Goal: Task Accomplishment & Management: Complete application form

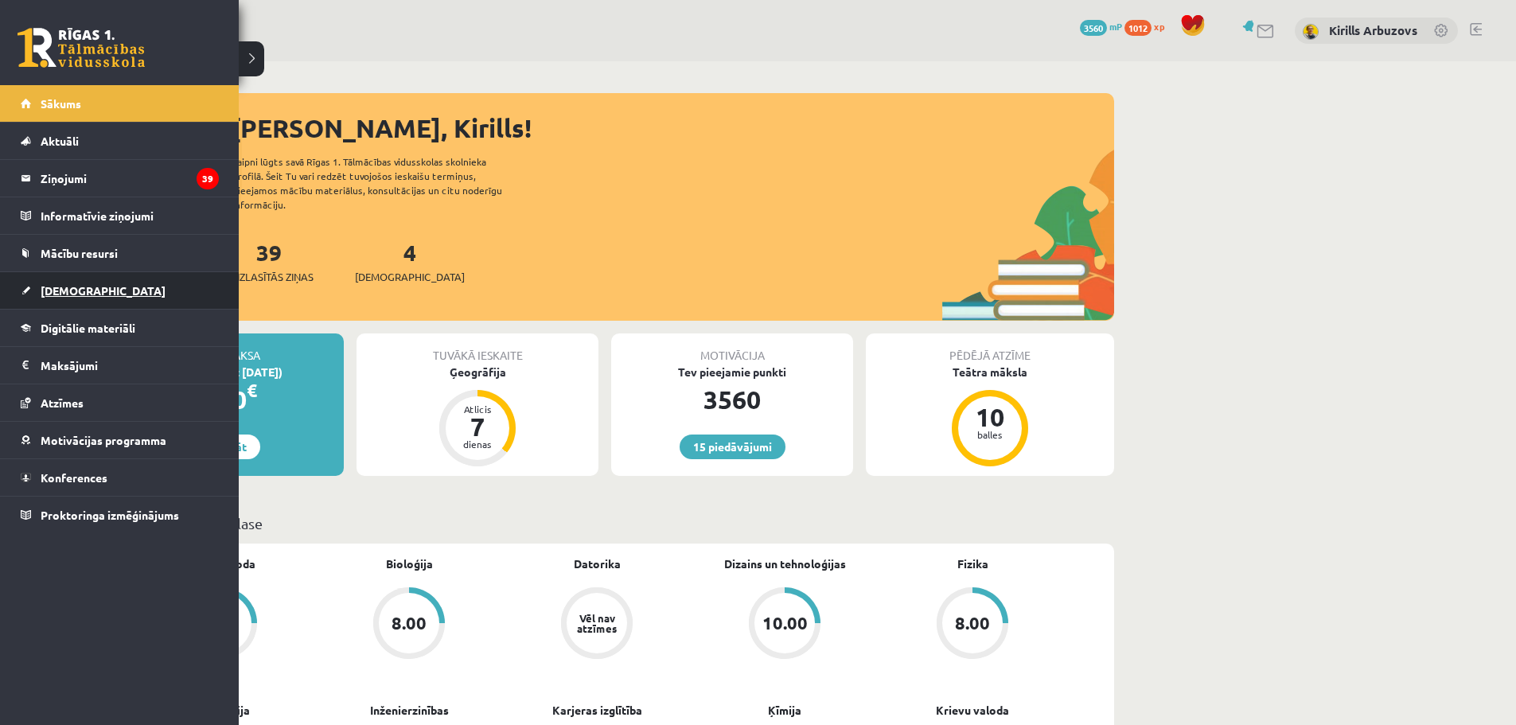
click at [76, 296] on span "[DEMOGRAPHIC_DATA]" at bounding box center [103, 290] width 125 height 14
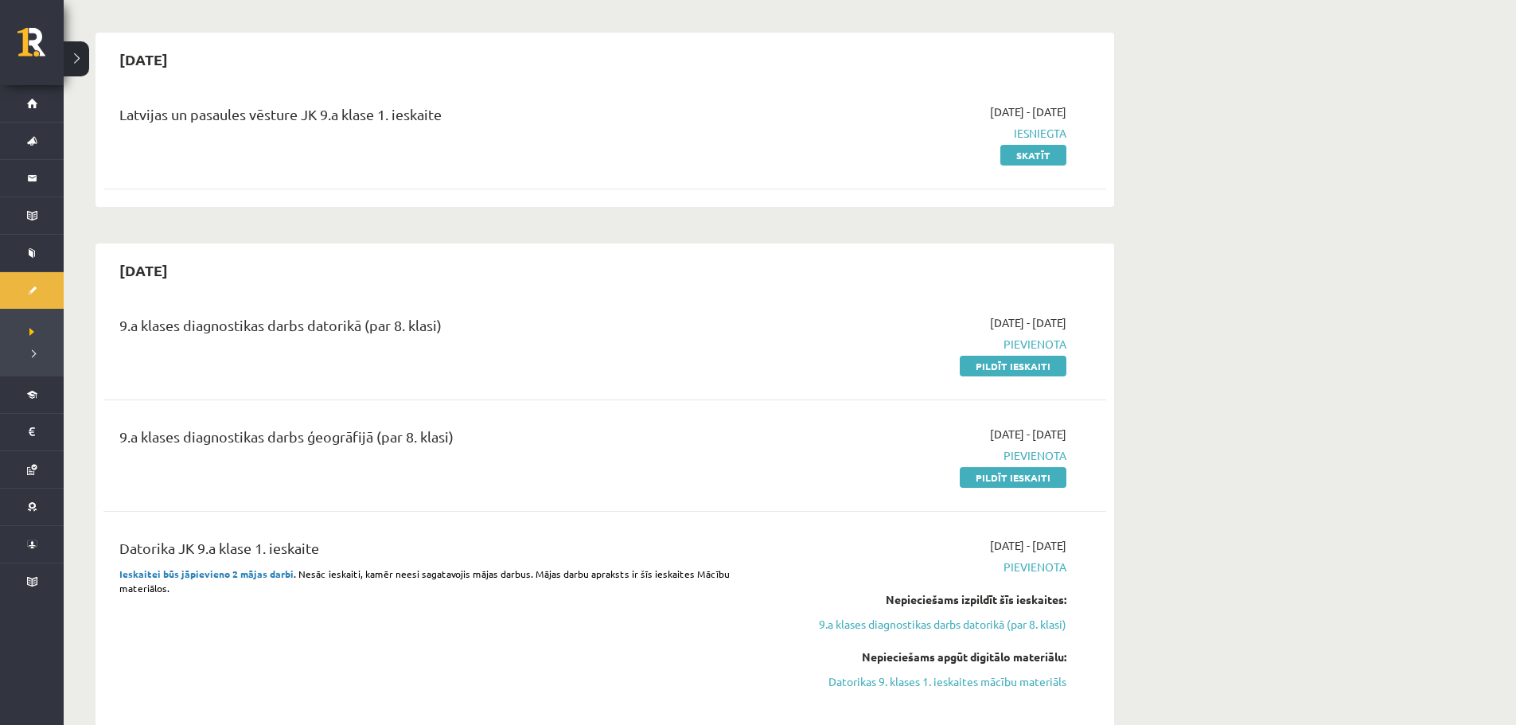
scroll to position [202, 0]
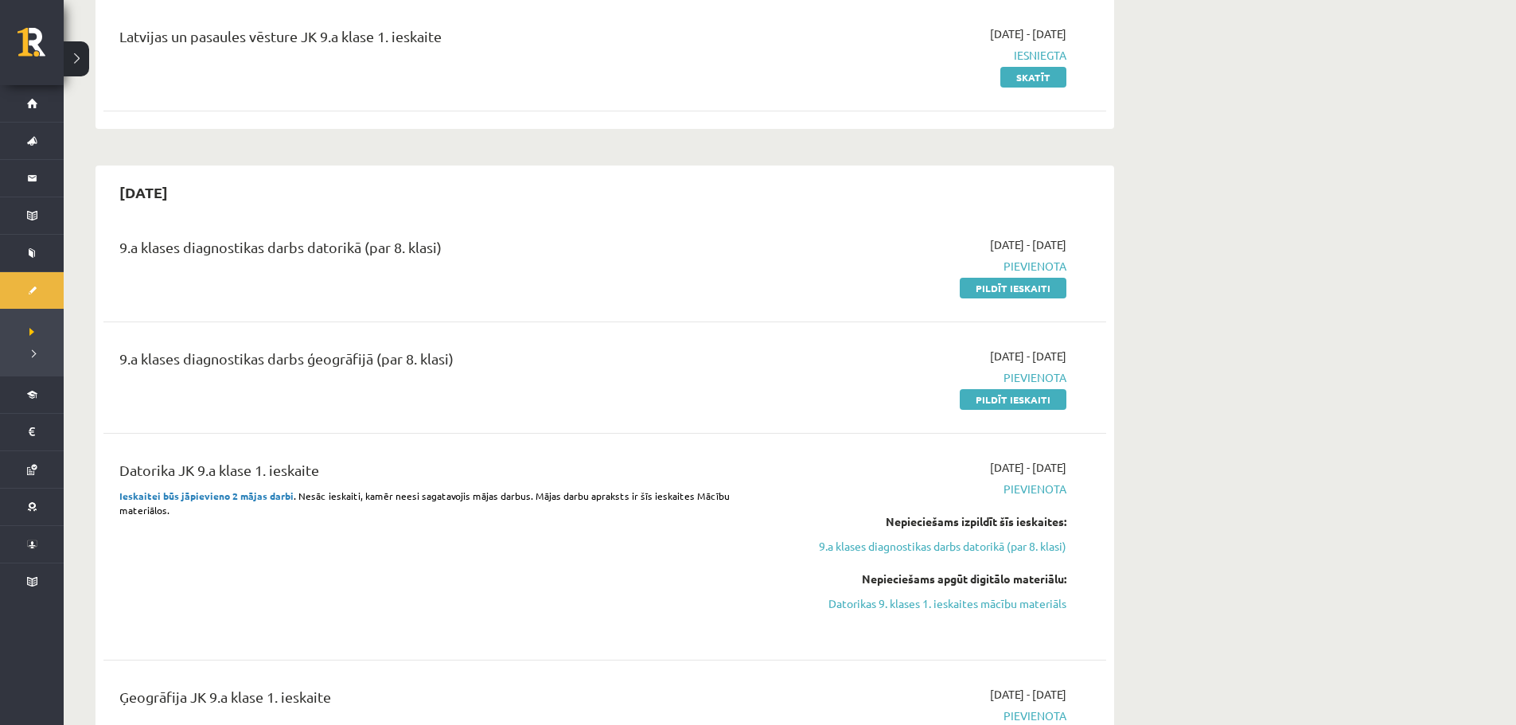
drag, startPoint x: 1032, startPoint y: 400, endPoint x: 839, endPoint y: 63, distance: 388.6
click at [1032, 400] on link "Pildīt ieskaiti" at bounding box center [1013, 399] width 107 height 21
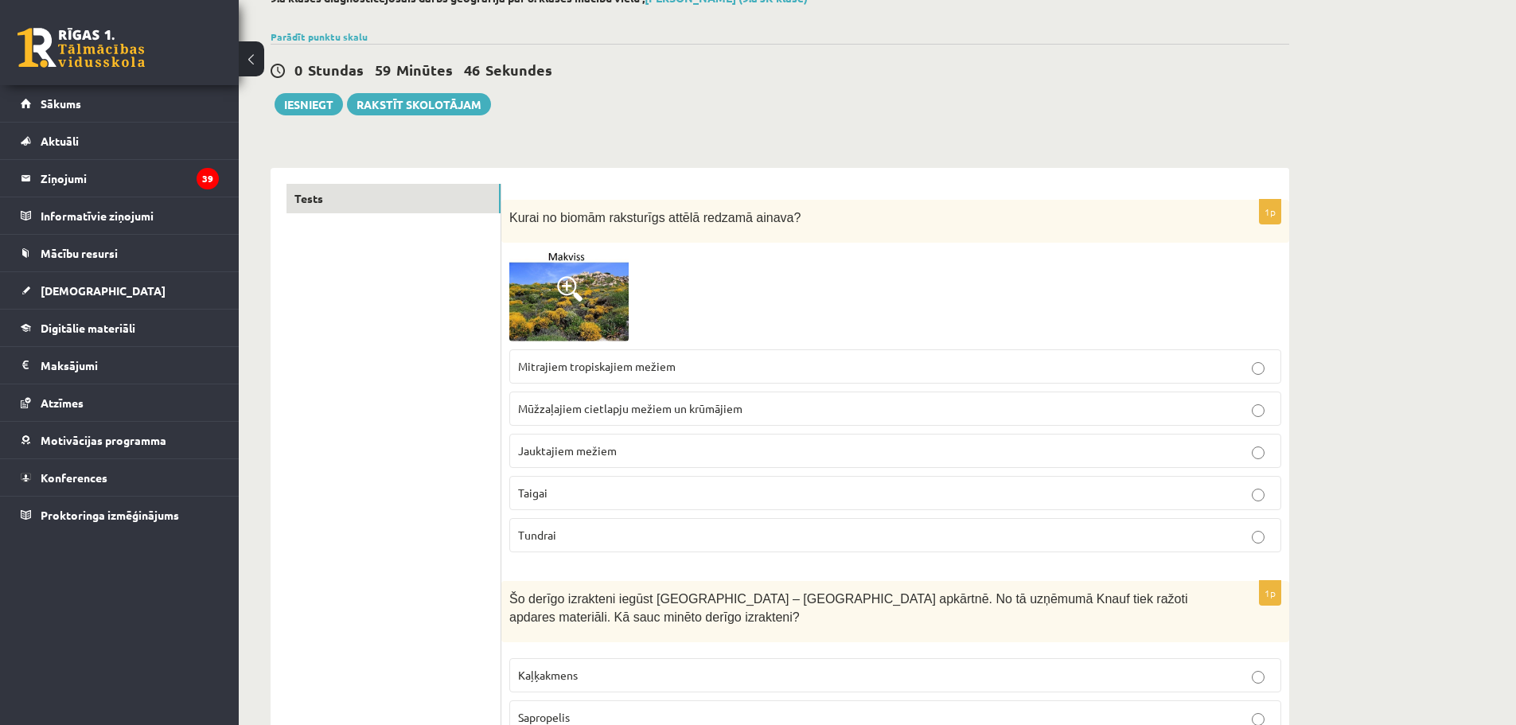
scroll to position [80, 0]
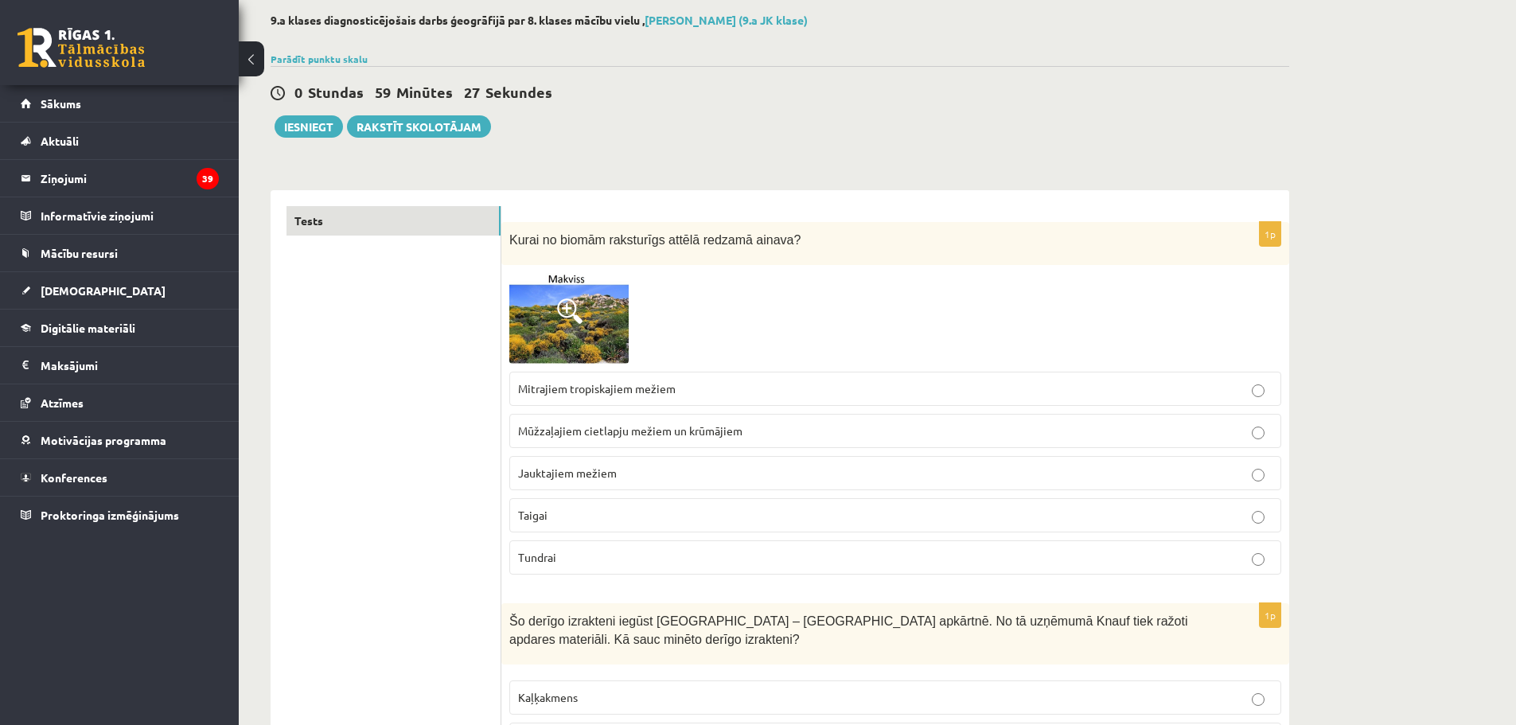
click at [647, 422] on label "Mūžzaļajiem cietlapju mežiem un krūmājiem" at bounding box center [895, 431] width 772 height 34
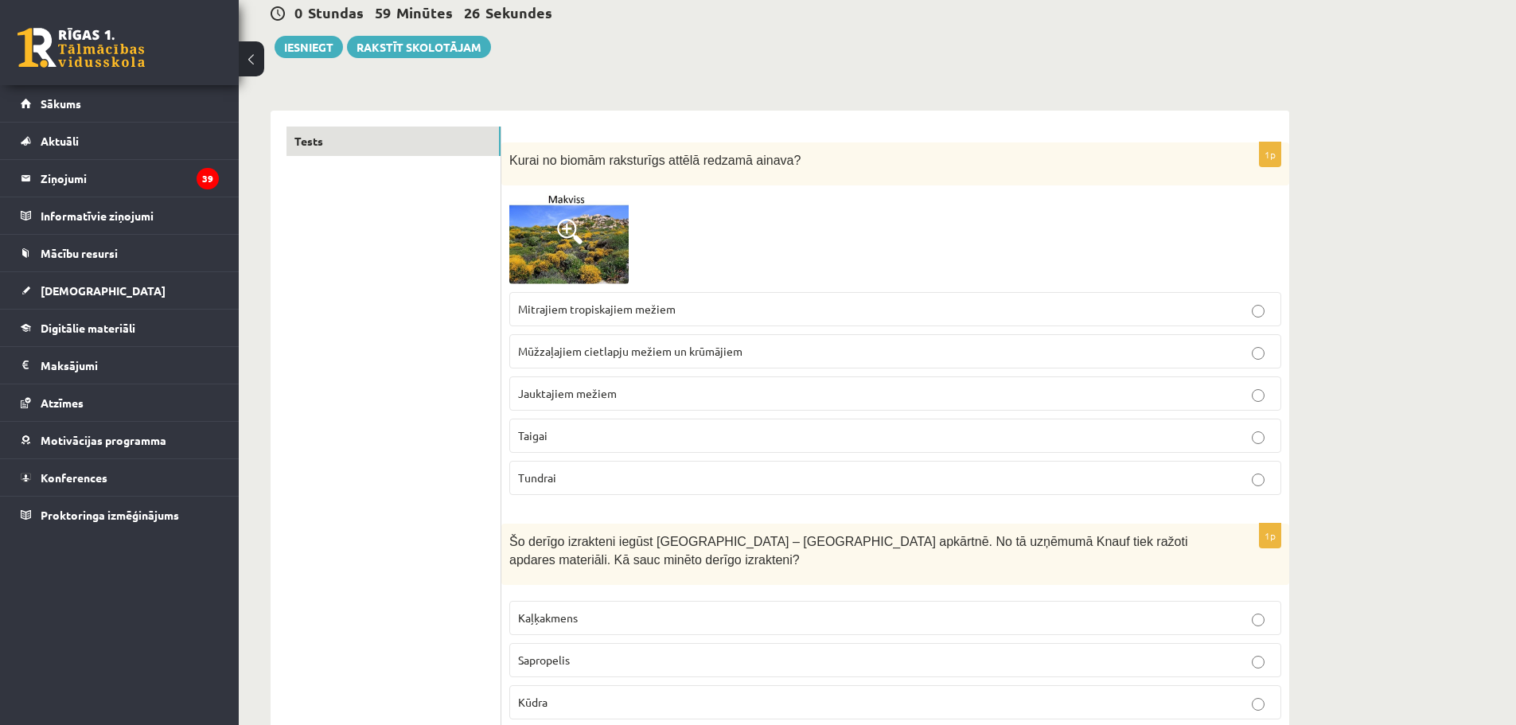
scroll to position [239, 0]
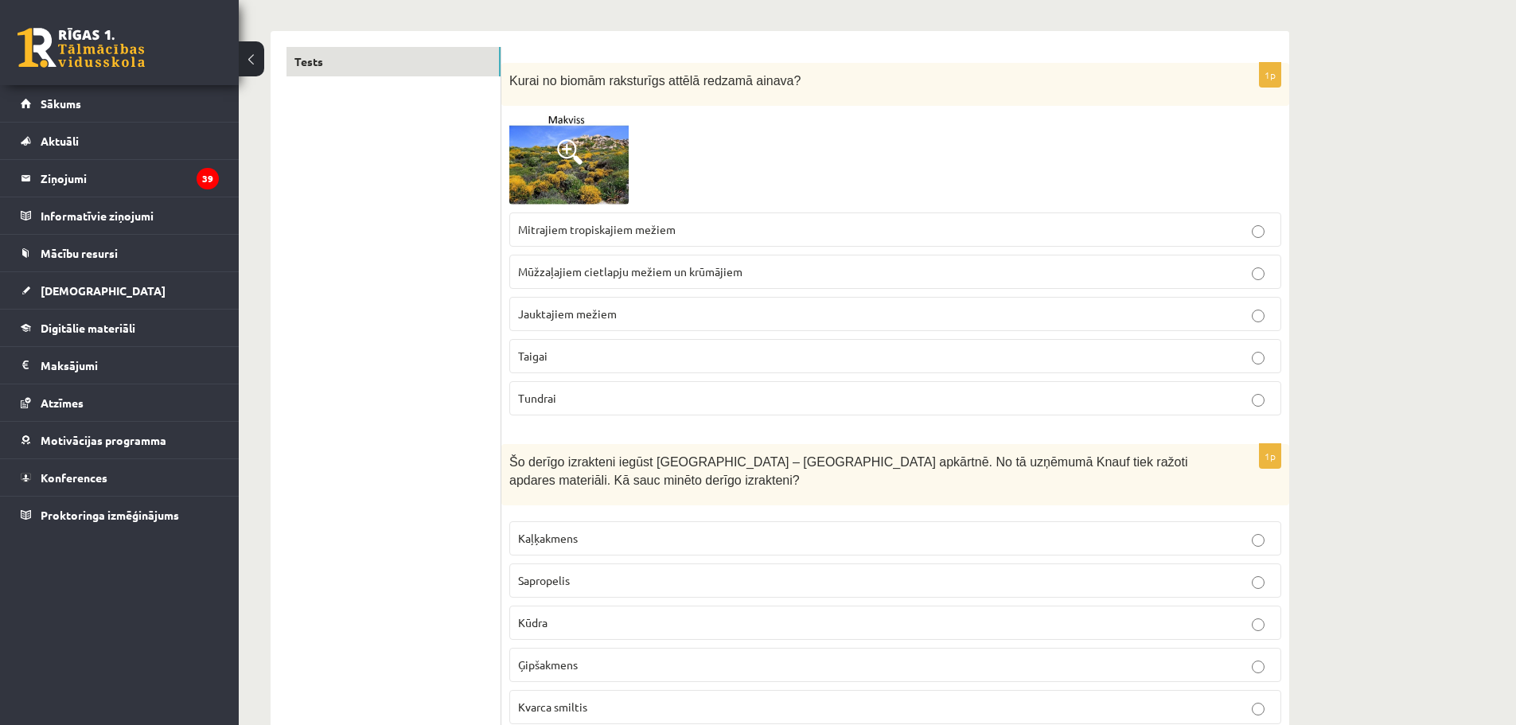
click at [580, 157] on span at bounding box center [569, 151] width 25 height 25
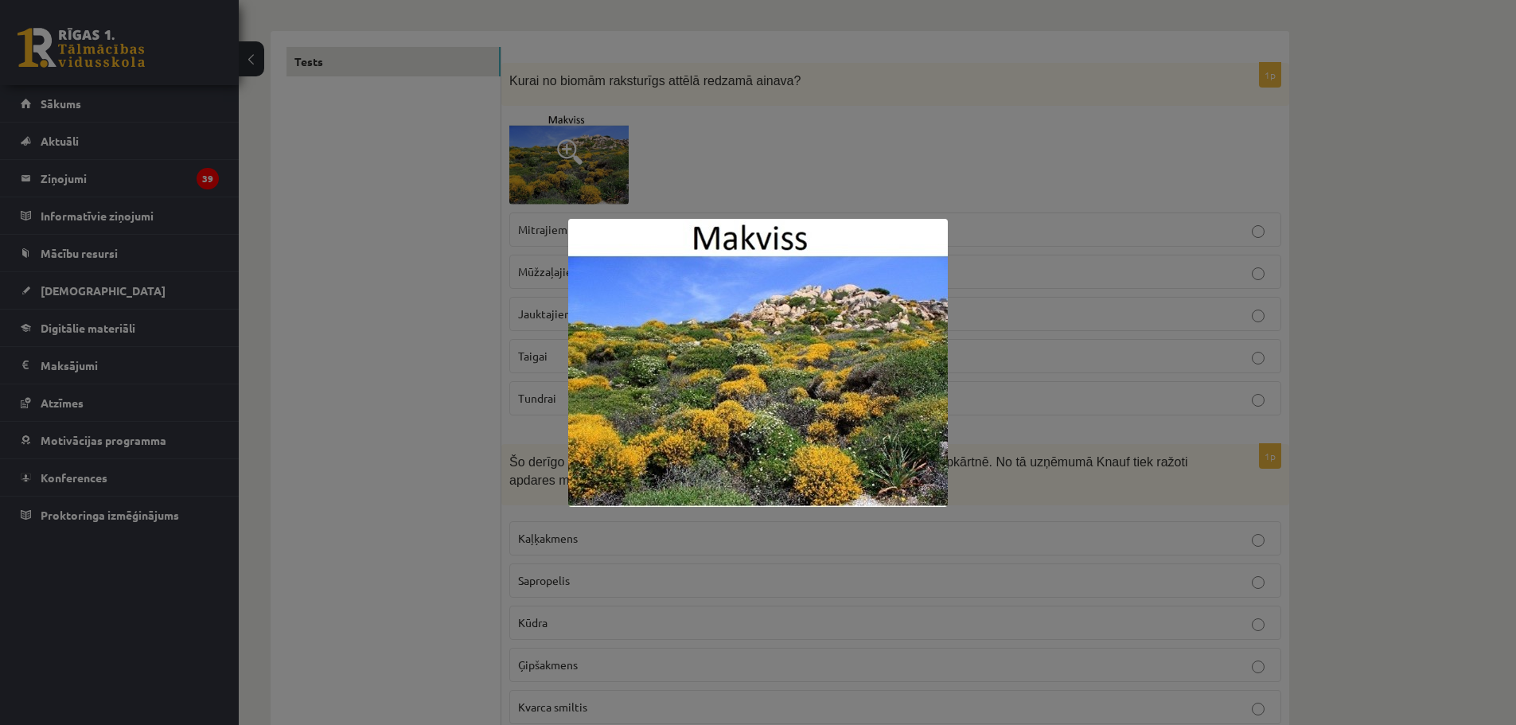
click at [966, 233] on div at bounding box center [758, 362] width 1516 height 725
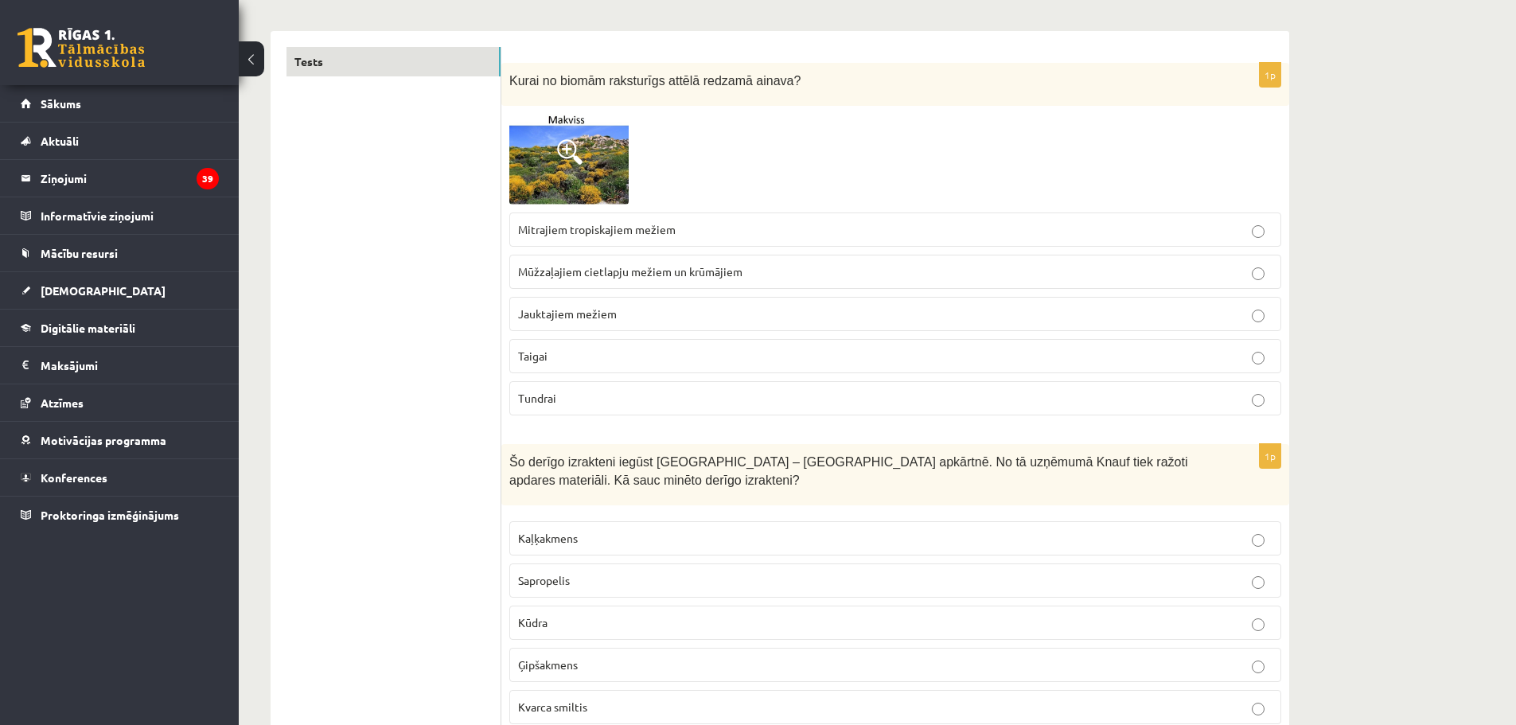
click at [574, 400] on p "Tundrai" at bounding box center [895, 398] width 755 height 17
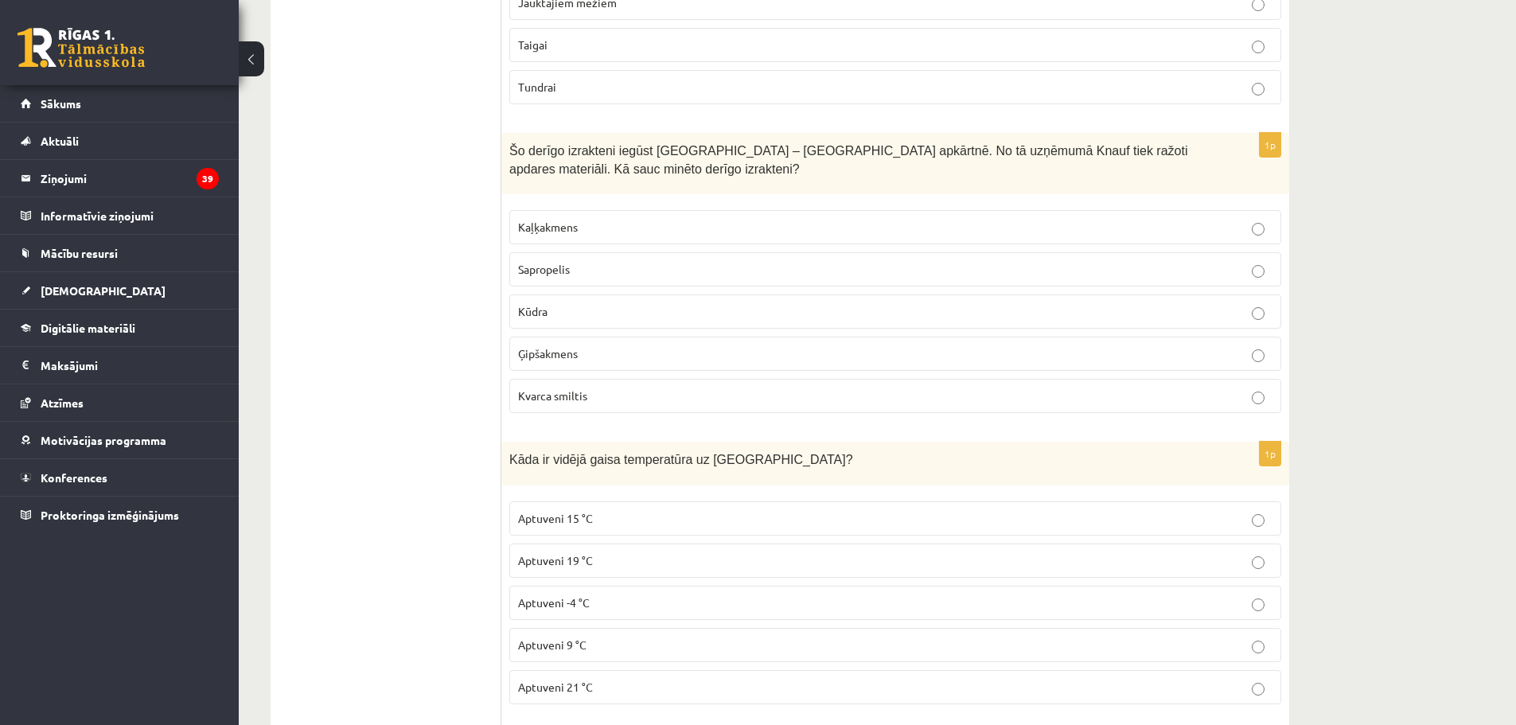
scroll to position [557, 0]
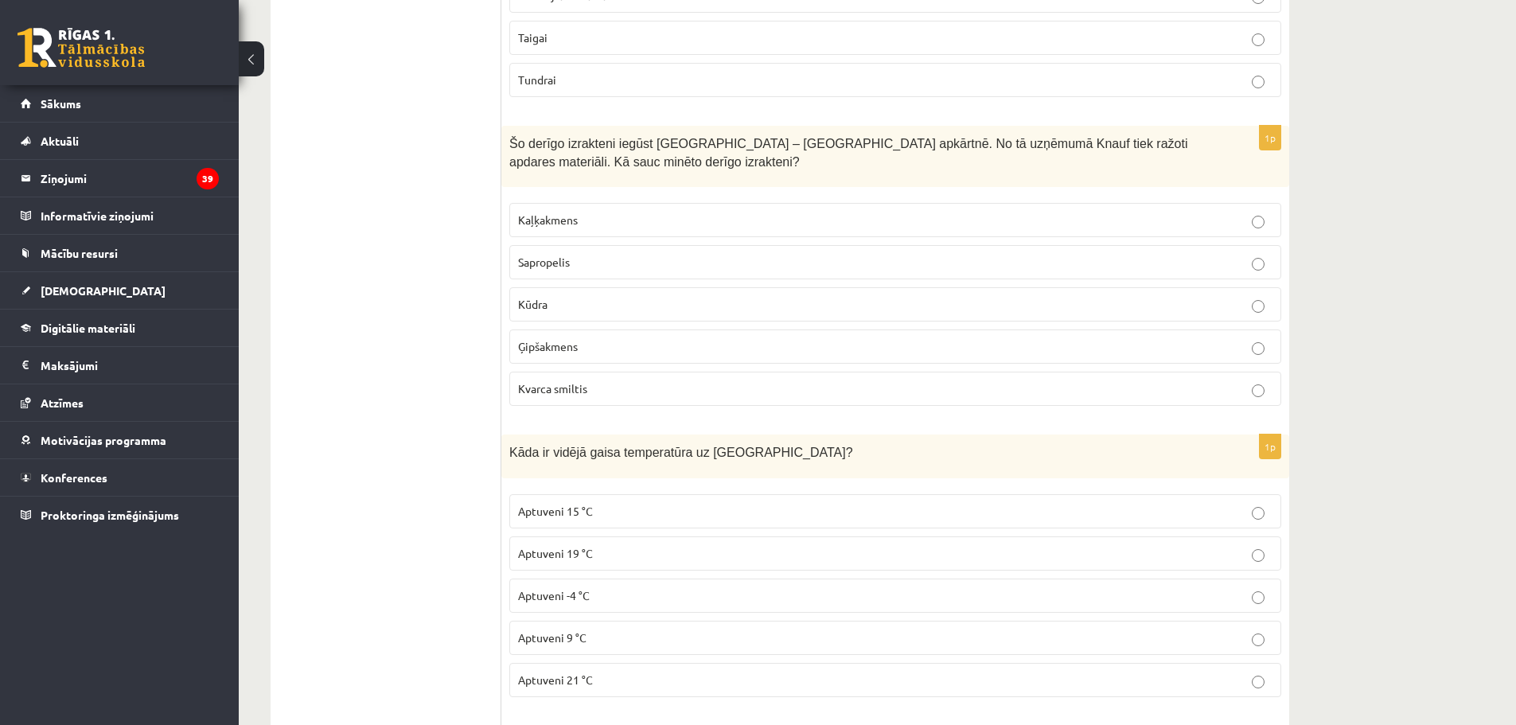
drag, startPoint x: 595, startPoint y: 253, endPoint x: 308, endPoint y: 646, distance: 487.0
click at [652, 170] on p "Šo derīgo izrakteni iegūst [GEOGRAPHIC_DATA] – [GEOGRAPHIC_DATA] apkārtnē. No t…" at bounding box center [855, 152] width 693 height 36
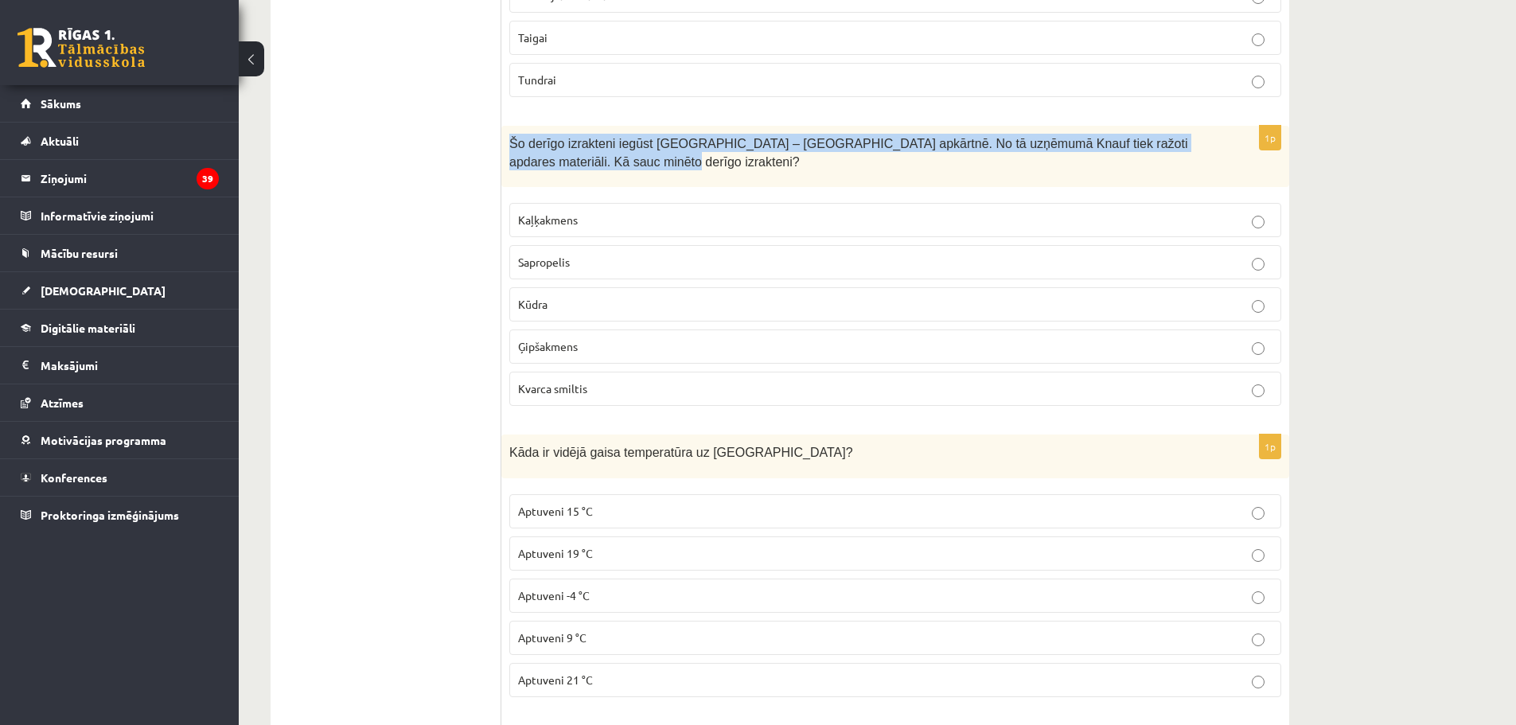
drag, startPoint x: 505, startPoint y: 146, endPoint x: 599, endPoint y: 168, distance: 96.5
click at [599, 168] on div "Šo derīgo izrakteni iegūst [GEOGRAPHIC_DATA] – [GEOGRAPHIC_DATA] apkārtnē. No t…" at bounding box center [895, 156] width 788 height 61
click at [581, 150] on span "Šo derīgo izrakteni iegūst [GEOGRAPHIC_DATA] – [GEOGRAPHIC_DATA] apkārtnē. No t…" at bounding box center [848, 153] width 678 height 32
drag, startPoint x: 509, startPoint y: 142, endPoint x: 673, endPoint y: 408, distance: 313.5
click at [673, 408] on div "1p Šo derīgo izrakteni iegūst [GEOGRAPHIC_DATA] – [GEOGRAPHIC_DATA] apkārtnē. N…" at bounding box center [895, 272] width 788 height 293
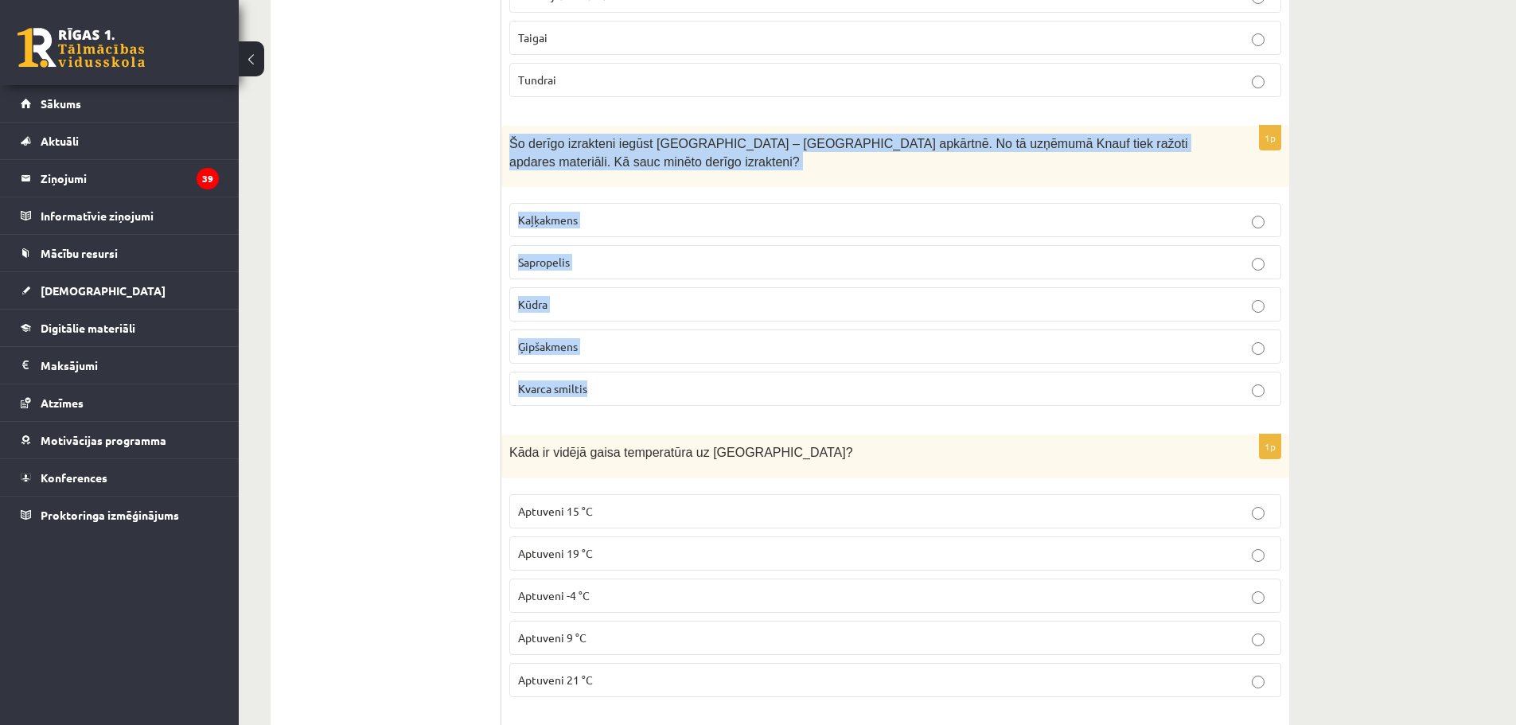
copy div "Šo derīgo izrakteni iegūst [GEOGRAPHIC_DATA] – [GEOGRAPHIC_DATA] apkārtnē. No t…"
click at [583, 340] on p "Ģipšakmens" at bounding box center [895, 346] width 755 height 17
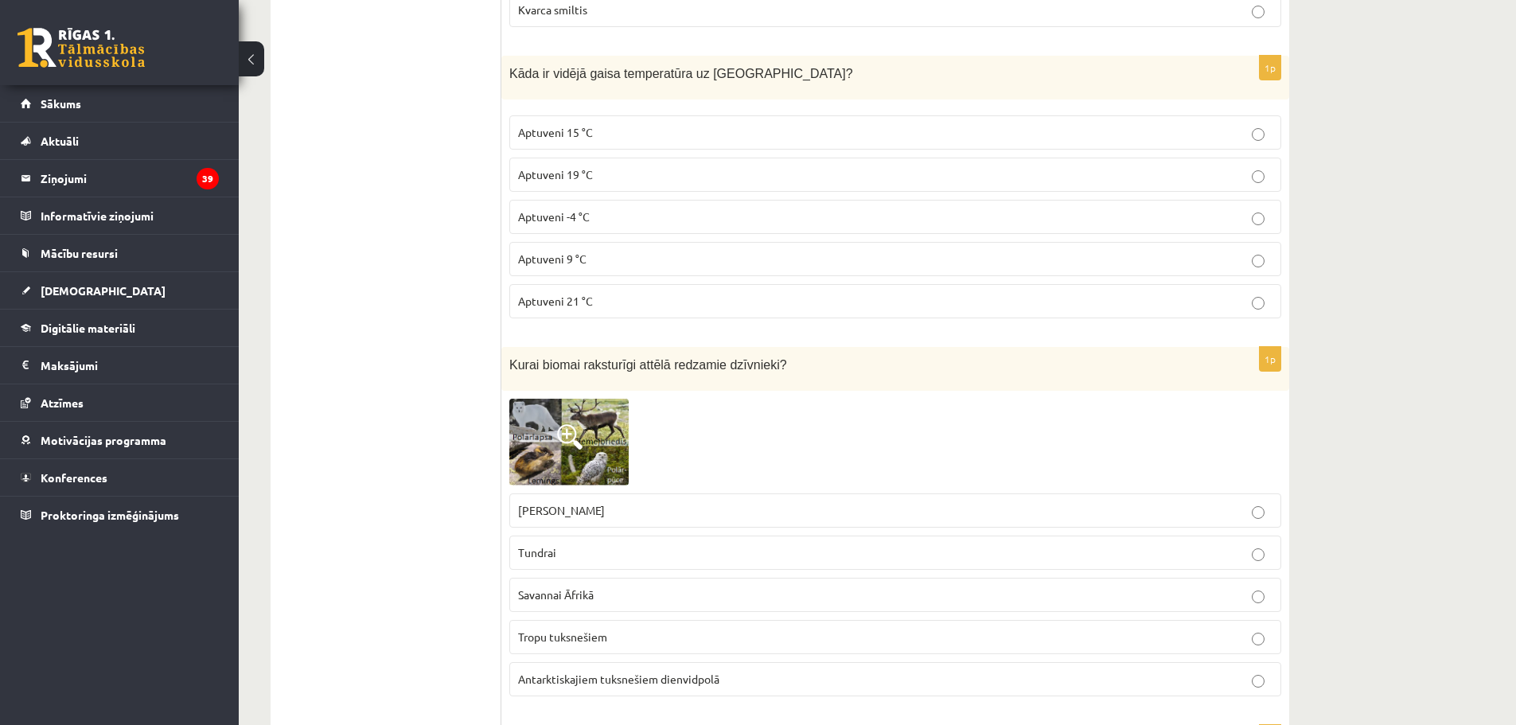
scroll to position [955, 0]
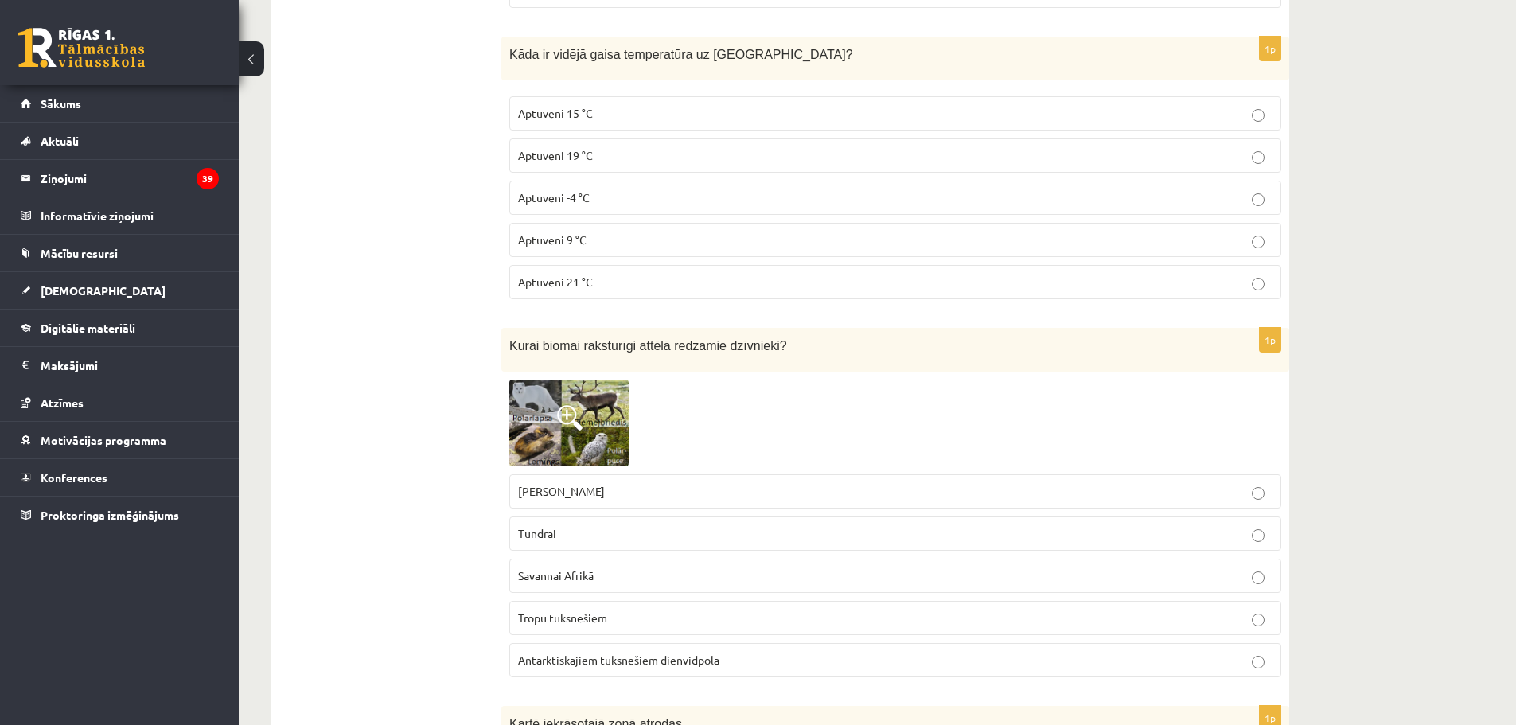
click at [652, 159] on p "Aptuveni 19 °C" at bounding box center [895, 155] width 755 height 17
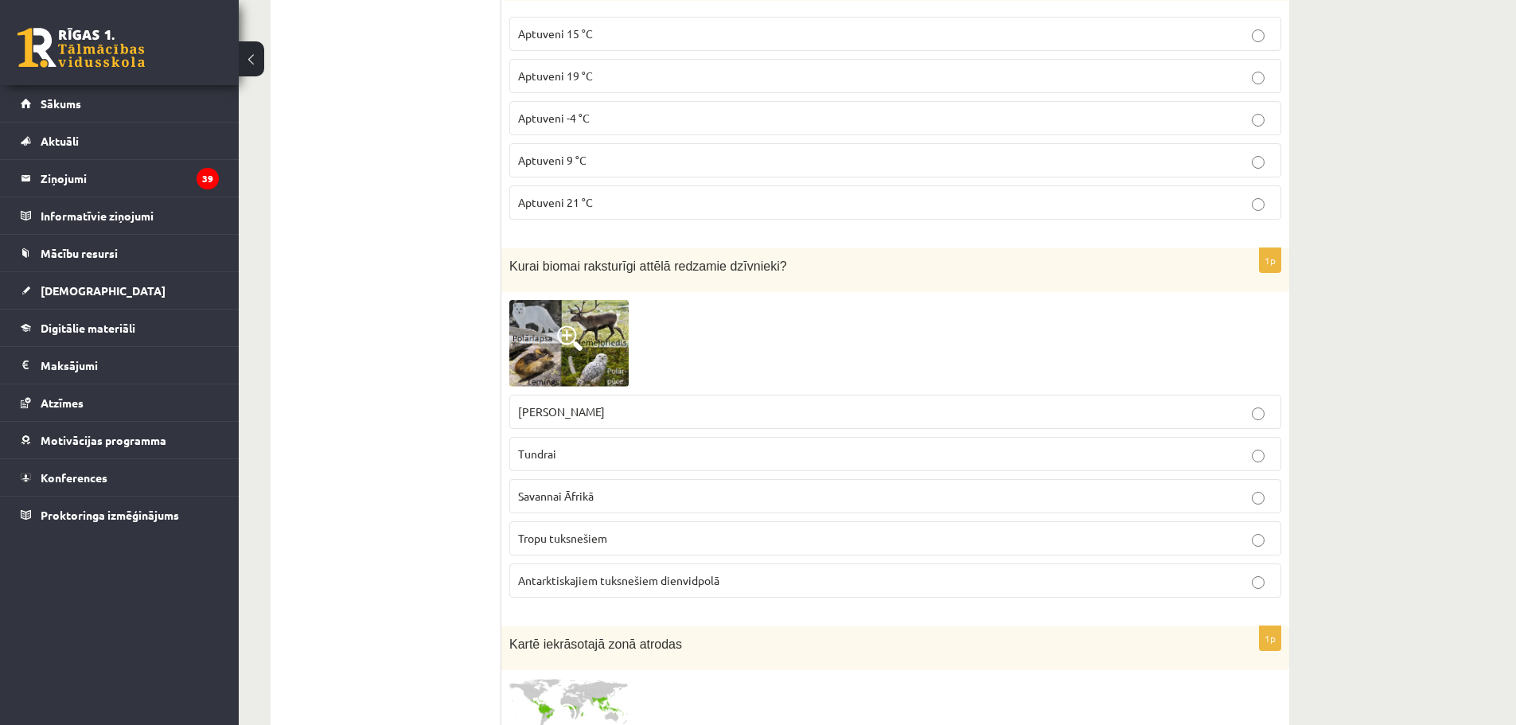
click at [603, 576] on span "Antarktiskajiem tuksnešiem dienvidpolā" at bounding box center [618, 580] width 201 height 14
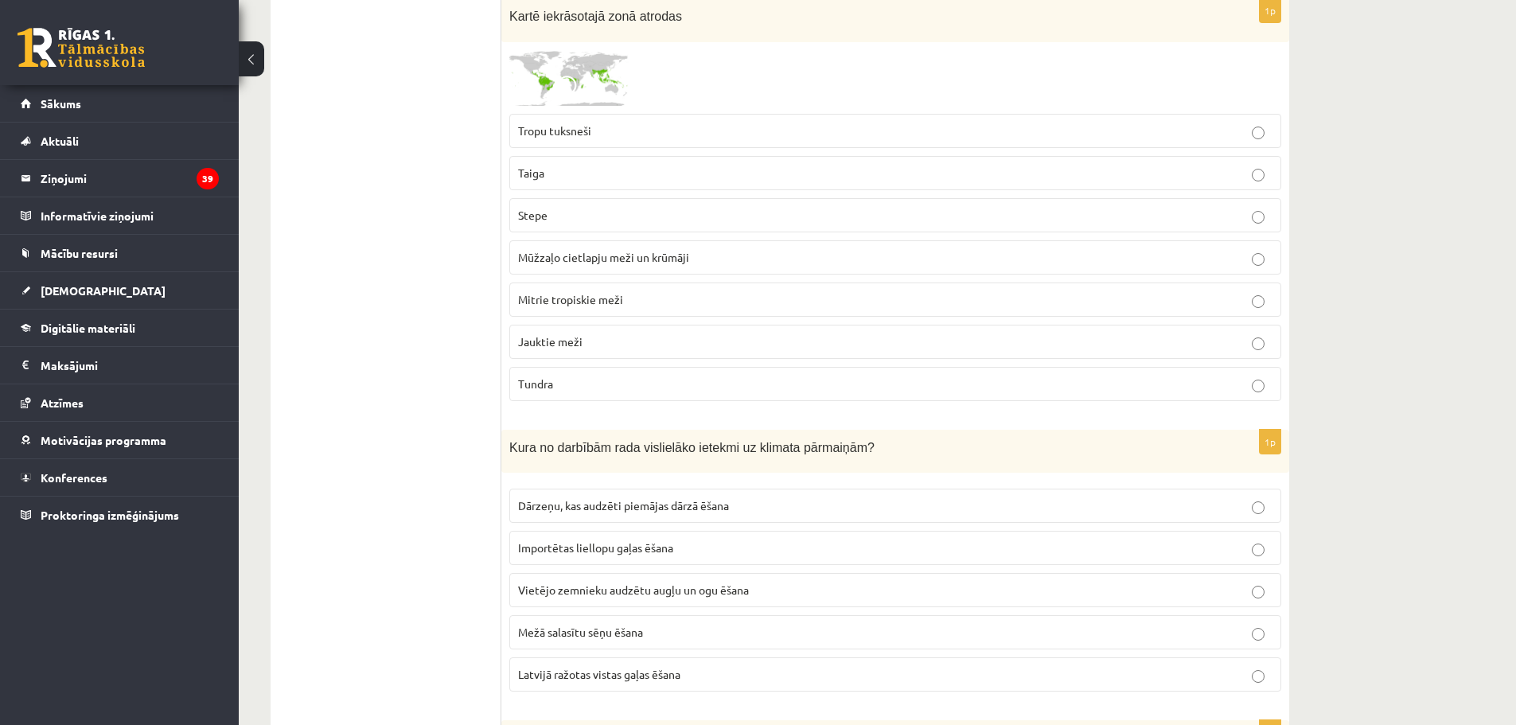
scroll to position [1512, 0]
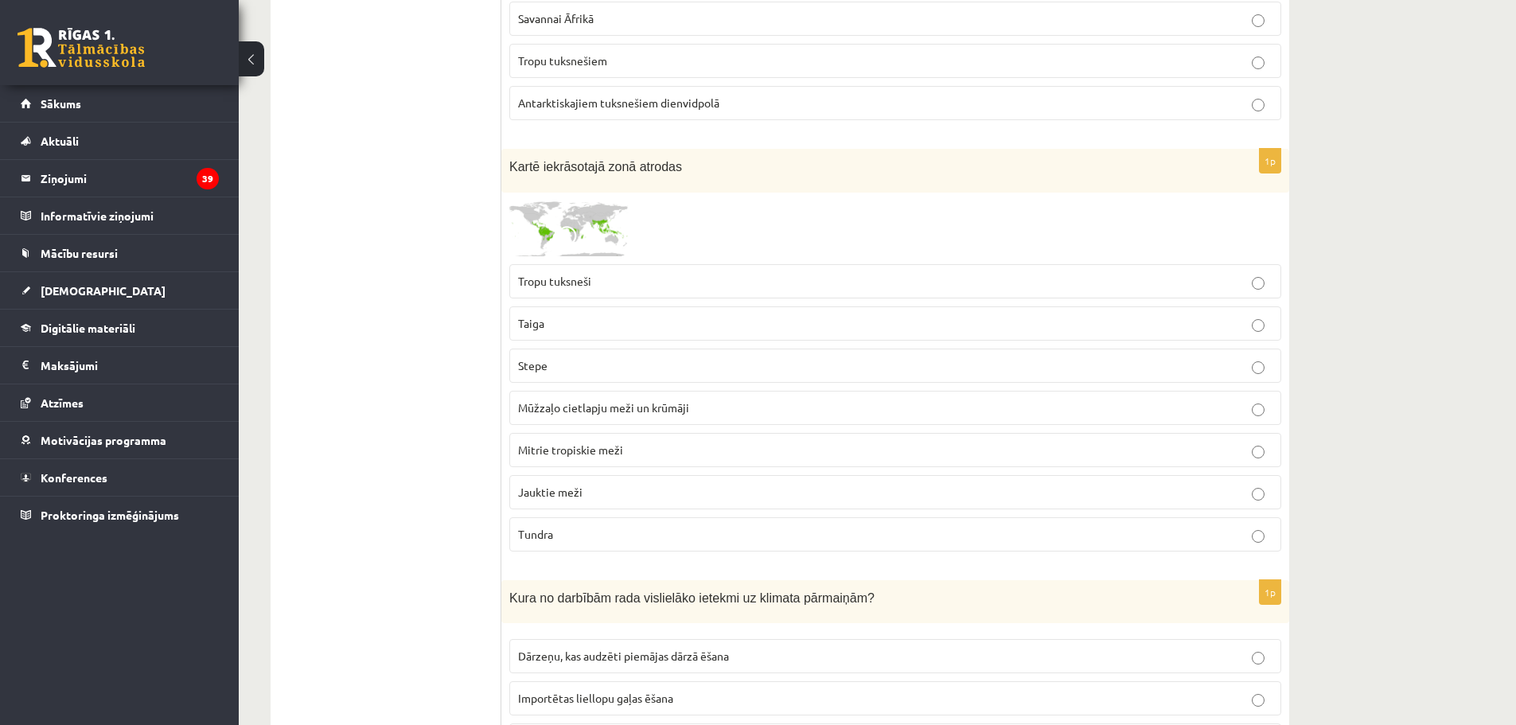
click at [628, 282] on p "Tropu tuksneši" at bounding box center [895, 281] width 755 height 17
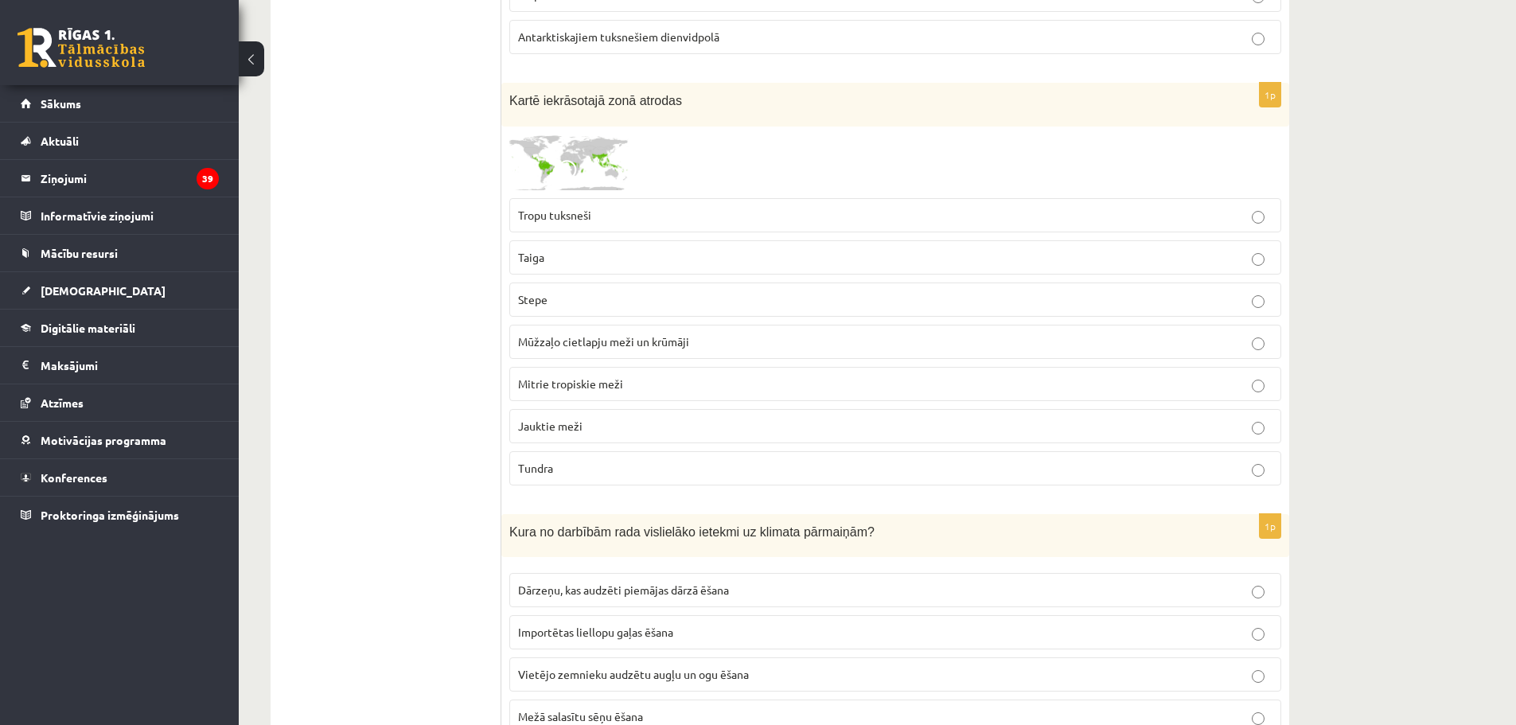
scroll to position [1672, 0]
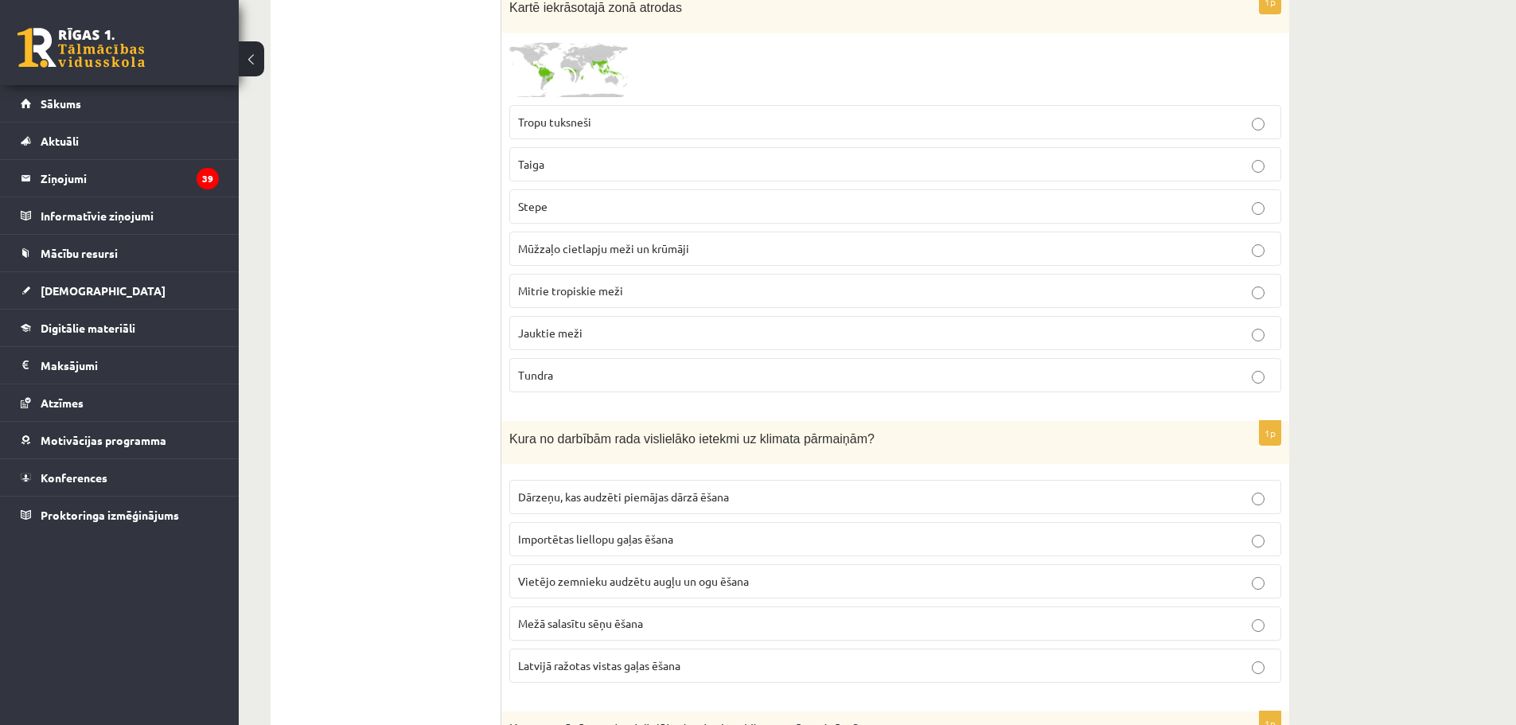
click at [621, 298] on p "Mitrie tropiskie meži" at bounding box center [895, 291] width 755 height 17
click at [533, 68] on img at bounding box center [568, 69] width 119 height 56
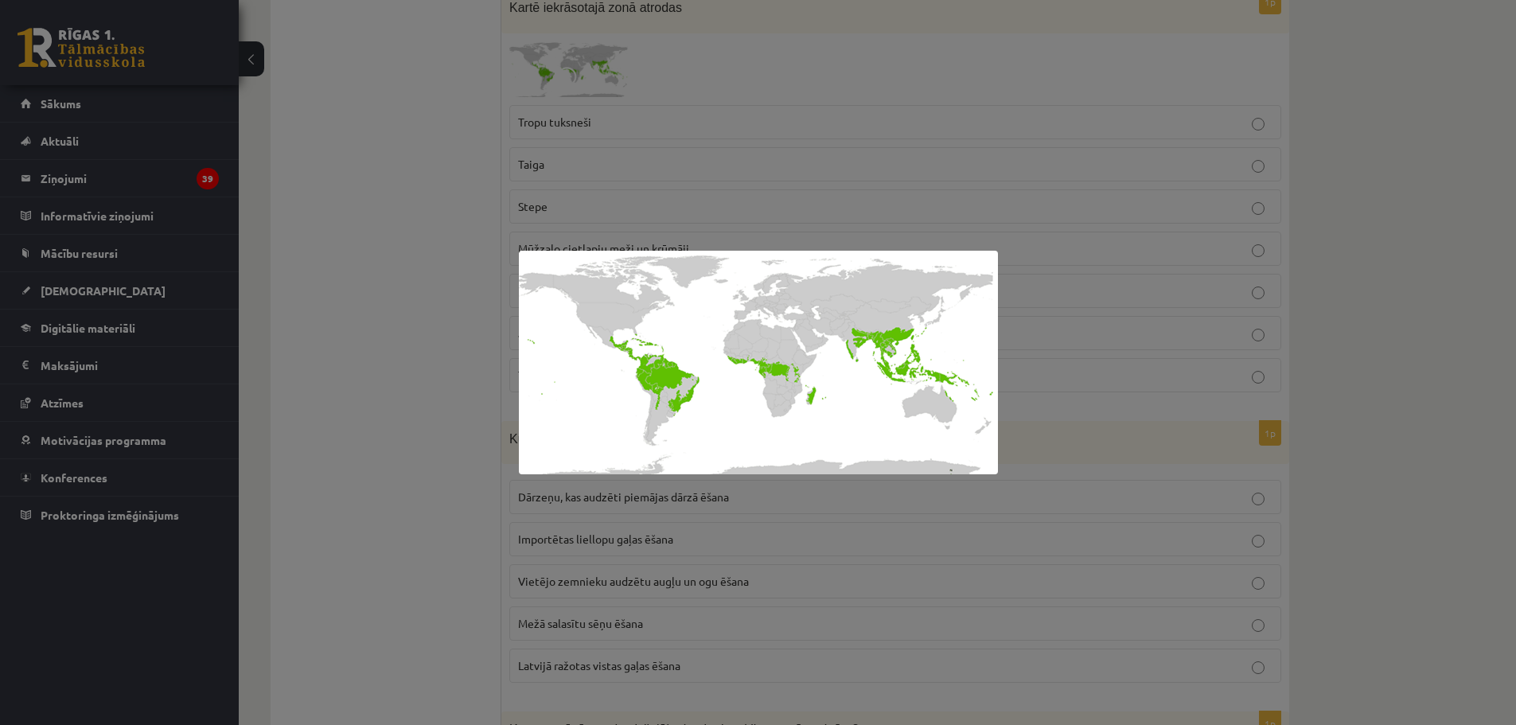
click at [333, 304] on div at bounding box center [758, 362] width 1516 height 725
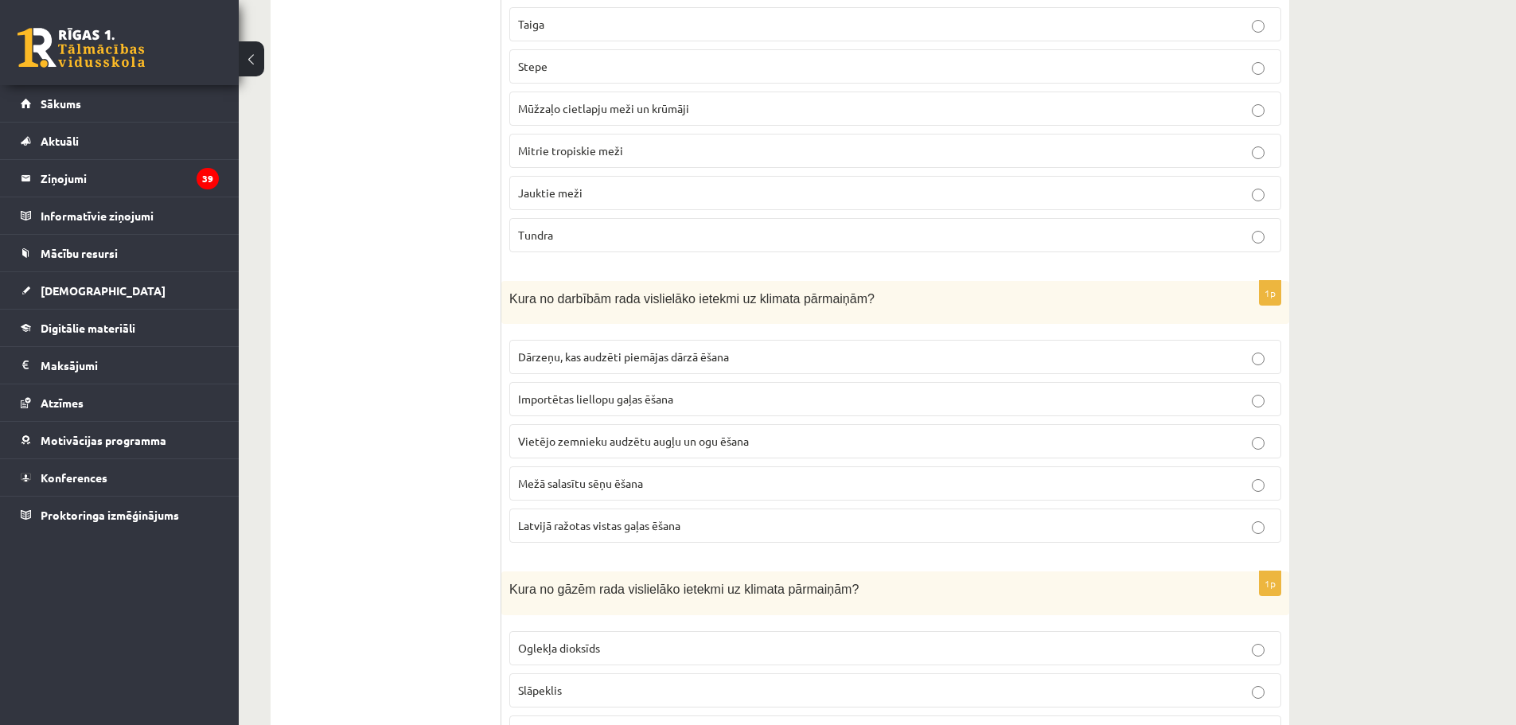
scroll to position [1910, 0]
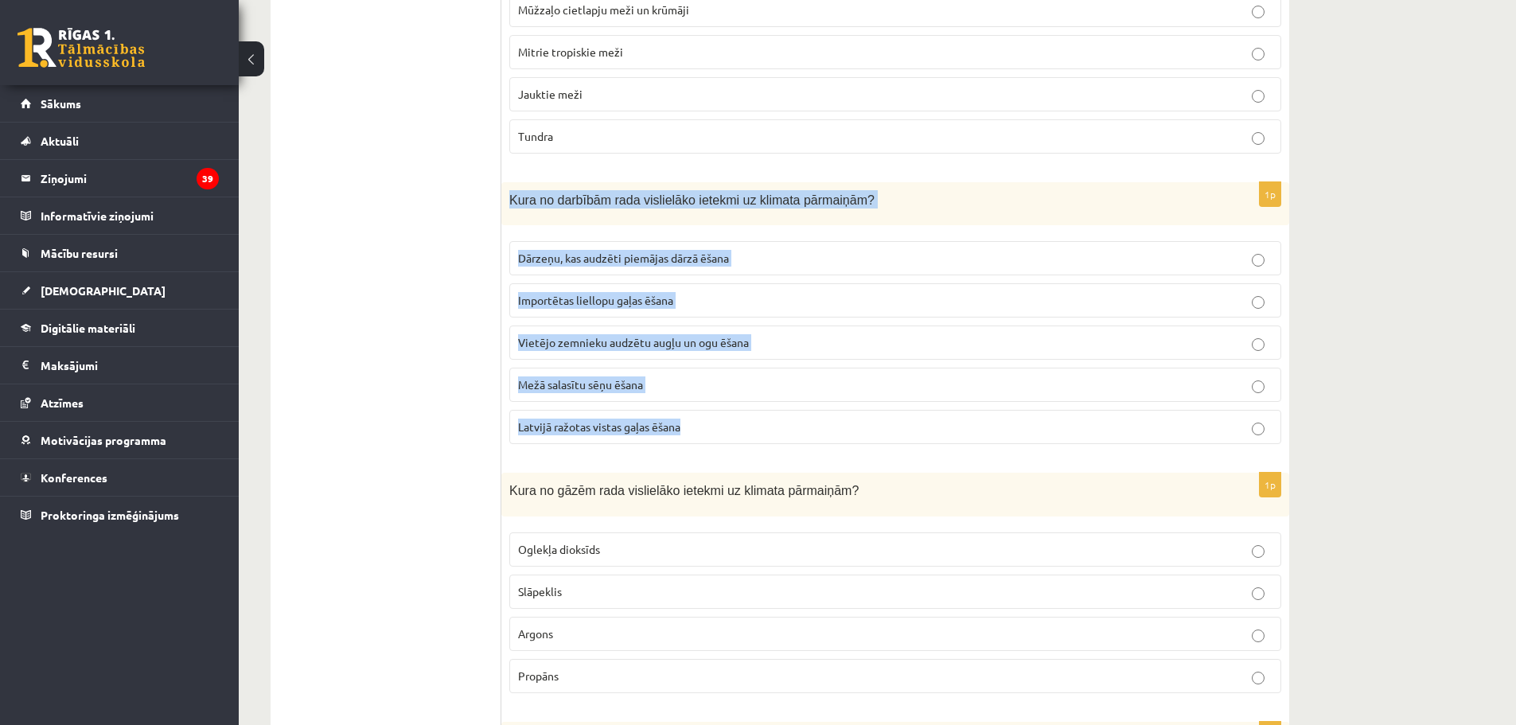
drag, startPoint x: 509, startPoint y: 203, endPoint x: 790, endPoint y: 415, distance: 352.5
click at [790, 415] on div "1p Kura no darbībām rada vislielāko ietekmi uz klimata pārmaiņām? Dārzeņu, kas …" at bounding box center [895, 319] width 788 height 275
copy div "Kura no darbībām rada vislielāko ietekmi uz klimata pārmaiņām? Dārzeņu, kas aud…"
click at [638, 307] on span "Importētas liellopu gaļas ēšana" at bounding box center [595, 300] width 155 height 14
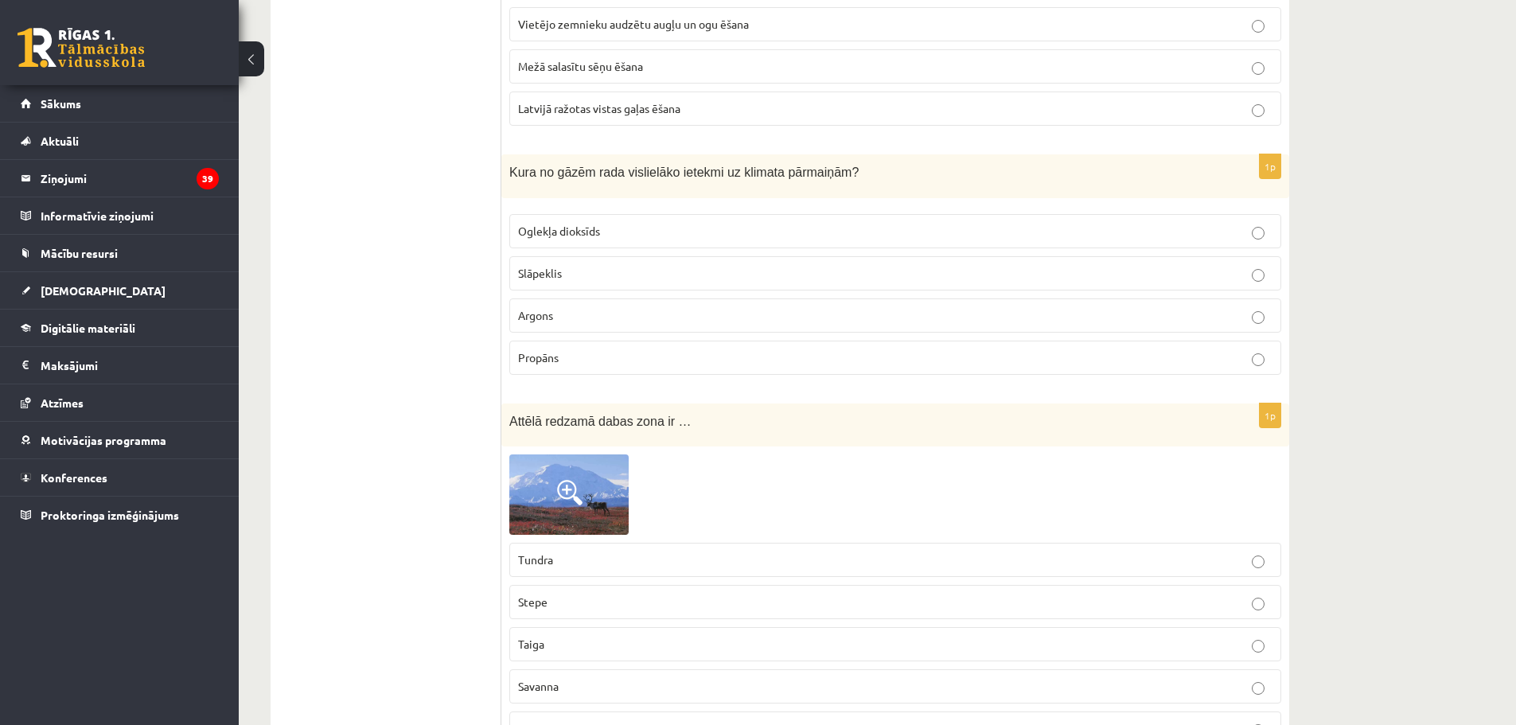
scroll to position [2308, 0]
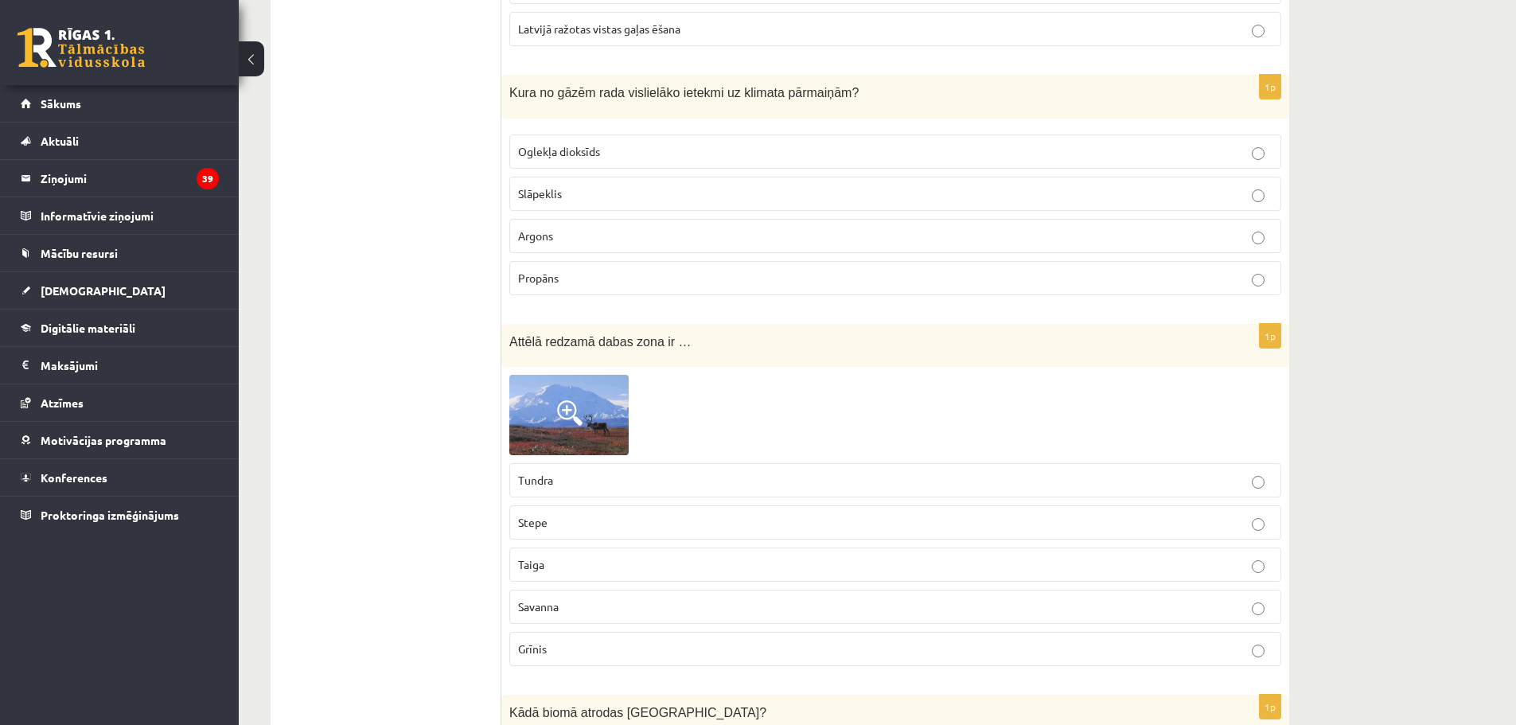
click at [569, 525] on p "Stepe" at bounding box center [895, 522] width 755 height 17
click at [551, 475] on span "Tundra" at bounding box center [535, 480] width 35 height 14
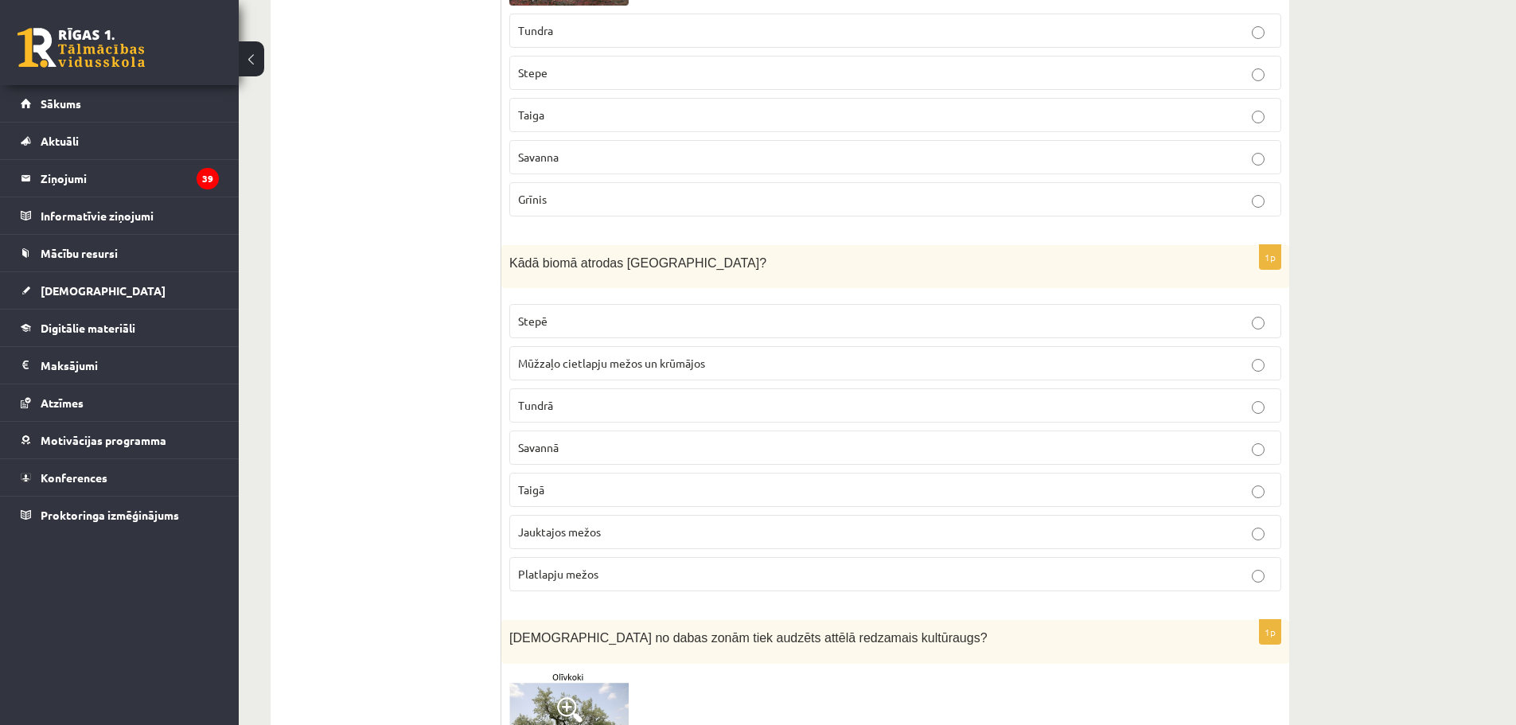
scroll to position [2786, 0]
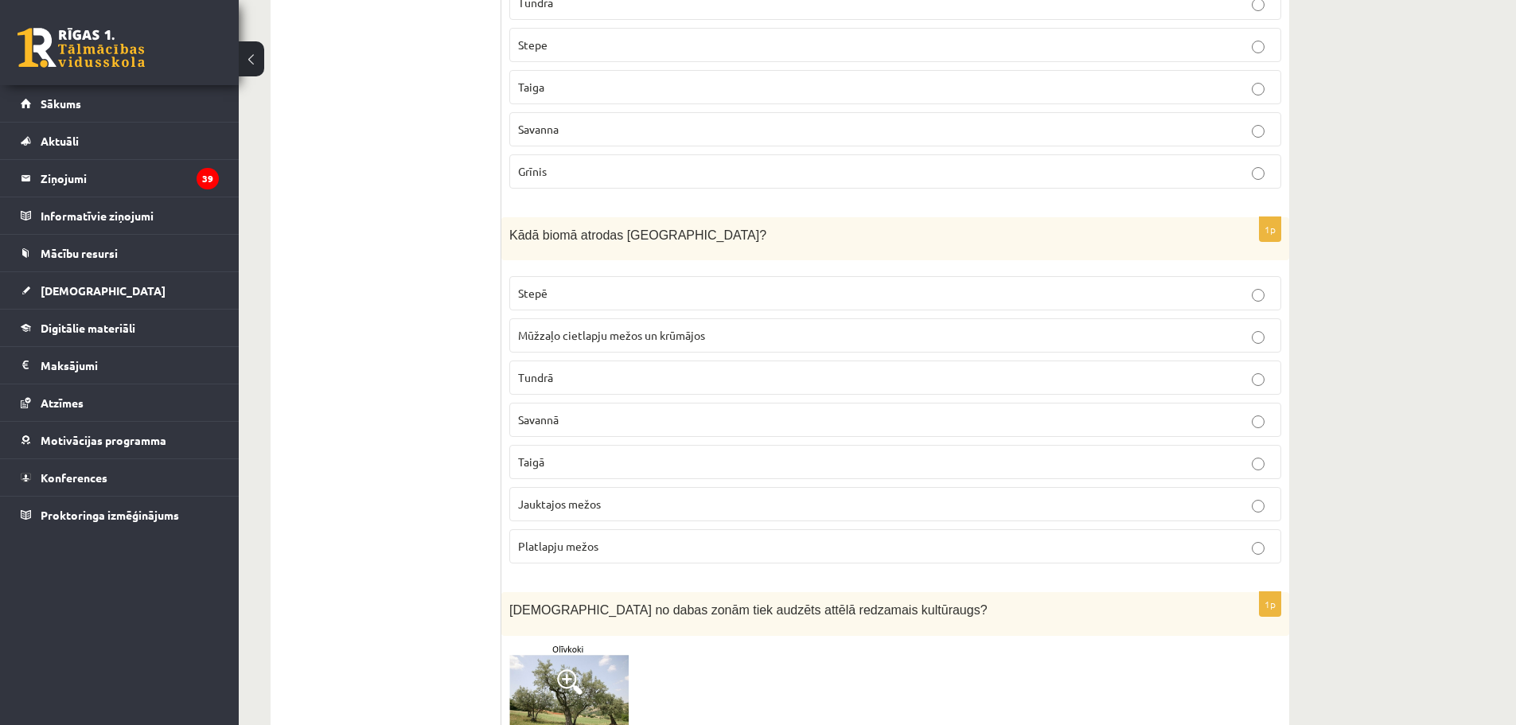
click at [665, 332] on span "Mūžzaļo cietlapju mežos un krūmājos" at bounding box center [611, 335] width 187 height 14
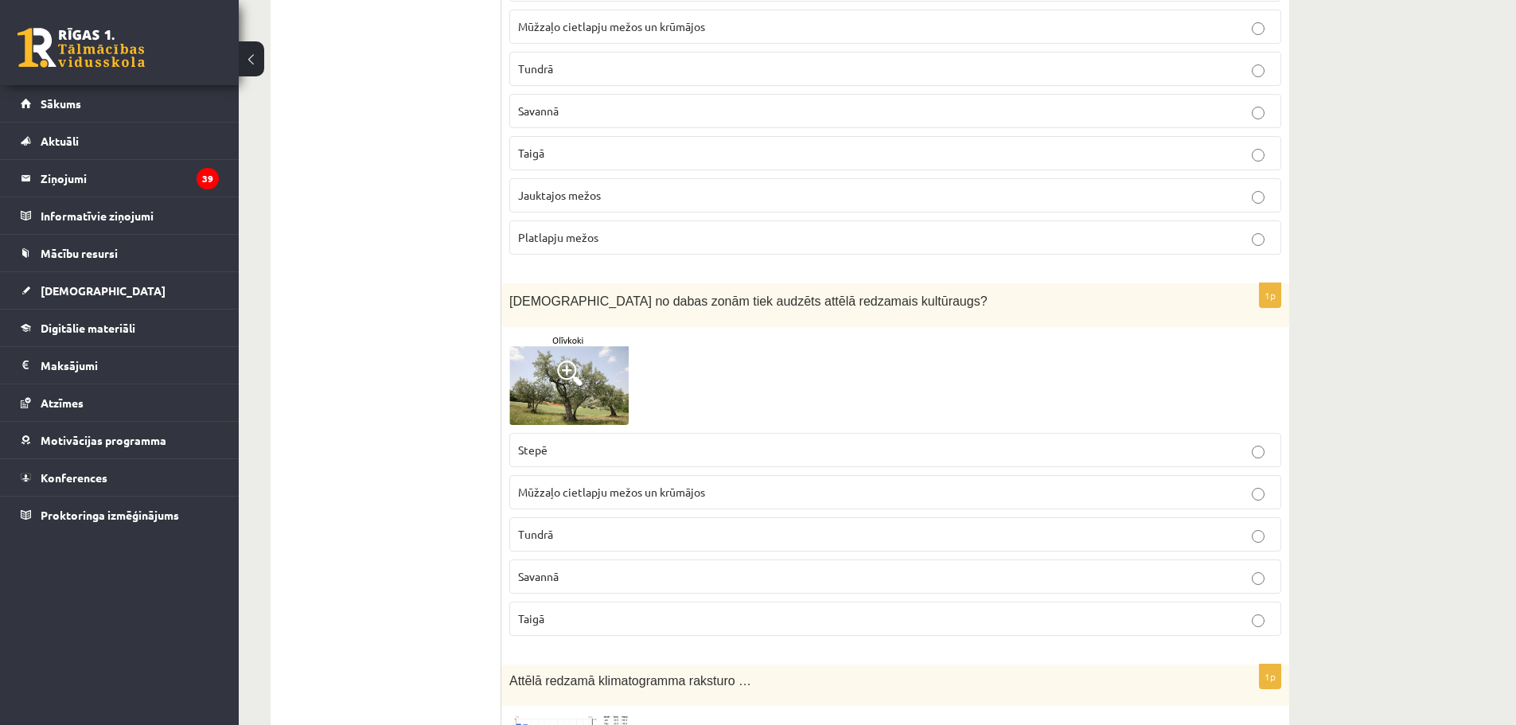
scroll to position [3104, 0]
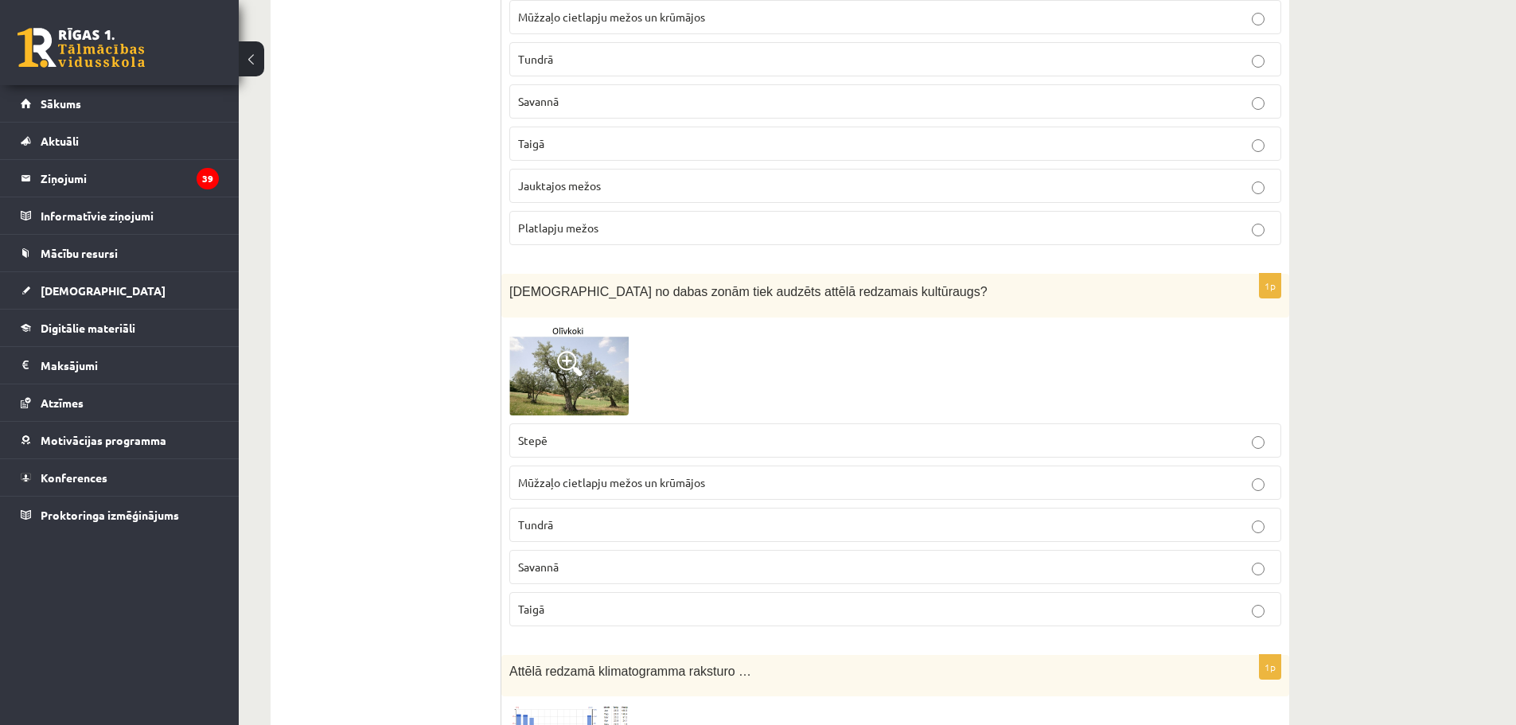
click at [554, 489] on span "Mūžzaļo cietlapju mežos un krūmājos" at bounding box center [611, 482] width 187 height 14
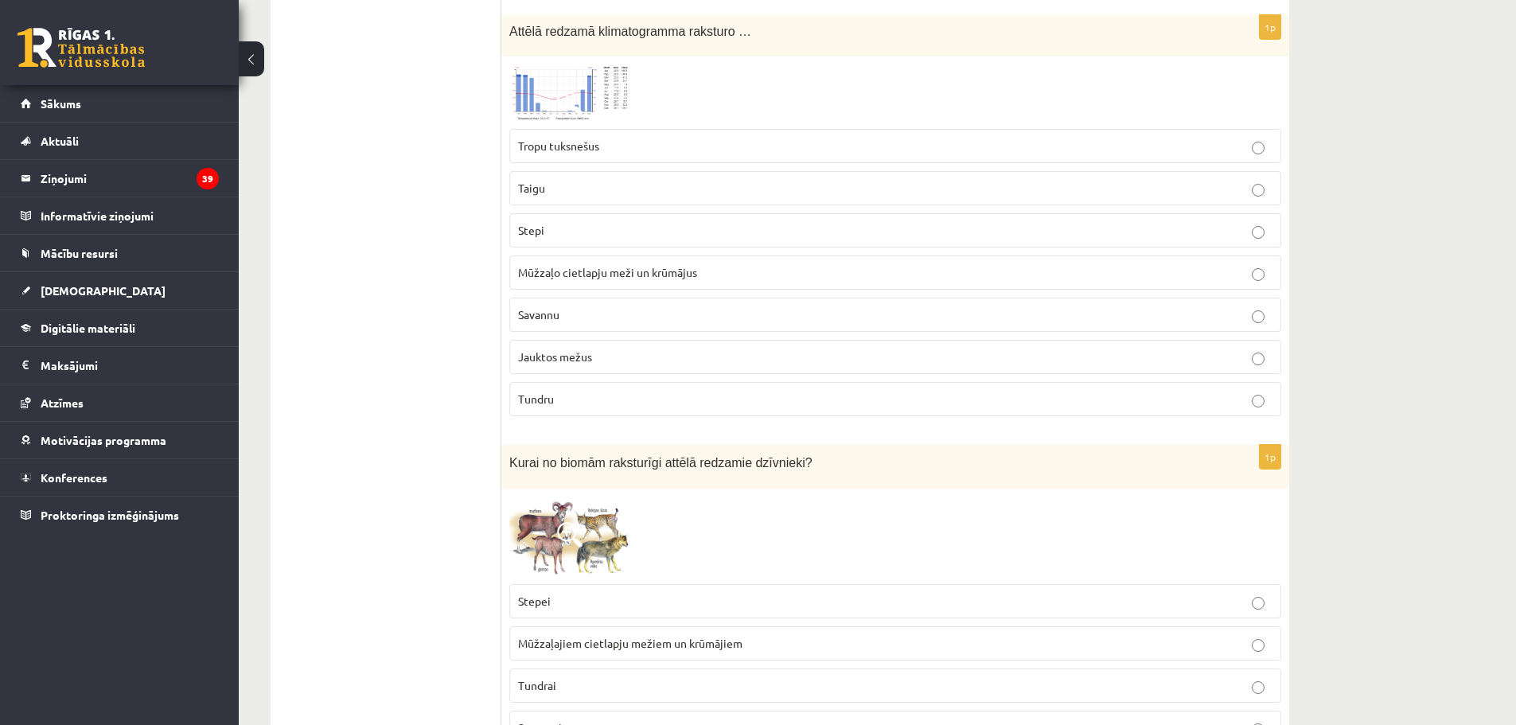
scroll to position [3741, 0]
click at [540, 104] on img at bounding box center [568, 96] width 119 height 57
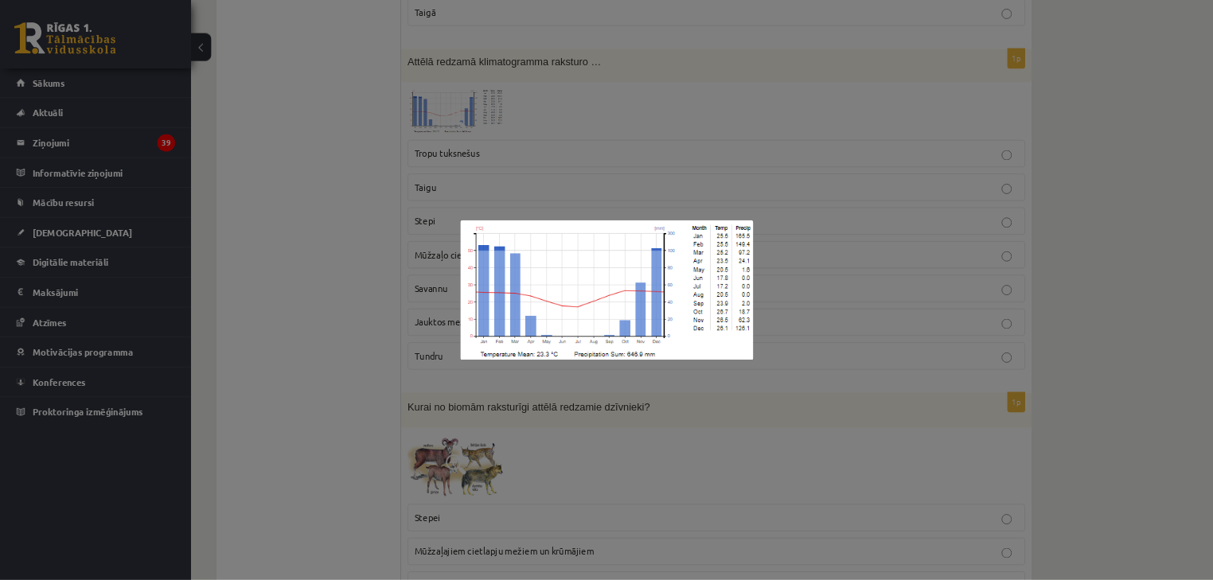
scroll to position [3662, 0]
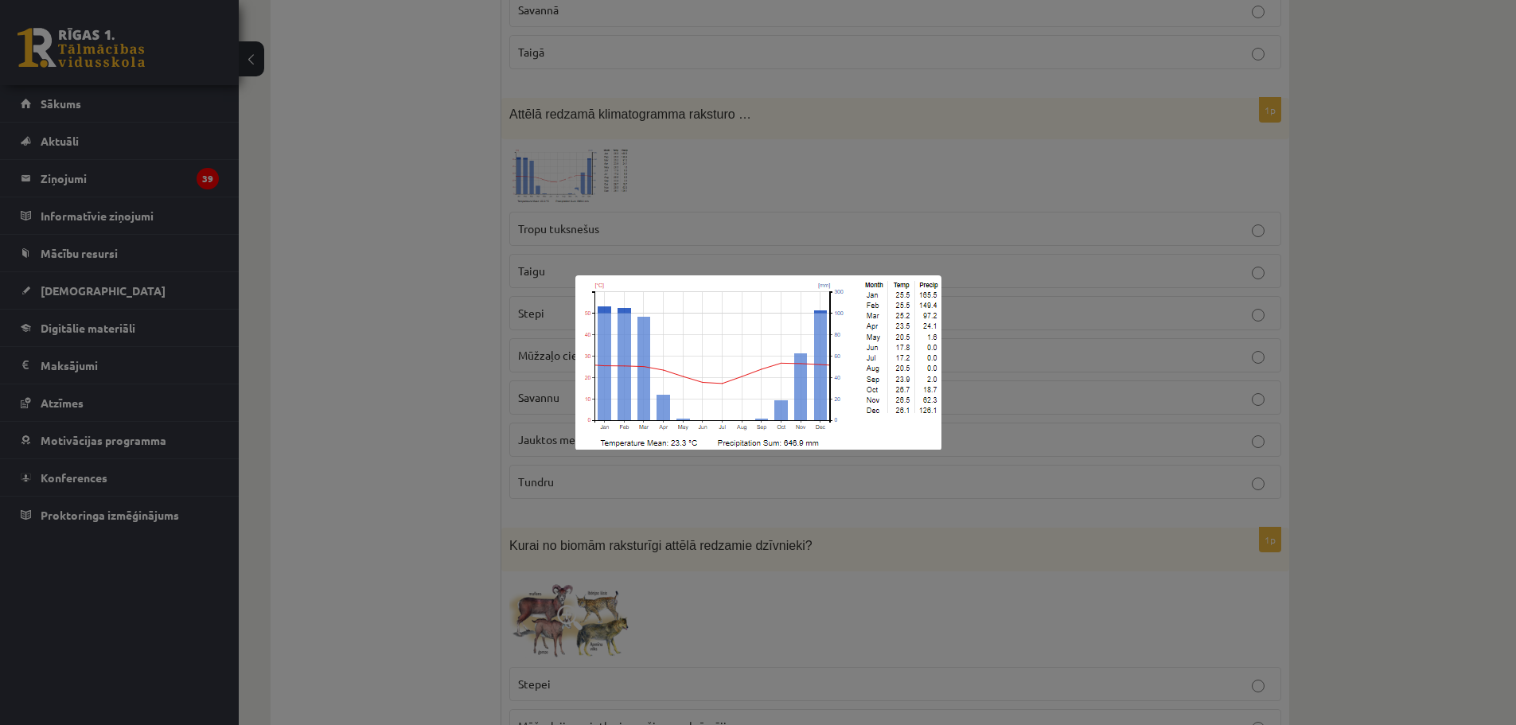
click at [772, 390] on img at bounding box center [759, 362] width 366 height 175
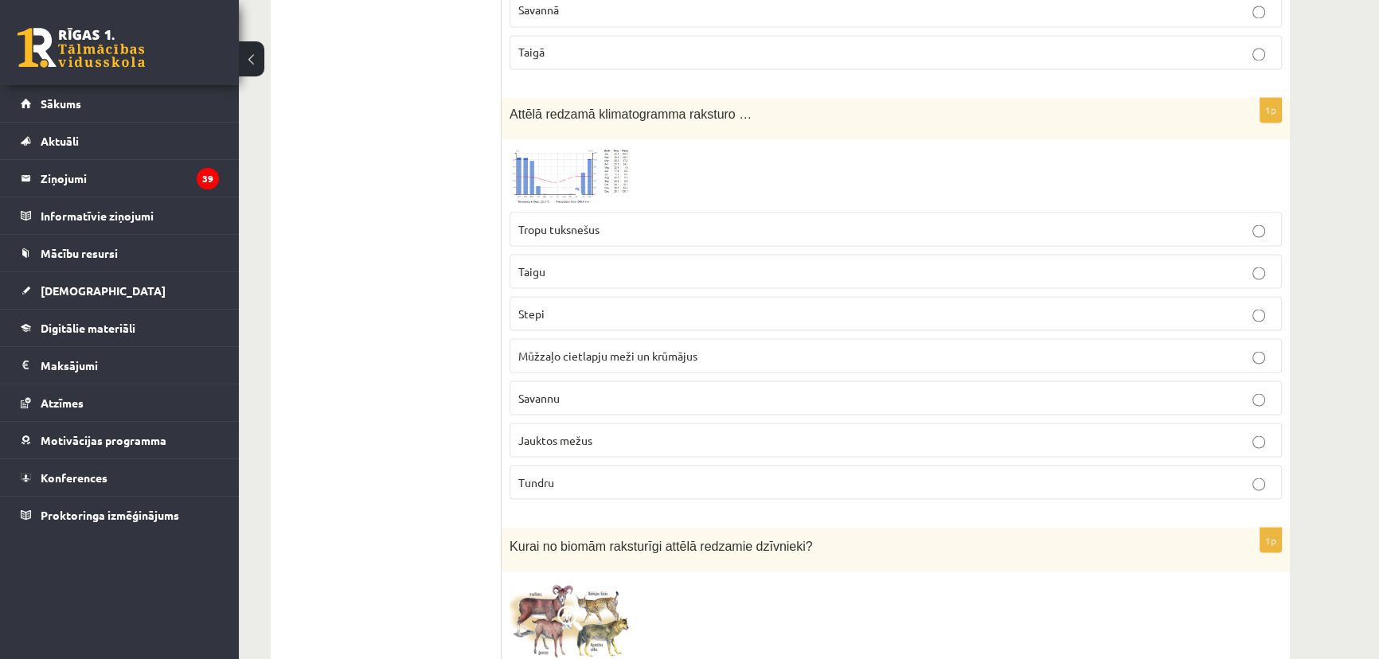
click at [578, 161] on img at bounding box center [568, 175] width 119 height 57
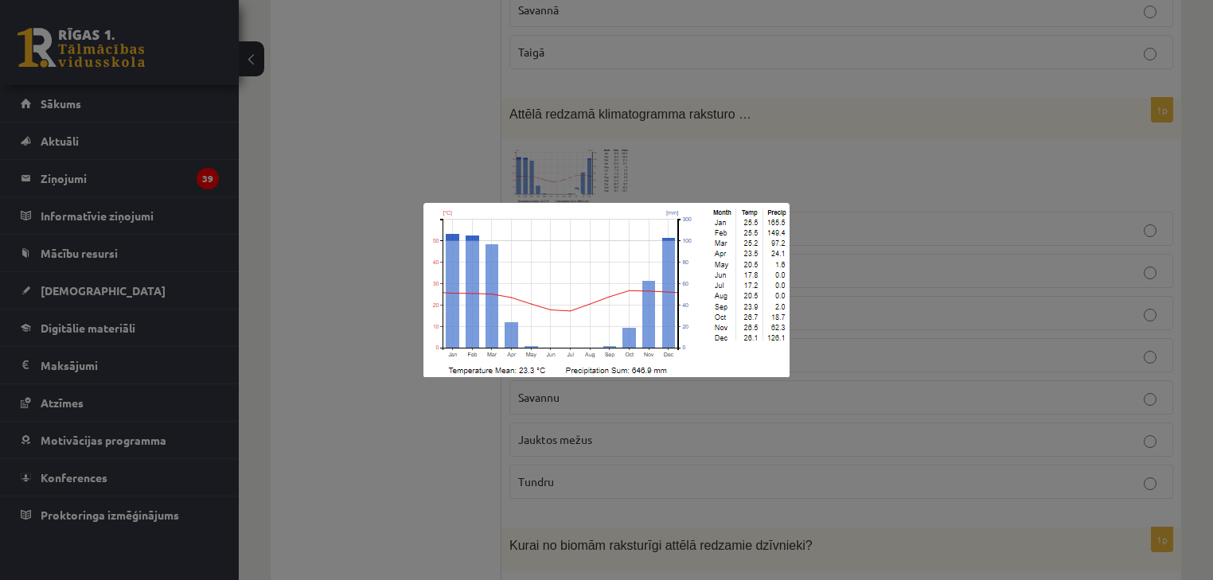
click at [404, 403] on div at bounding box center [606, 290] width 1213 height 580
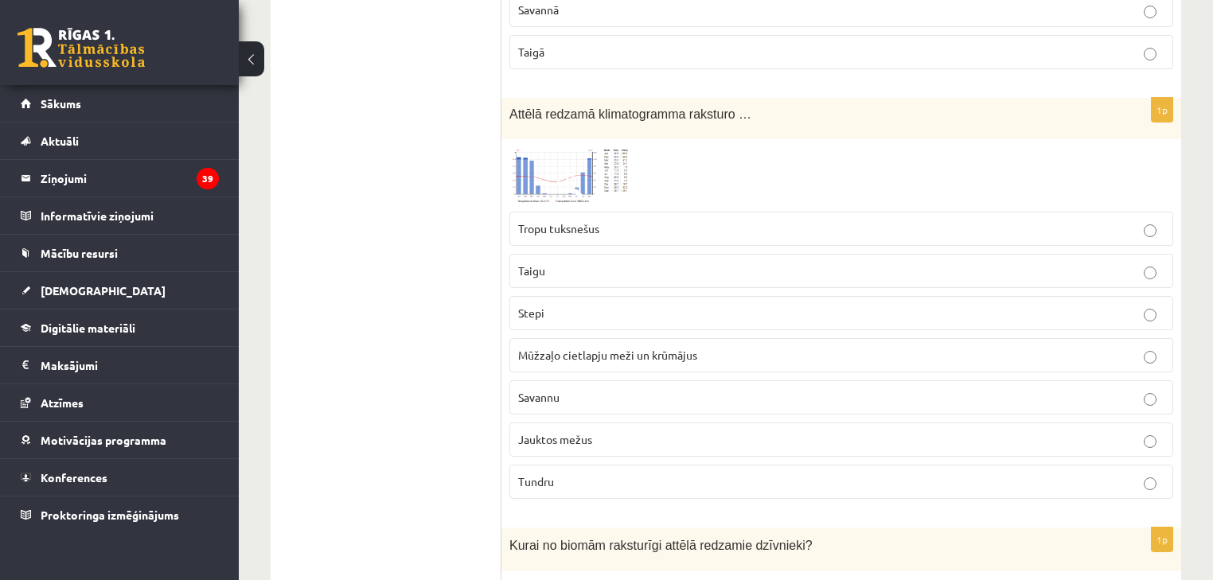
click at [598, 168] on img at bounding box center [568, 175] width 119 height 57
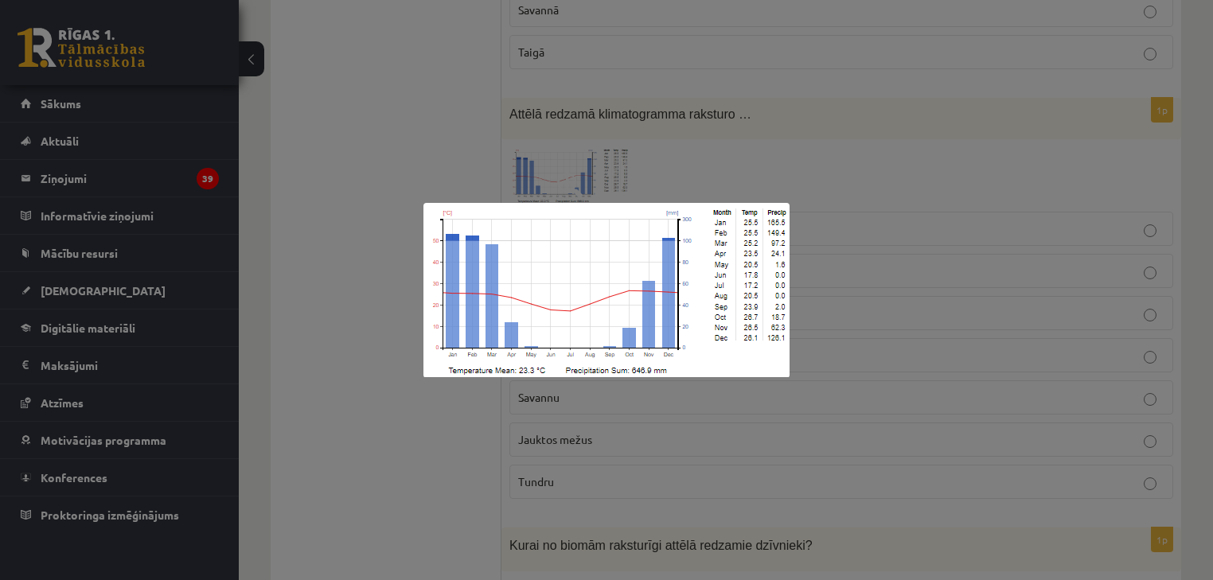
click at [391, 222] on div at bounding box center [606, 290] width 1213 height 580
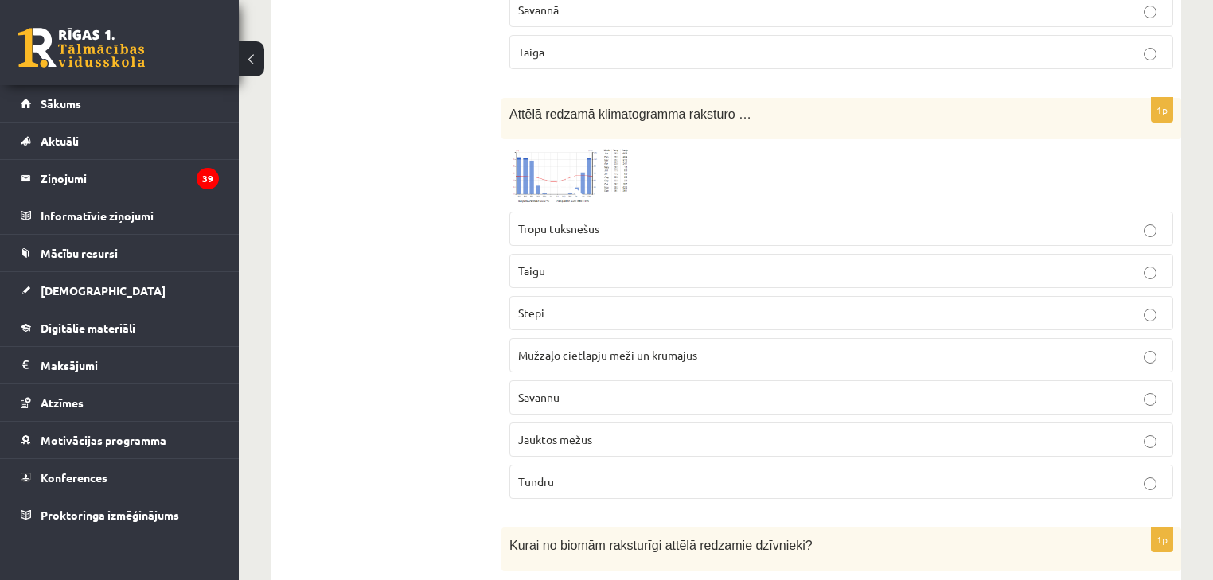
click at [566, 432] on span "Jauktos mežus" at bounding box center [555, 439] width 74 height 14
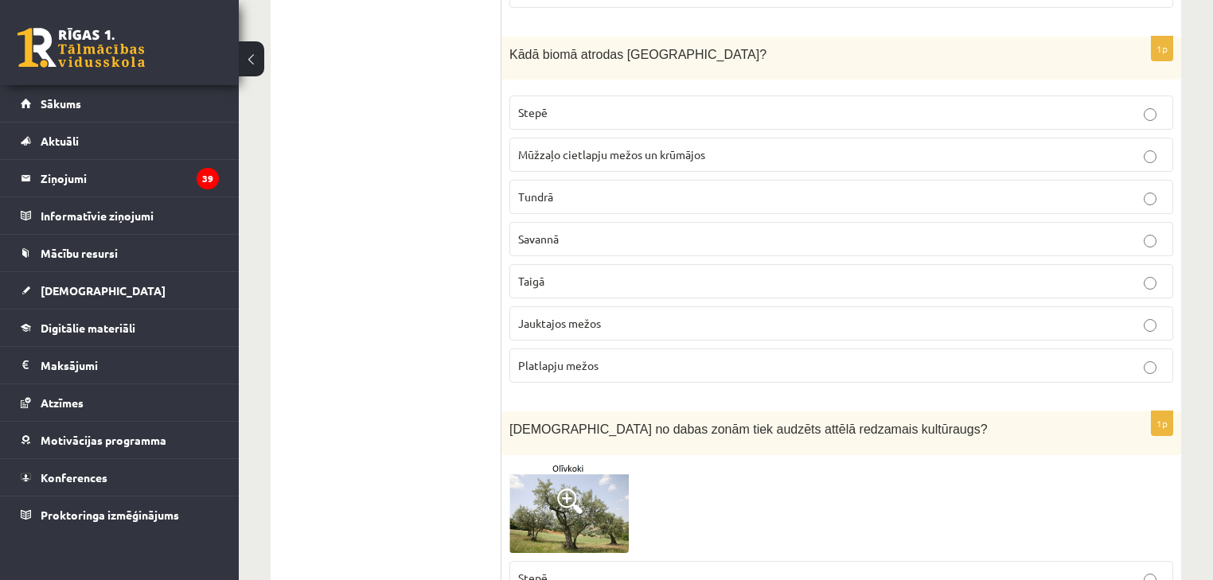
scroll to position [2961, 0]
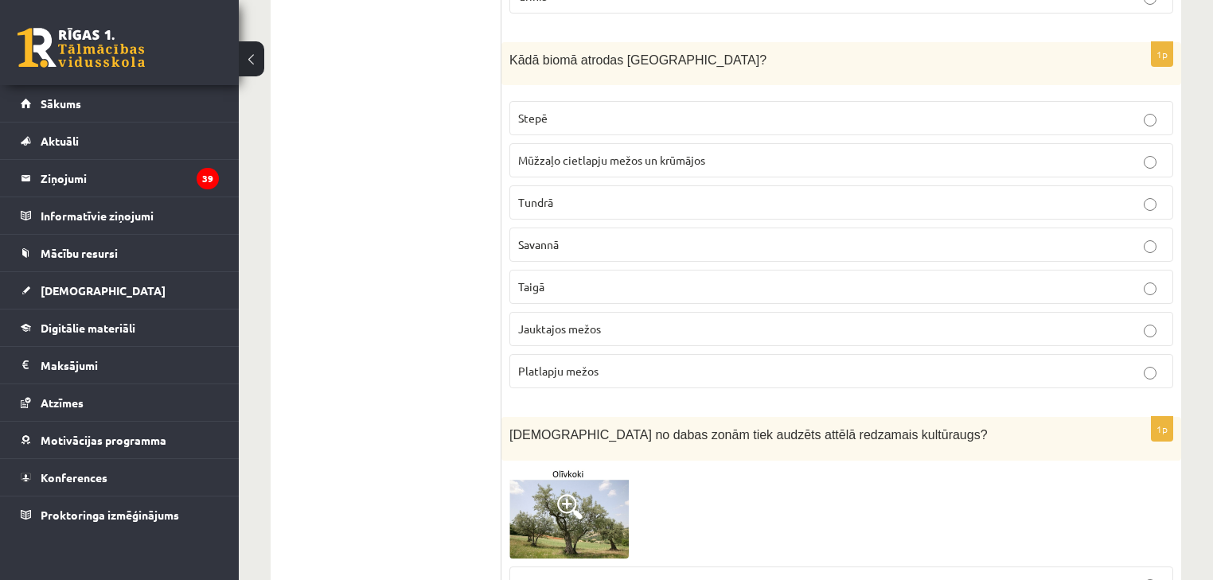
click at [573, 312] on label "Jauktajos mežos" at bounding box center [841, 329] width 664 height 34
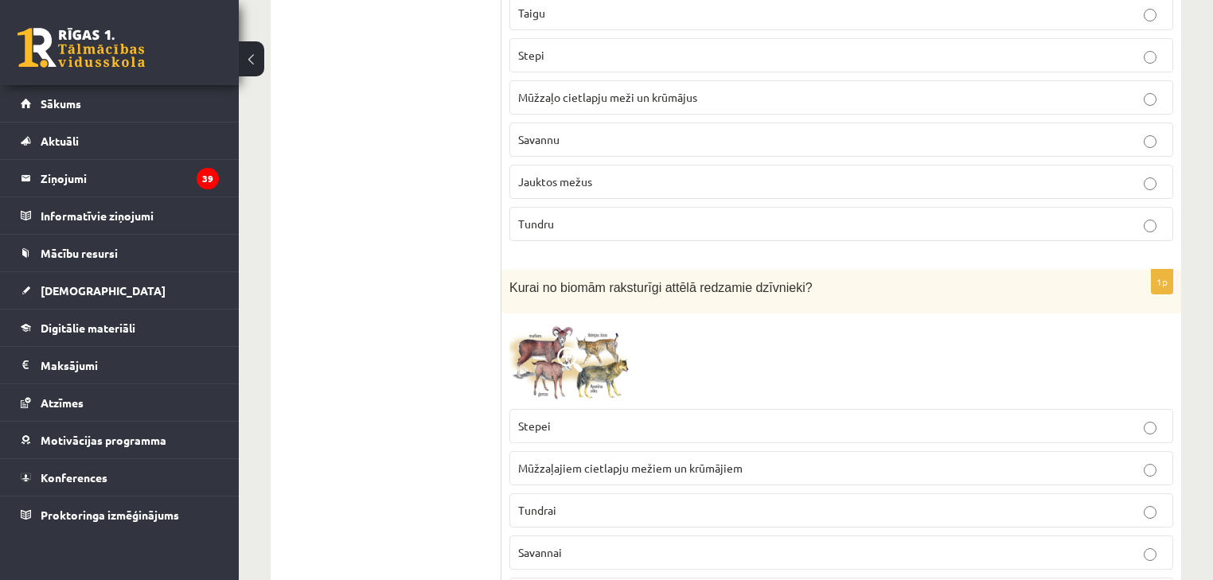
scroll to position [3980, 0]
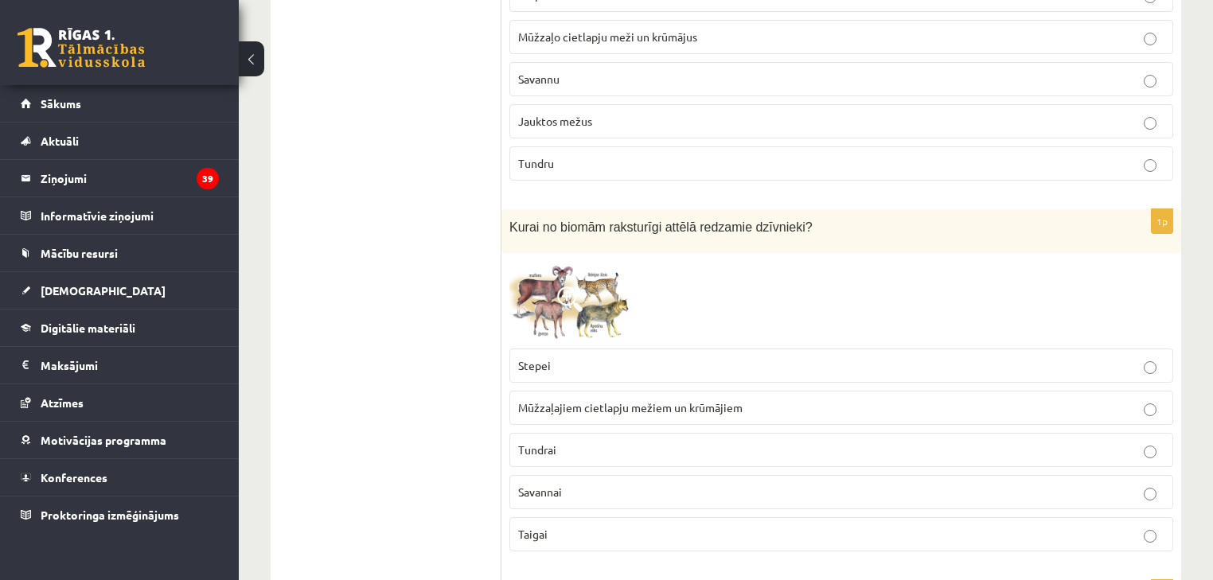
click at [603, 299] on img at bounding box center [568, 301] width 119 height 80
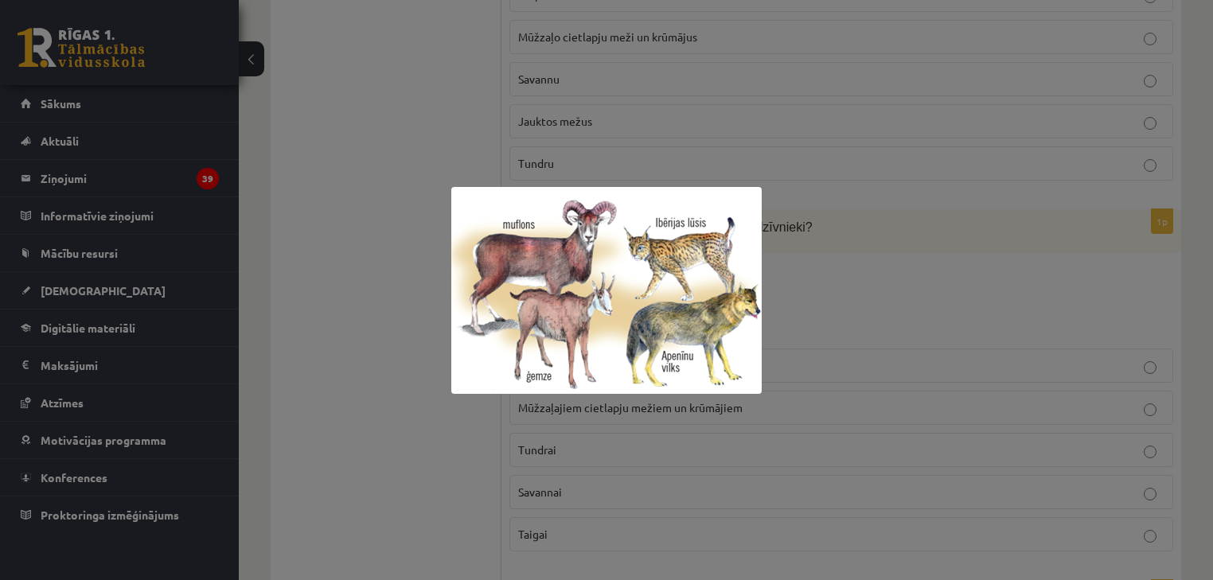
click at [369, 296] on div at bounding box center [606, 290] width 1213 height 580
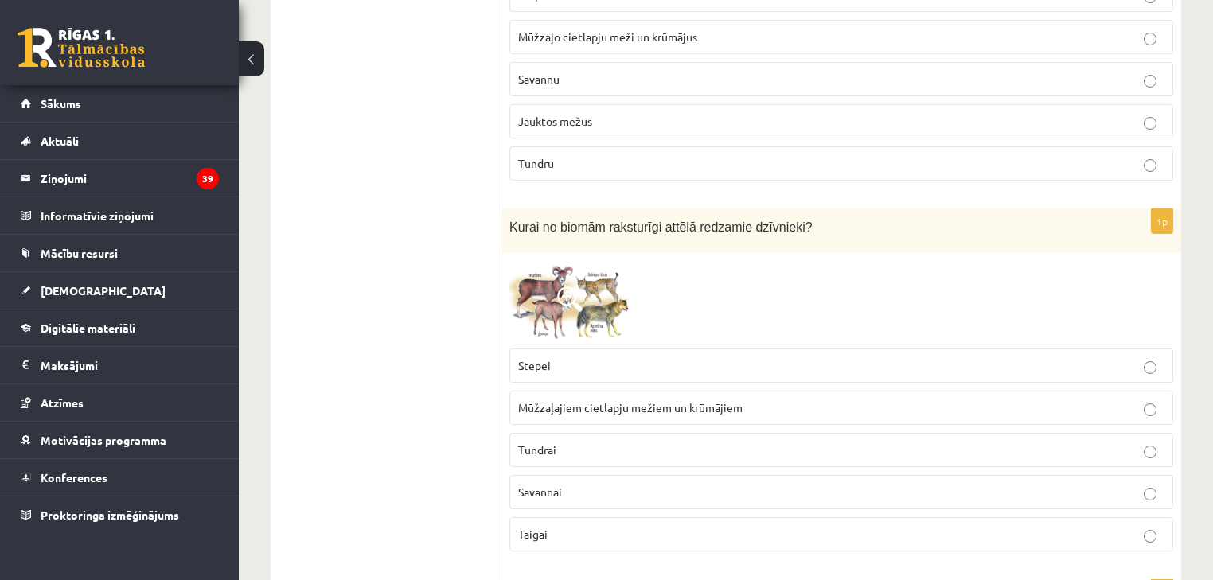
click at [534, 349] on label "Stepei" at bounding box center [841, 366] width 664 height 34
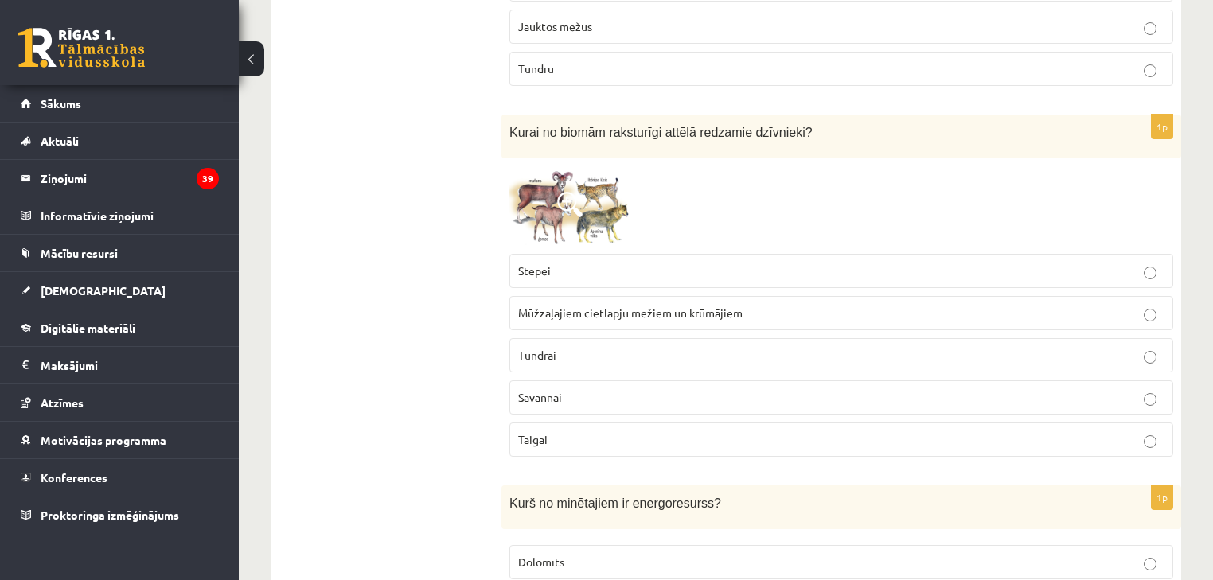
scroll to position [4044, 0]
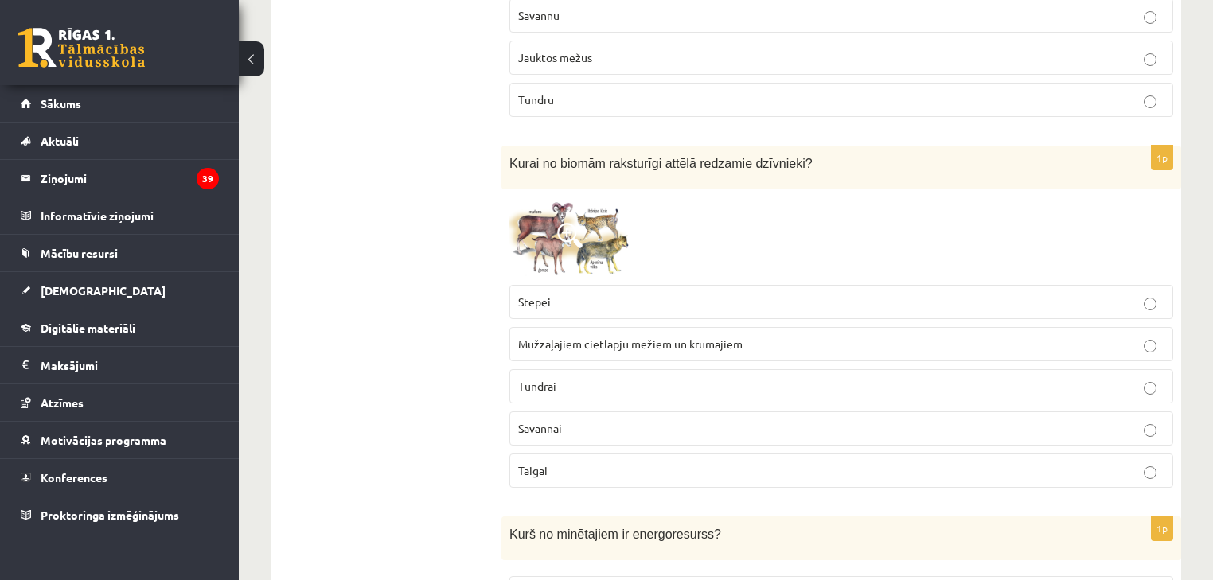
click at [540, 377] on label "Tundrai" at bounding box center [841, 386] width 664 height 34
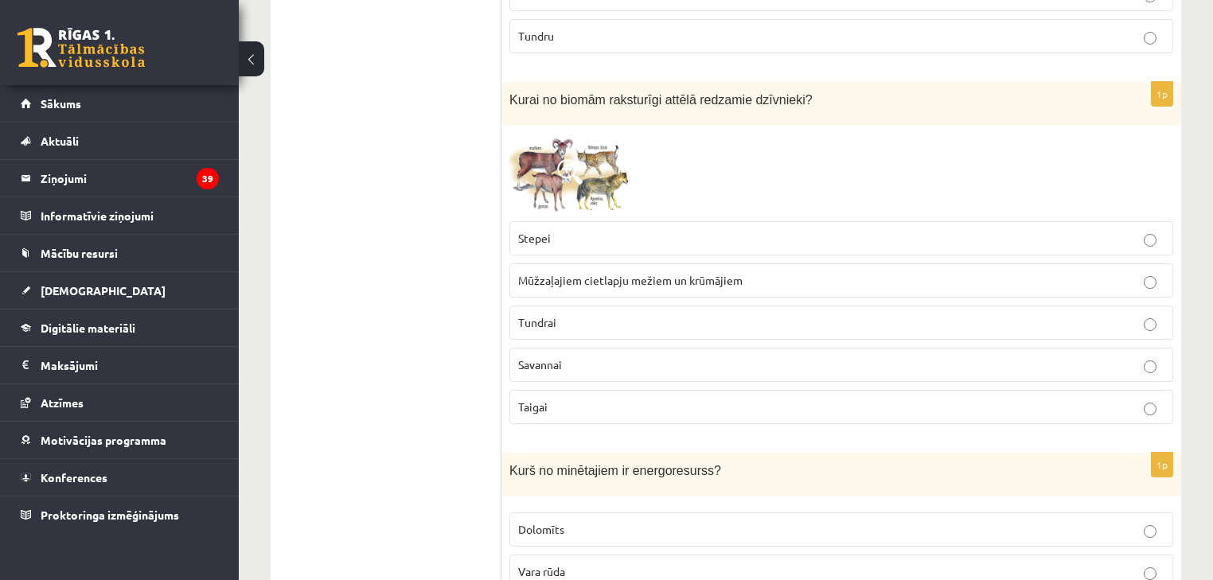
click at [588, 146] on img at bounding box center [568, 174] width 119 height 80
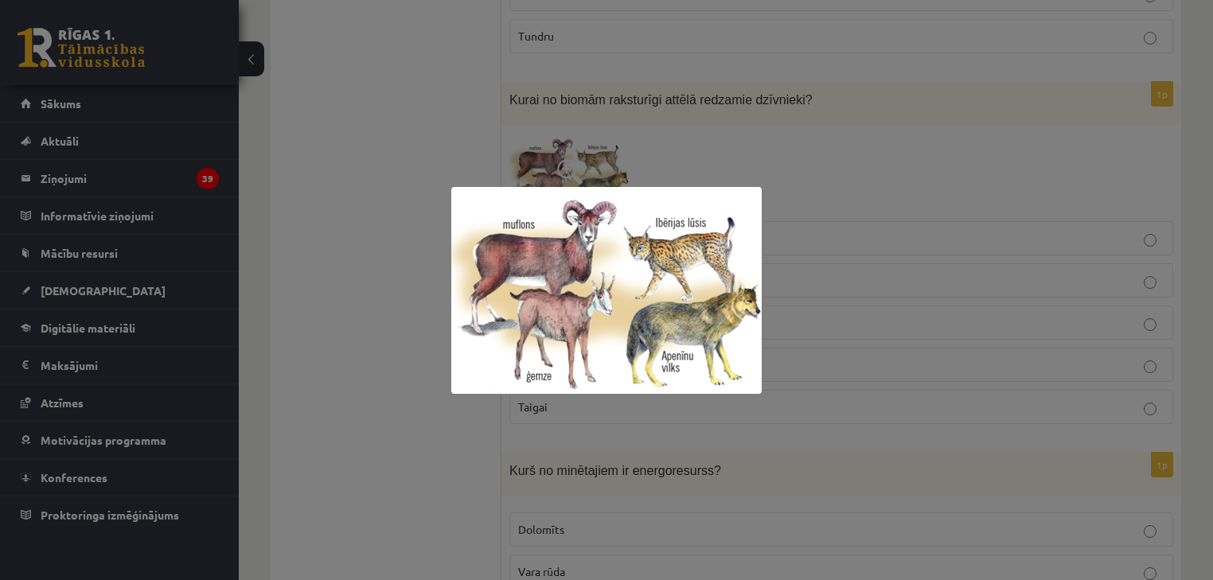
click at [361, 167] on div at bounding box center [606, 290] width 1213 height 580
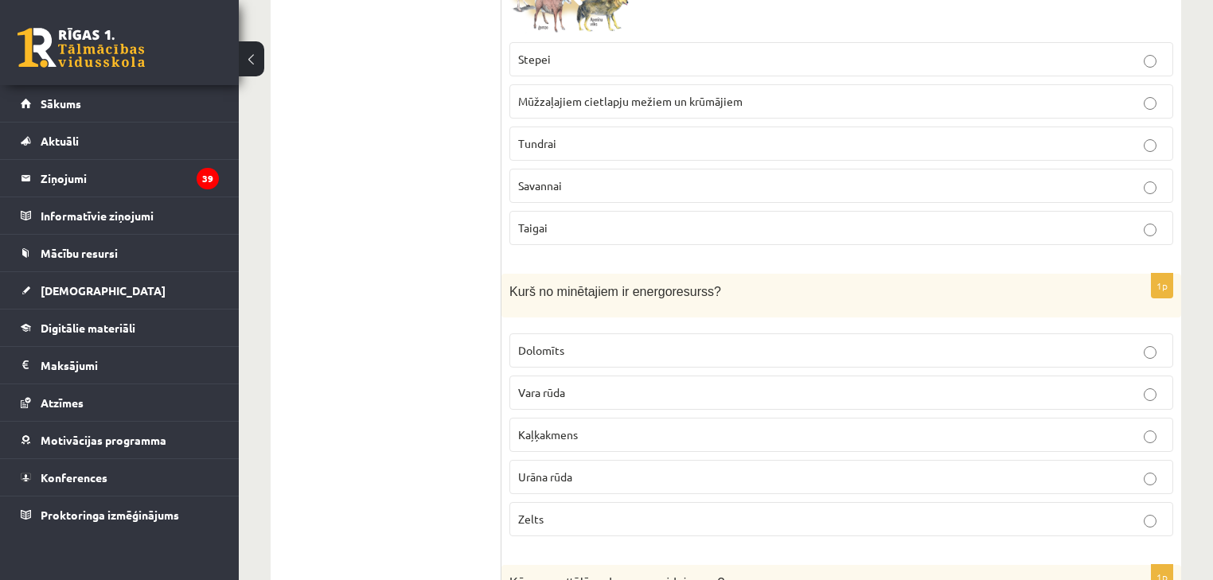
scroll to position [4299, 0]
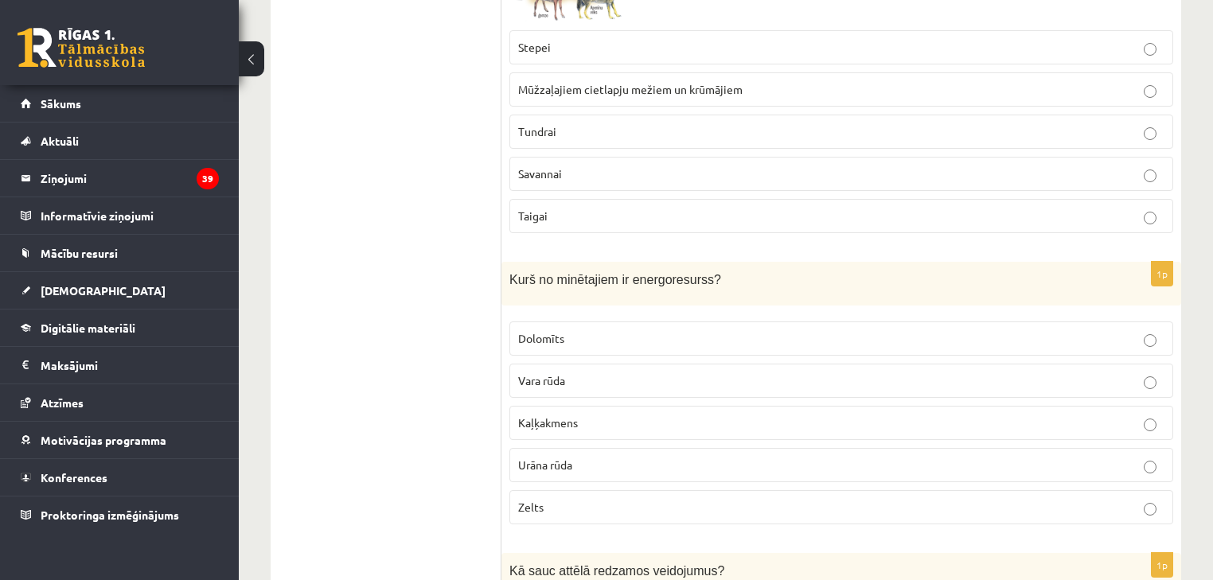
click at [593, 457] on p "Urāna rūda" at bounding box center [841, 465] width 646 height 17
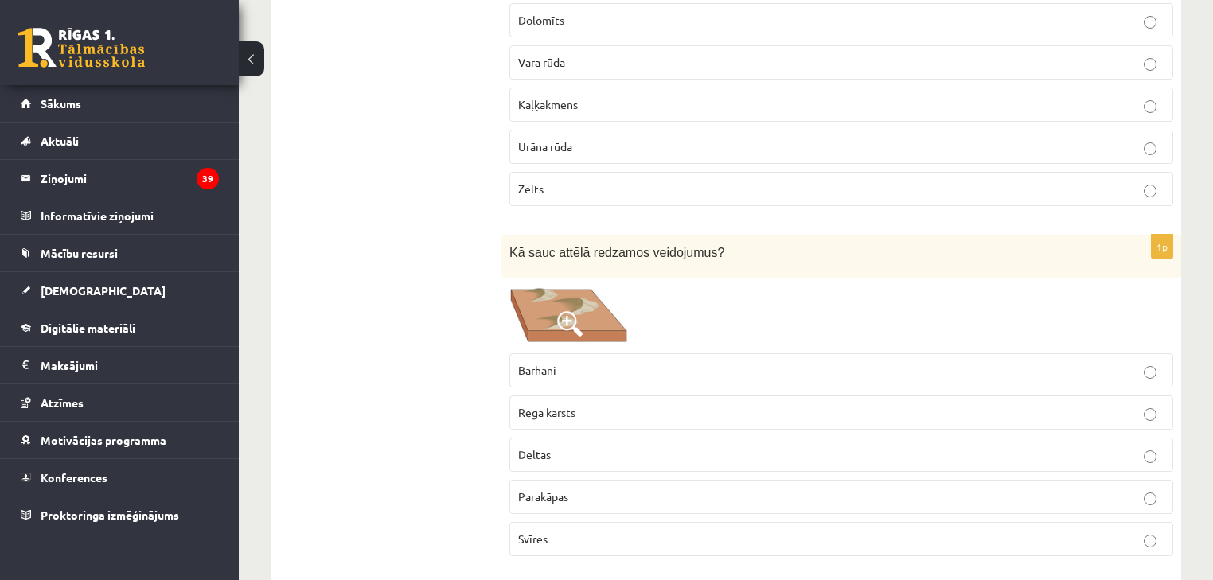
scroll to position [4681, 0]
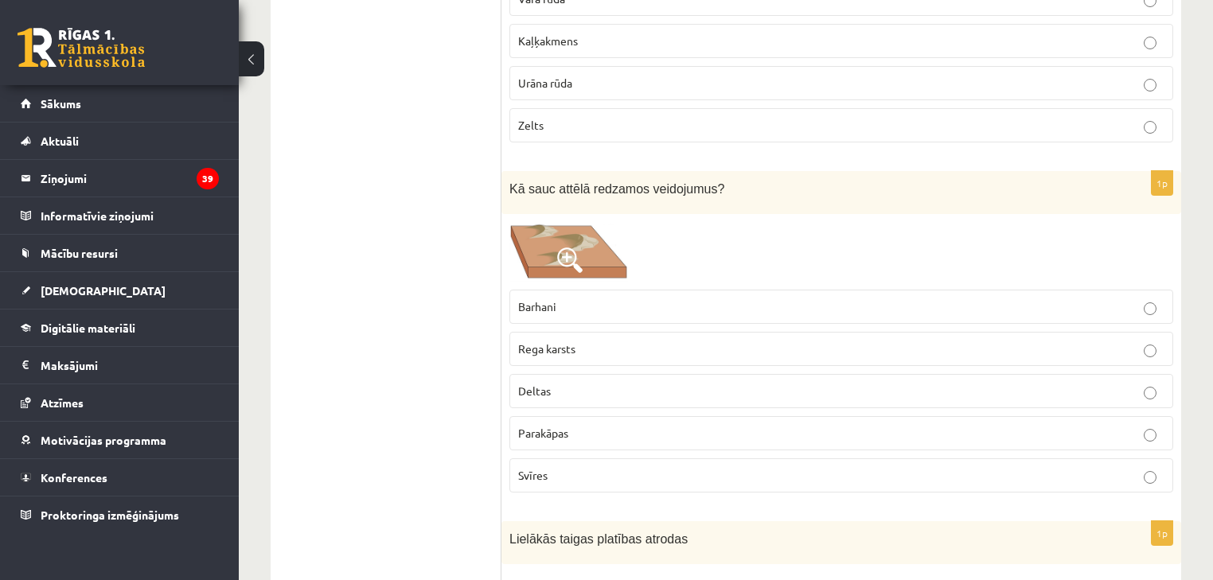
click at [564, 299] on p "Barhani" at bounding box center [841, 307] width 646 height 17
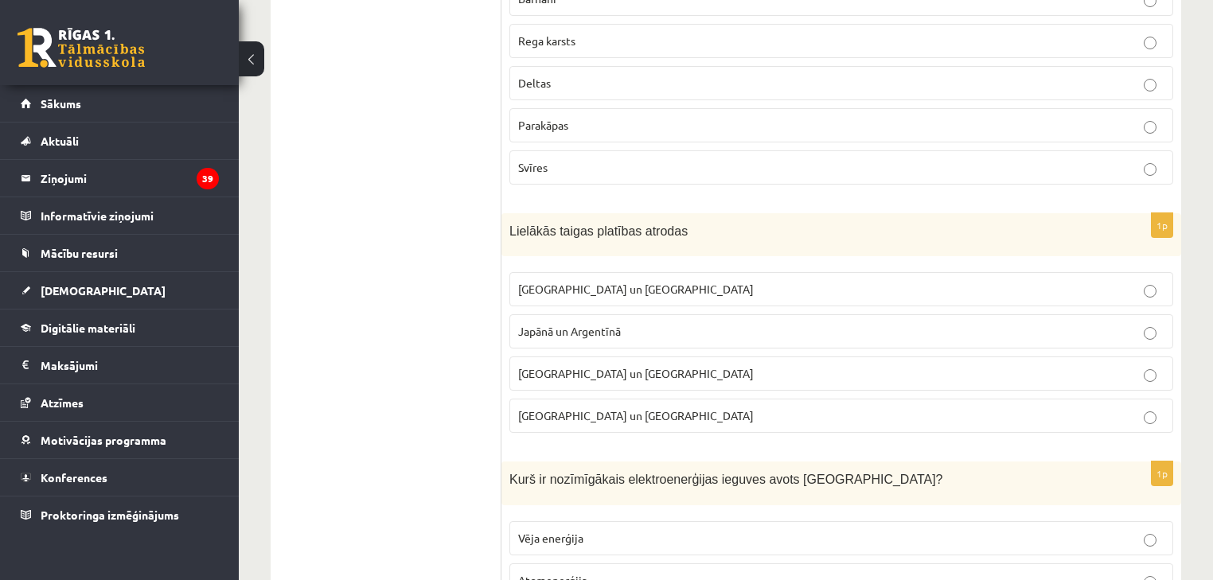
scroll to position [5063, 0]
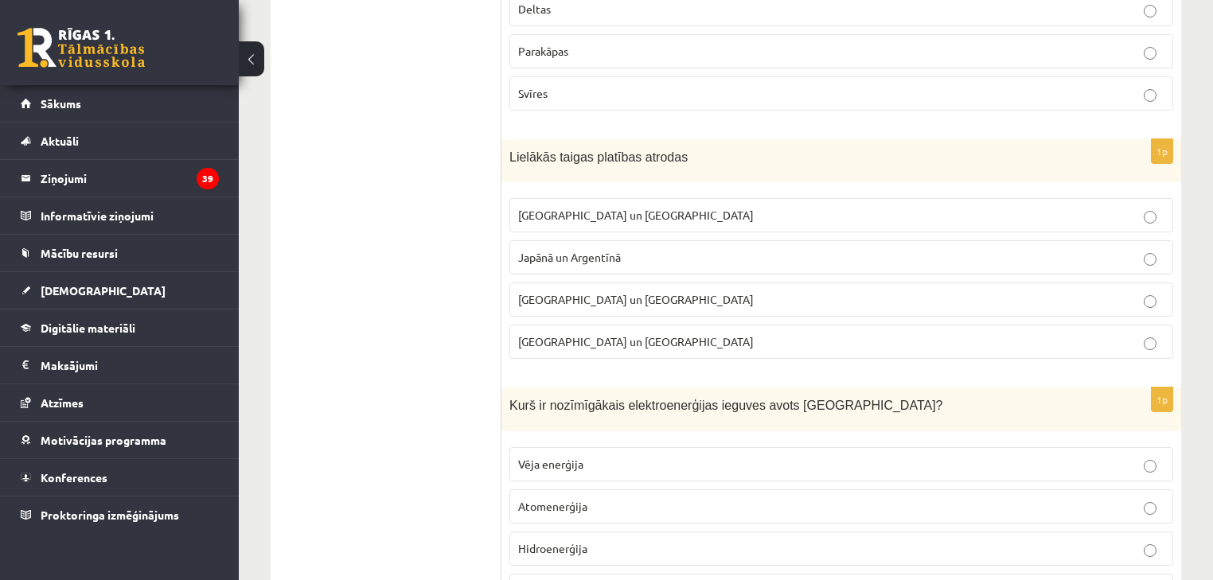
click at [592, 208] on span "[GEOGRAPHIC_DATA] un [GEOGRAPHIC_DATA]" at bounding box center [636, 215] width 236 height 14
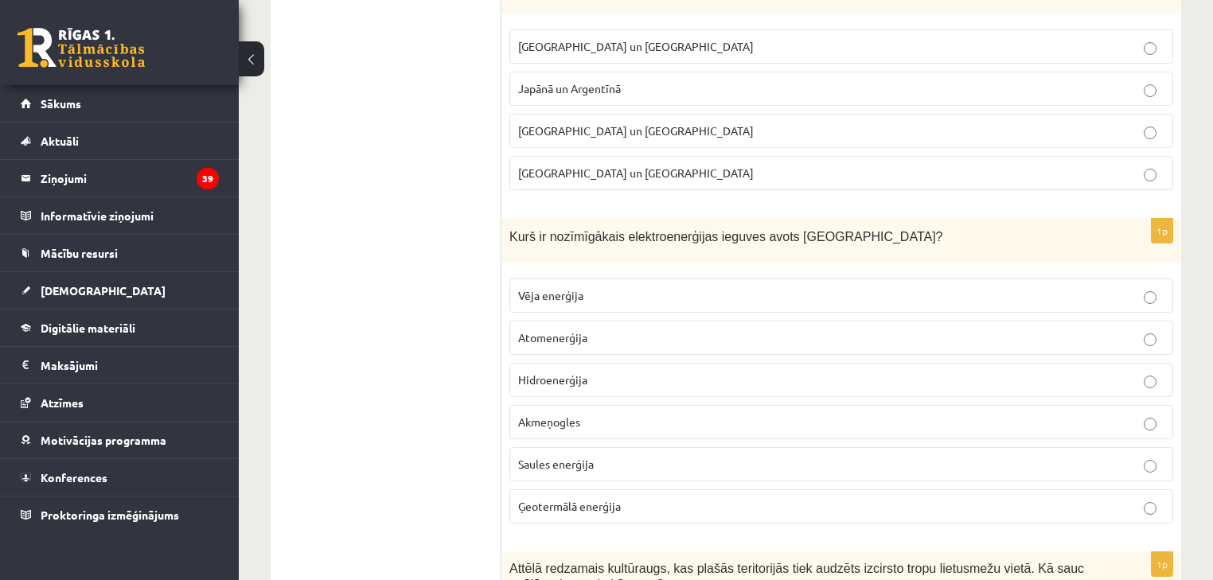
scroll to position [5254, 0]
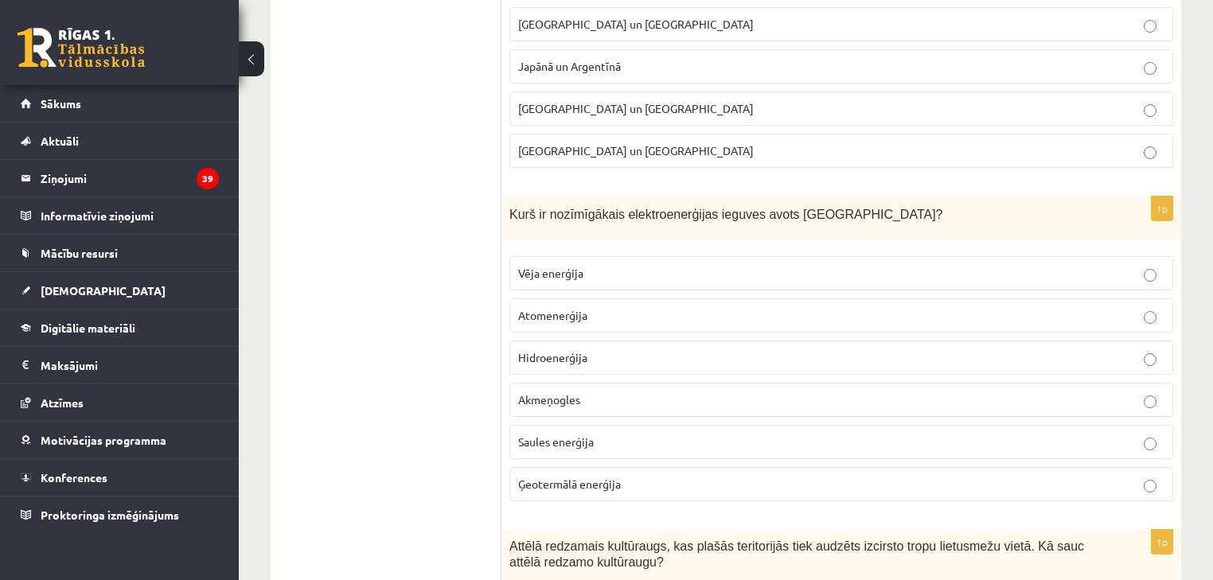
click at [624, 265] on p "Vēja enerģija" at bounding box center [841, 273] width 646 height 17
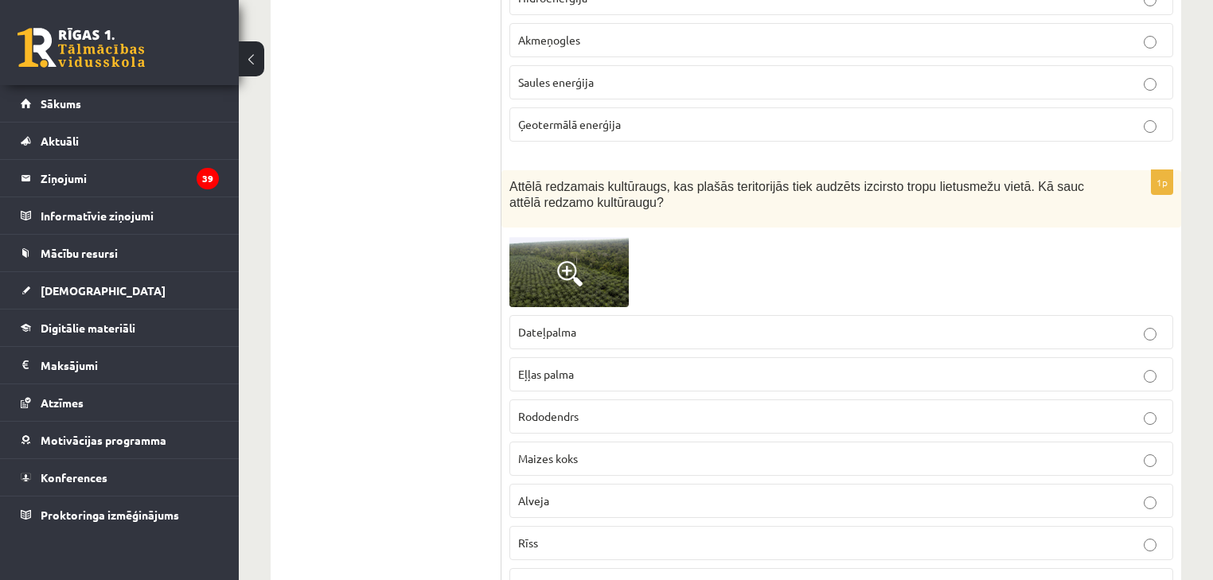
scroll to position [5636, 0]
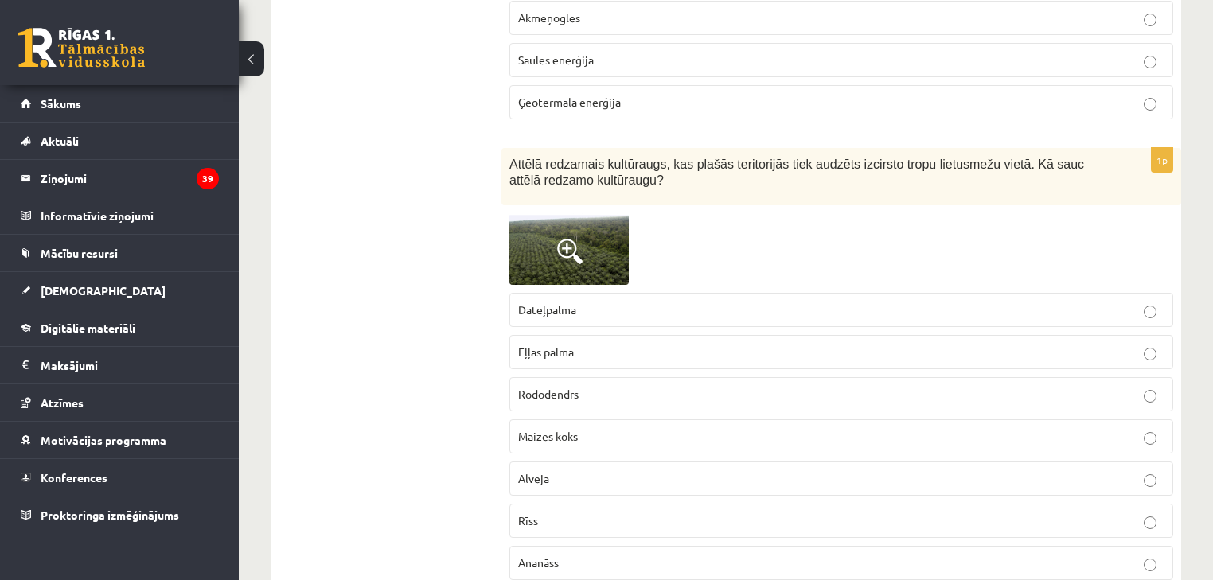
click at [565, 239] on span at bounding box center [569, 251] width 25 height 25
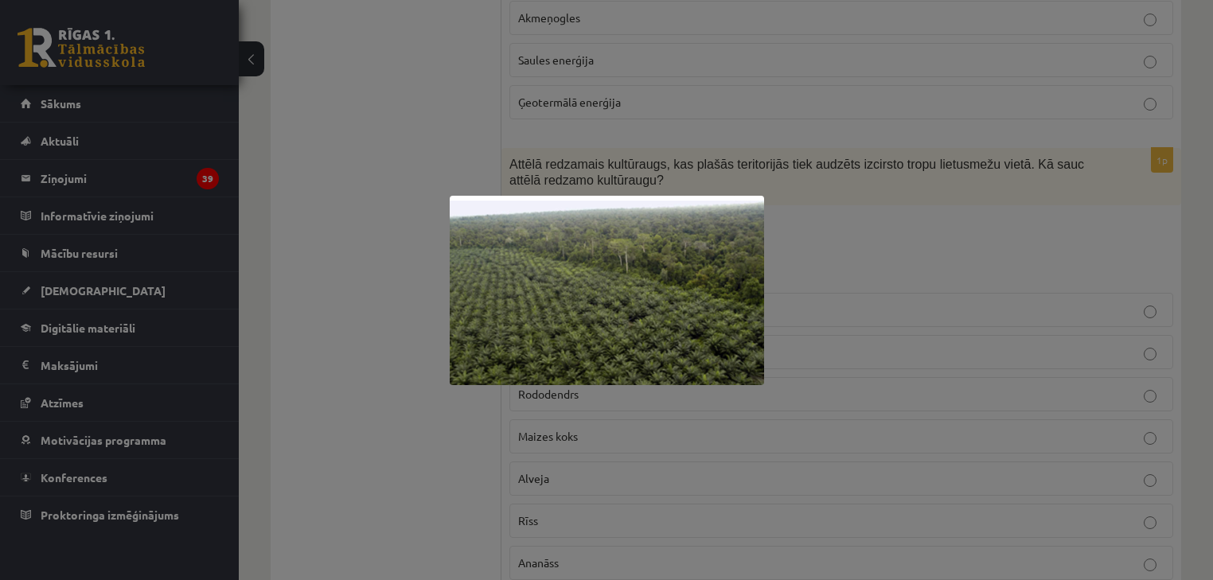
click at [380, 318] on div at bounding box center [606, 290] width 1213 height 580
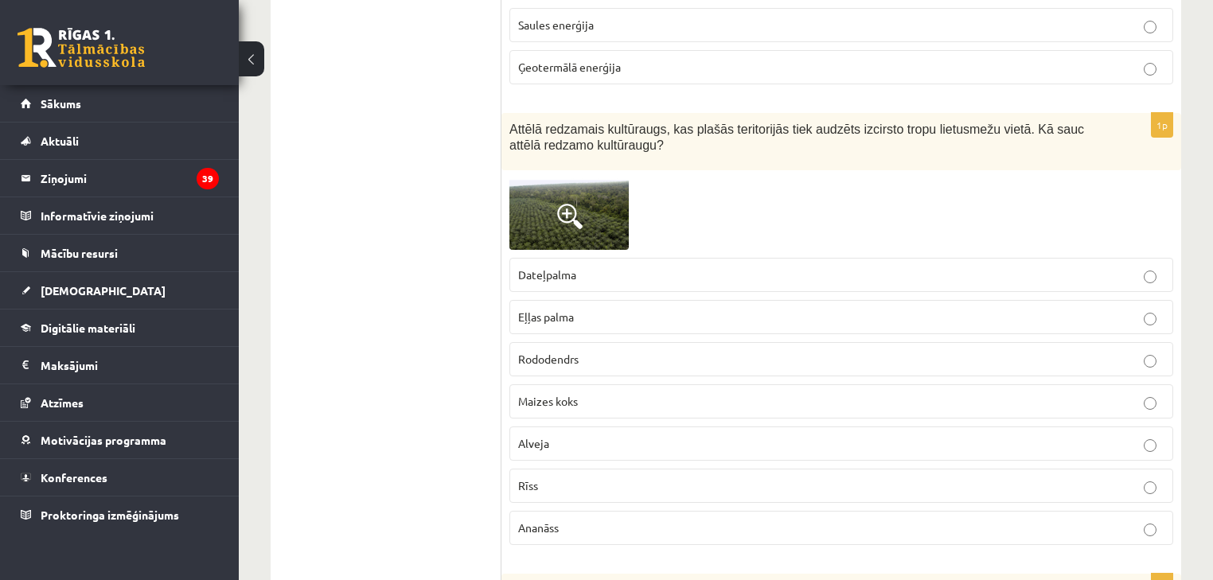
scroll to position [5700, 0]
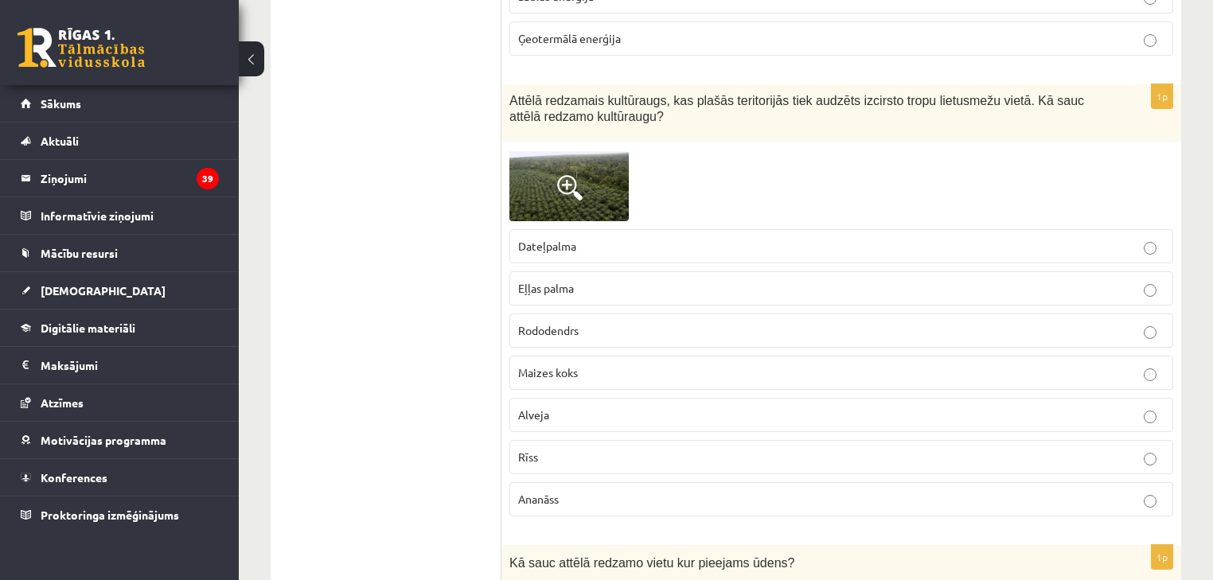
click at [570, 150] on img at bounding box center [568, 186] width 119 height 72
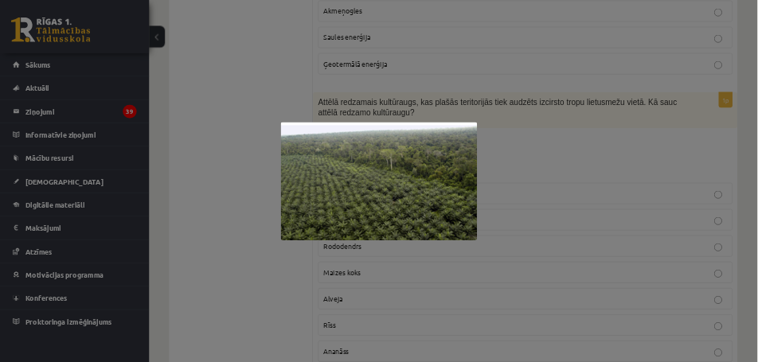
scroll to position [5636, 0]
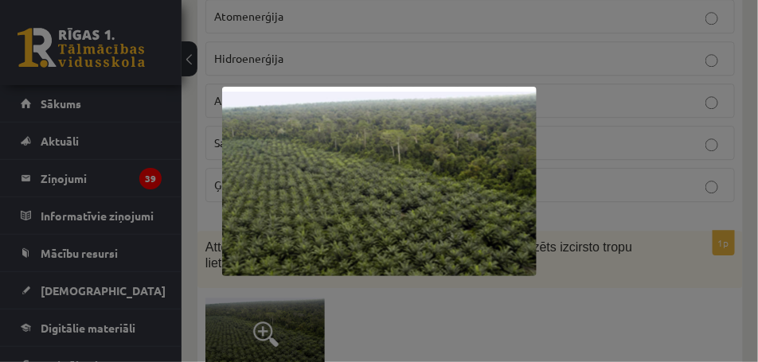
click at [569, 256] on div at bounding box center [379, 181] width 758 height 362
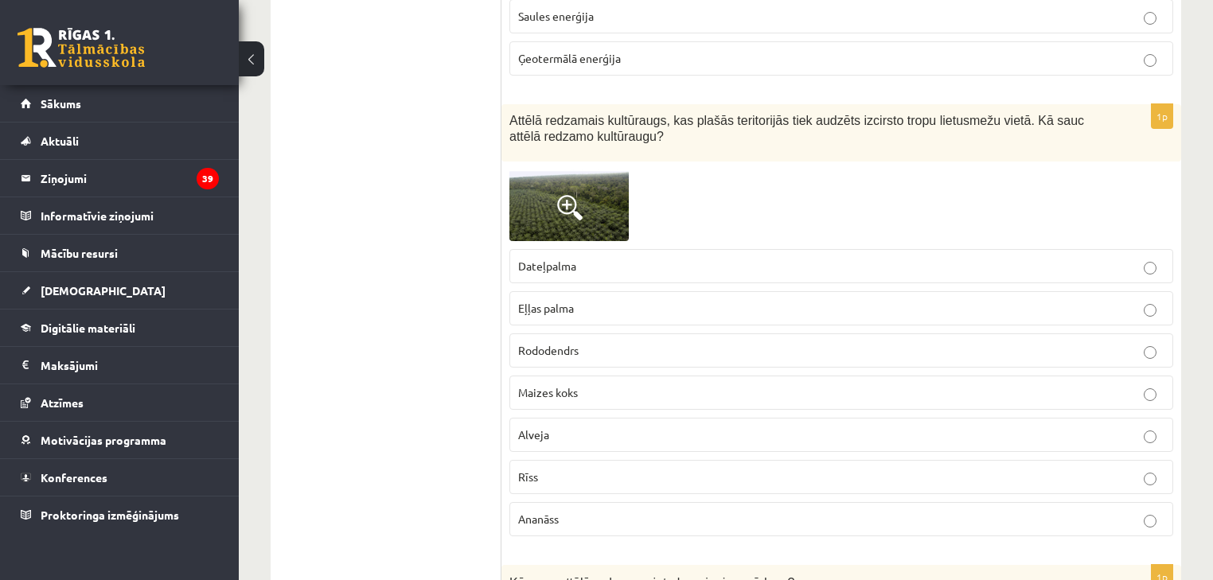
scroll to position [5668, 0]
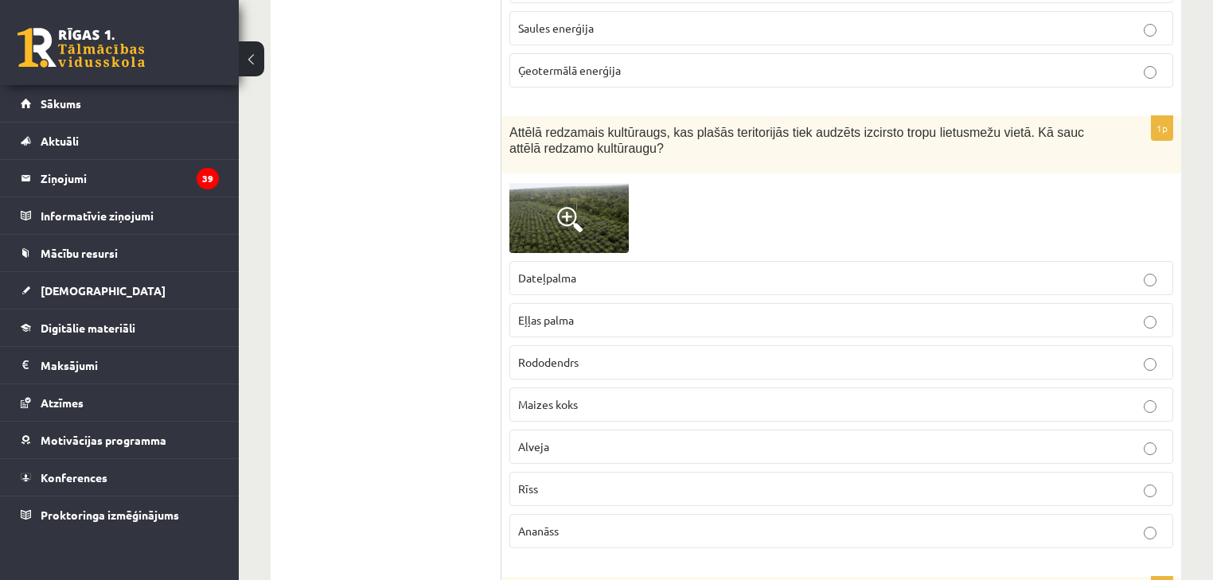
click at [560, 205] on img at bounding box center [568, 217] width 119 height 72
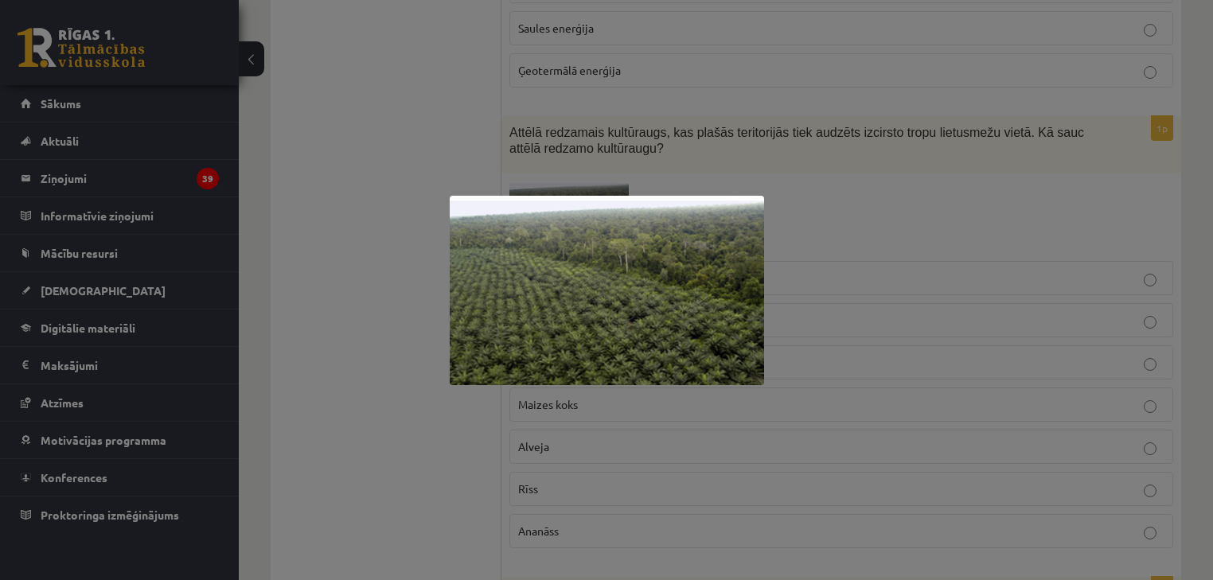
click at [381, 439] on div at bounding box center [606, 290] width 1213 height 580
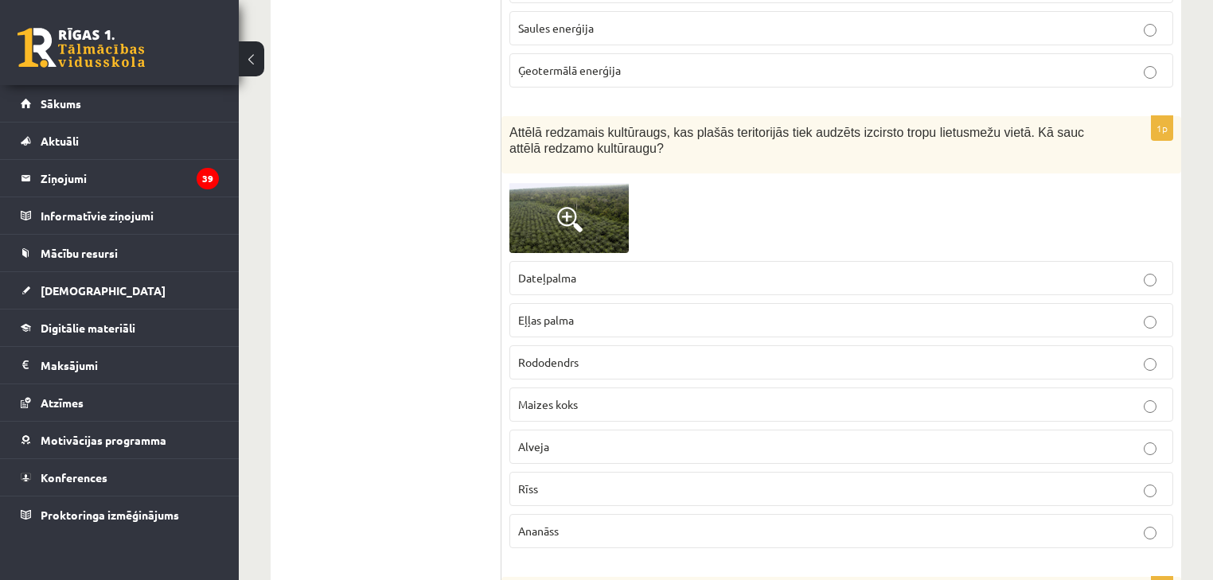
click at [589, 186] on img at bounding box center [568, 217] width 119 height 72
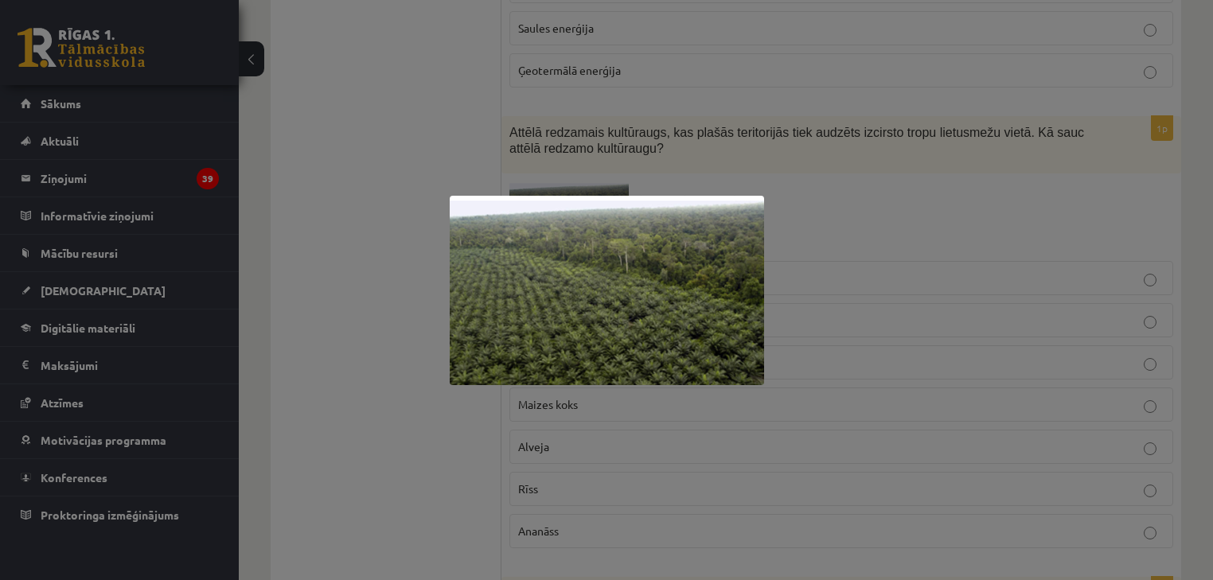
click at [430, 315] on div at bounding box center [606, 290] width 1213 height 580
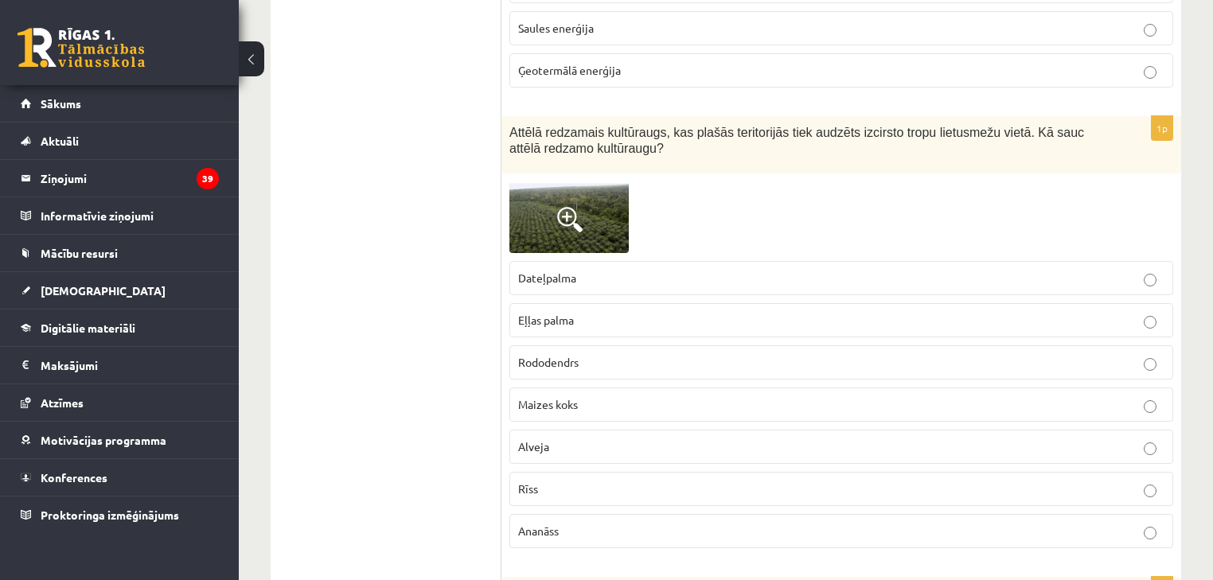
click at [573, 313] on span "Eļļas palma" at bounding box center [546, 320] width 56 height 14
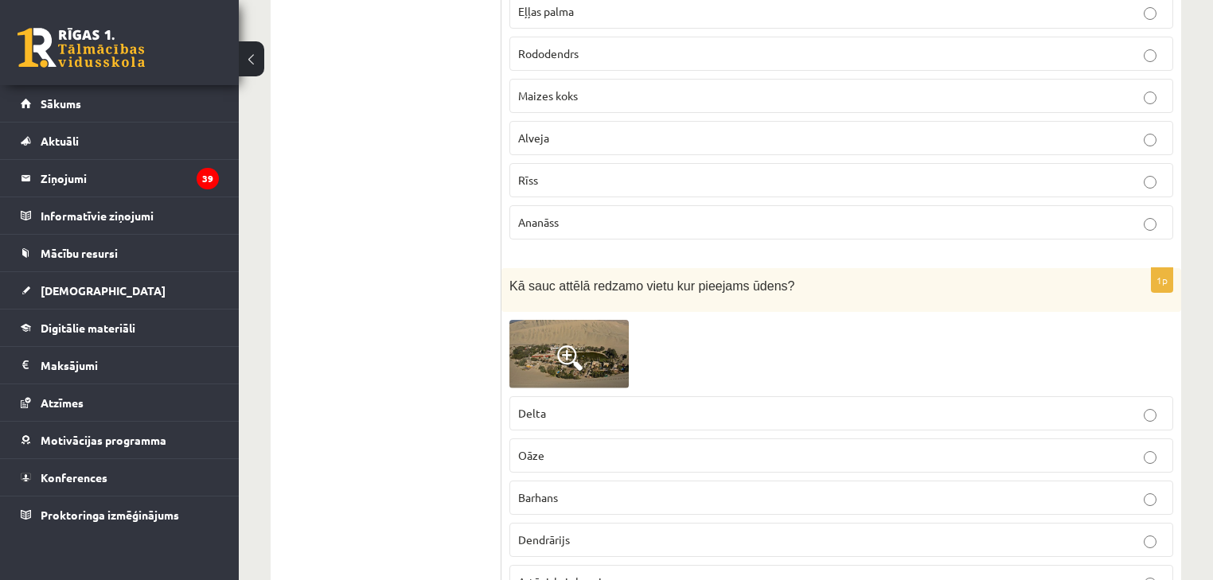
scroll to position [6050, 0]
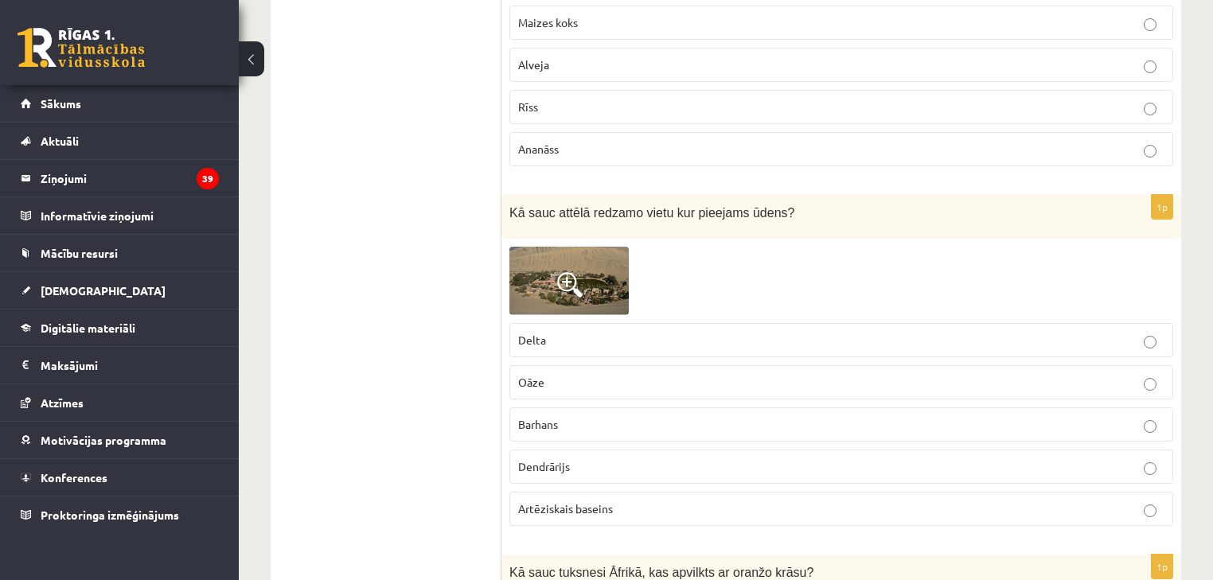
click at [570, 272] on span at bounding box center [569, 284] width 25 height 25
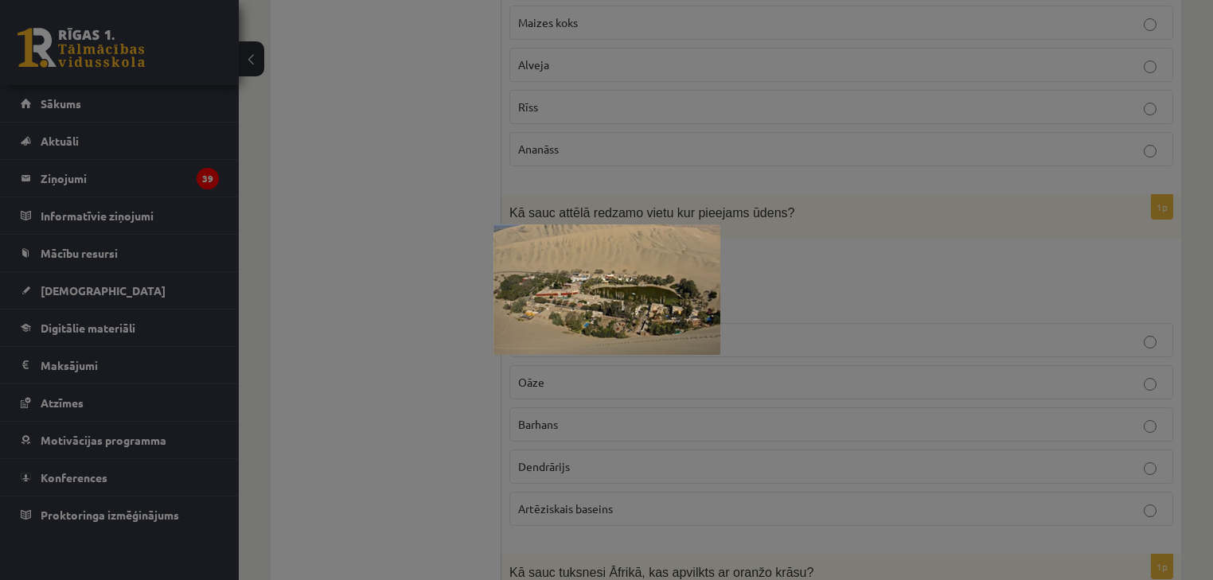
click at [364, 333] on div at bounding box center [606, 290] width 1213 height 580
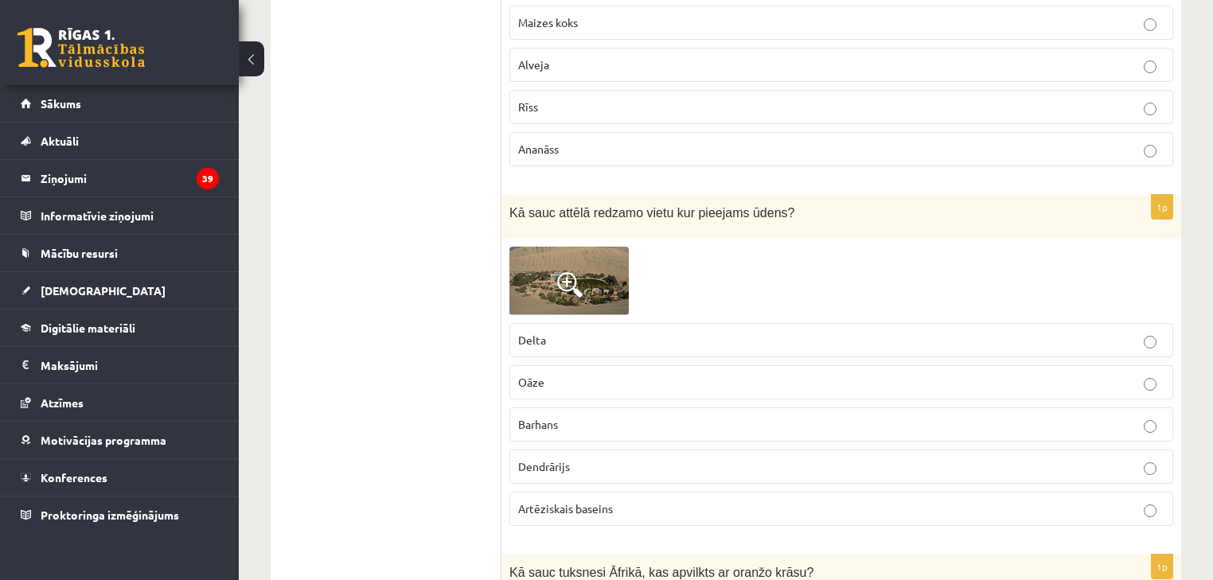
click at [570, 374] on p "Oāze" at bounding box center [841, 382] width 646 height 17
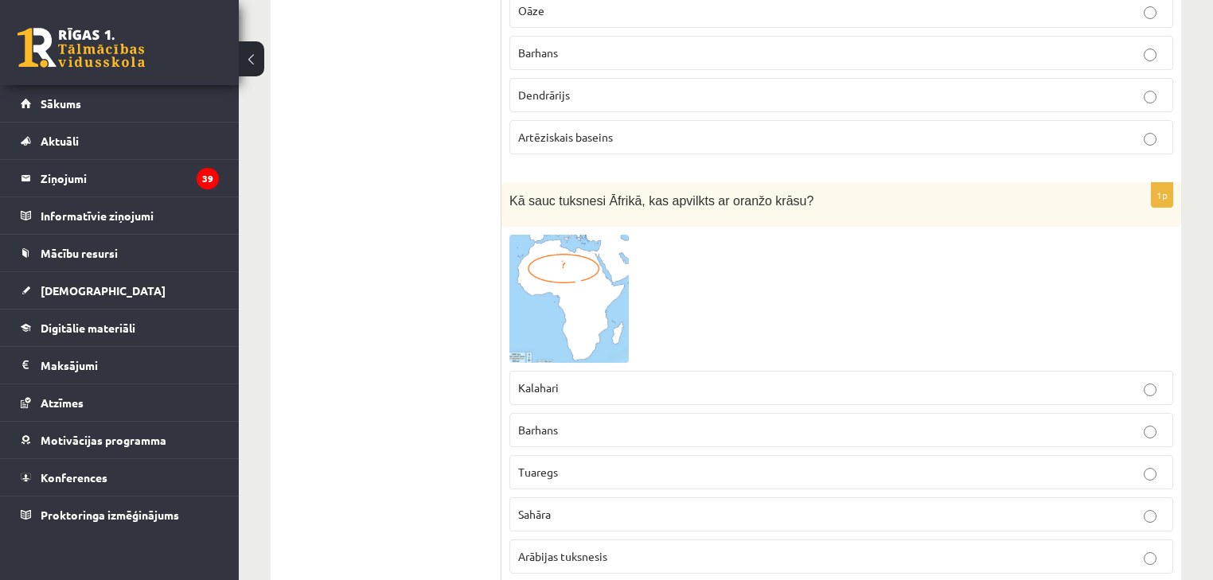
scroll to position [6432, 0]
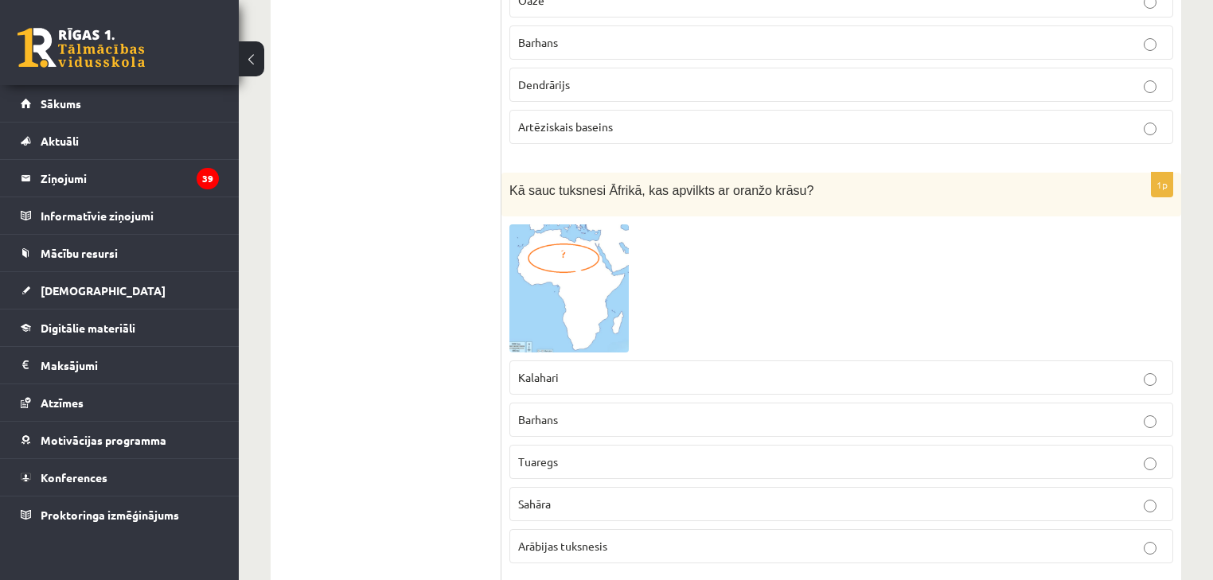
click at [545, 497] on span "Sahāra" at bounding box center [534, 504] width 33 height 14
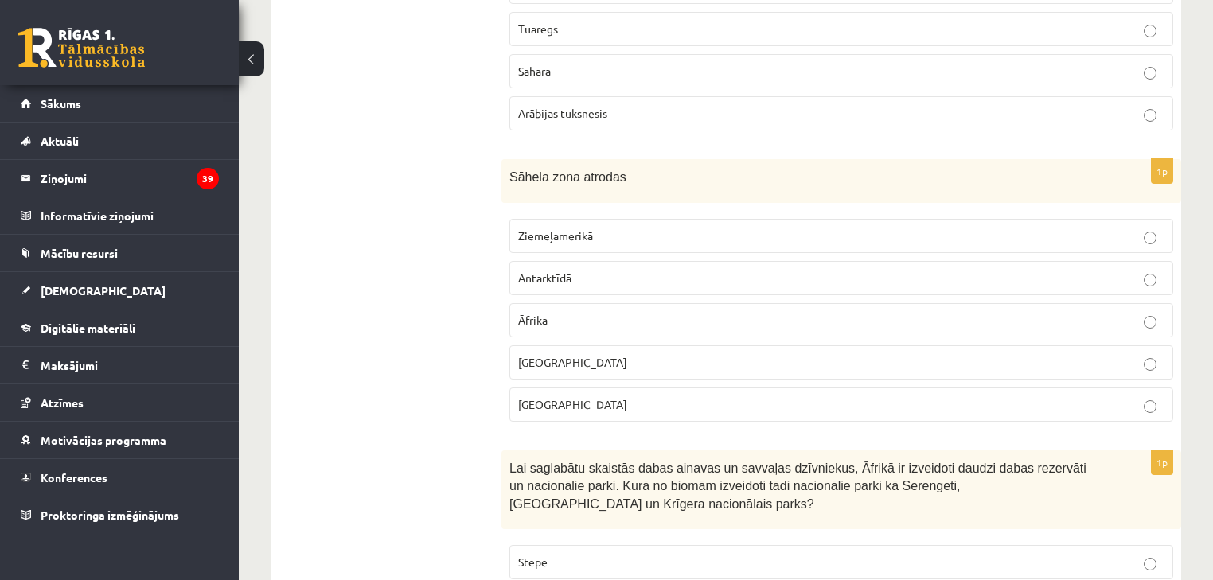
scroll to position [6878, 0]
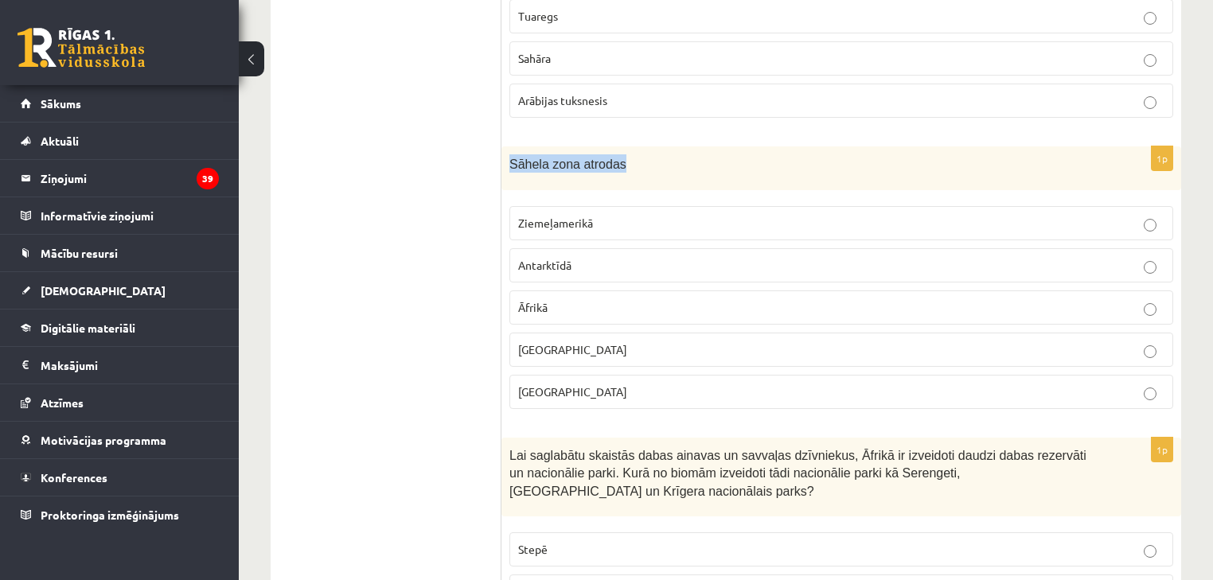
drag, startPoint x: 505, startPoint y: 128, endPoint x: 628, endPoint y: 112, distance: 124.4
click at [628, 146] on div "Sāhela zona atrodas" at bounding box center [841, 168] width 680 height 44
copy span "Sāhela zona atrodas"
click at [562, 299] on p "Āfrikā" at bounding box center [841, 307] width 646 height 17
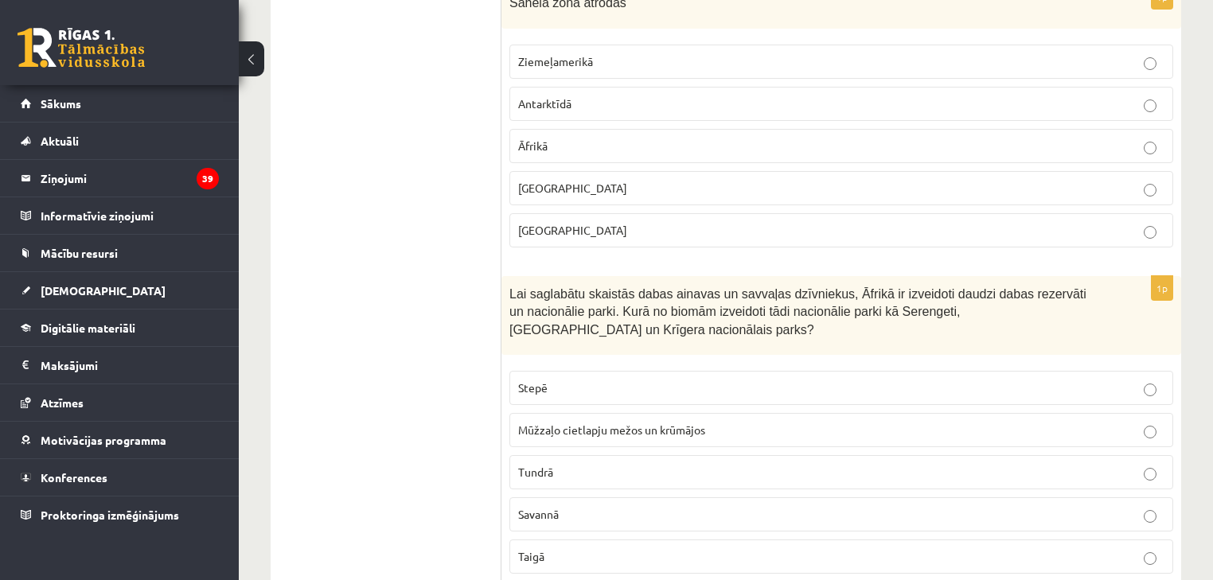
scroll to position [7069, 0]
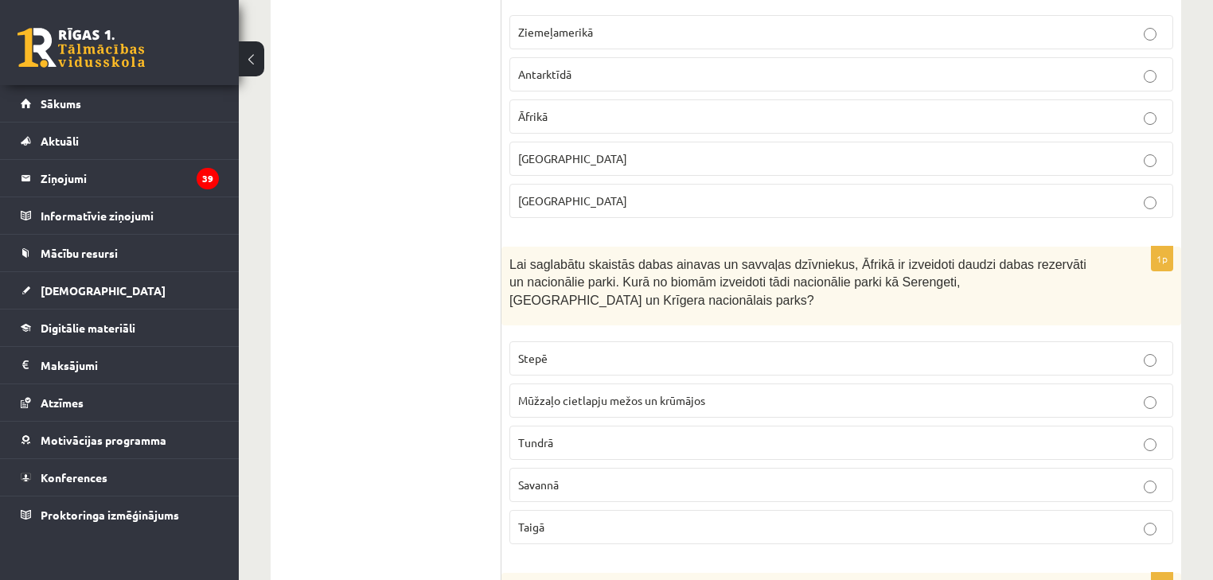
click at [608, 350] on p "Stepē" at bounding box center [841, 358] width 646 height 17
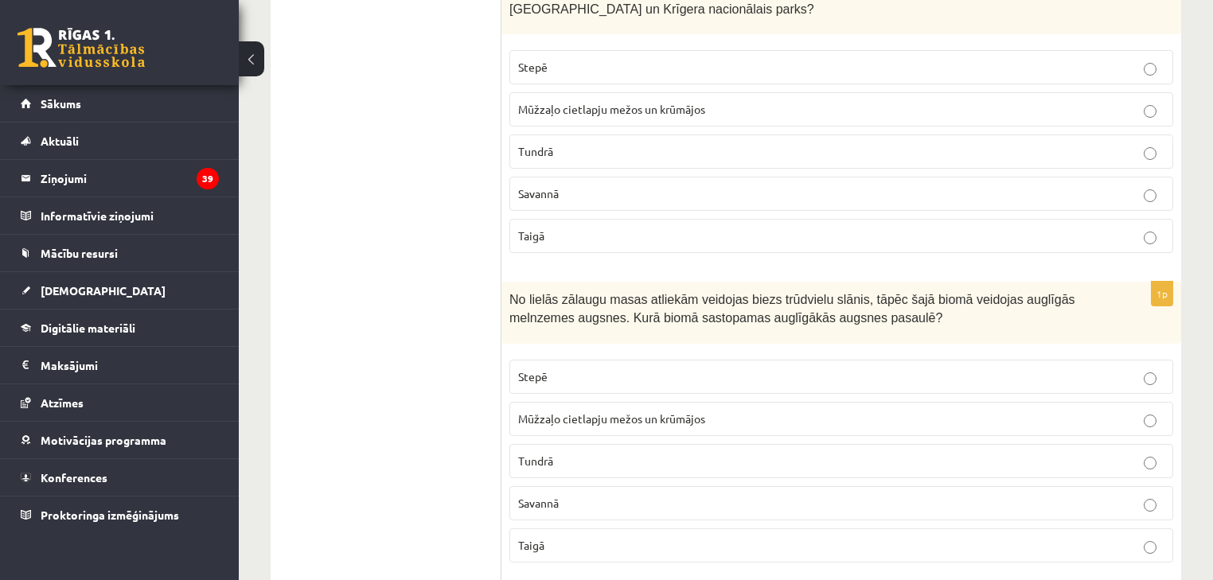
scroll to position [7387, 0]
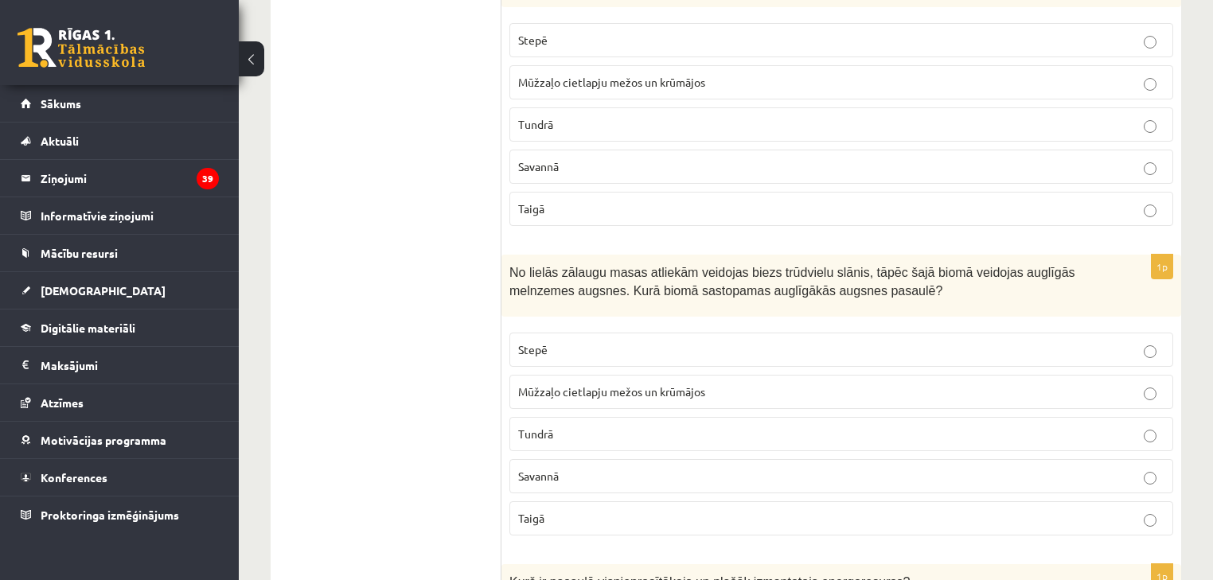
click at [697, 384] on span "Mūžzaļo cietlapju mežos un krūmājos" at bounding box center [611, 391] width 187 height 14
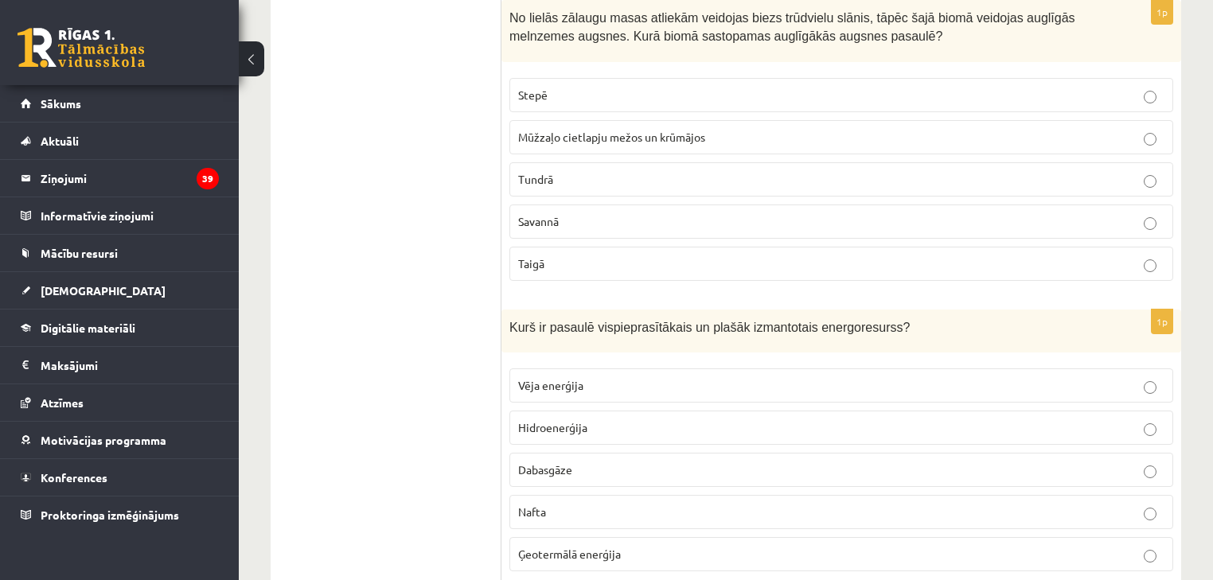
scroll to position [7705, 0]
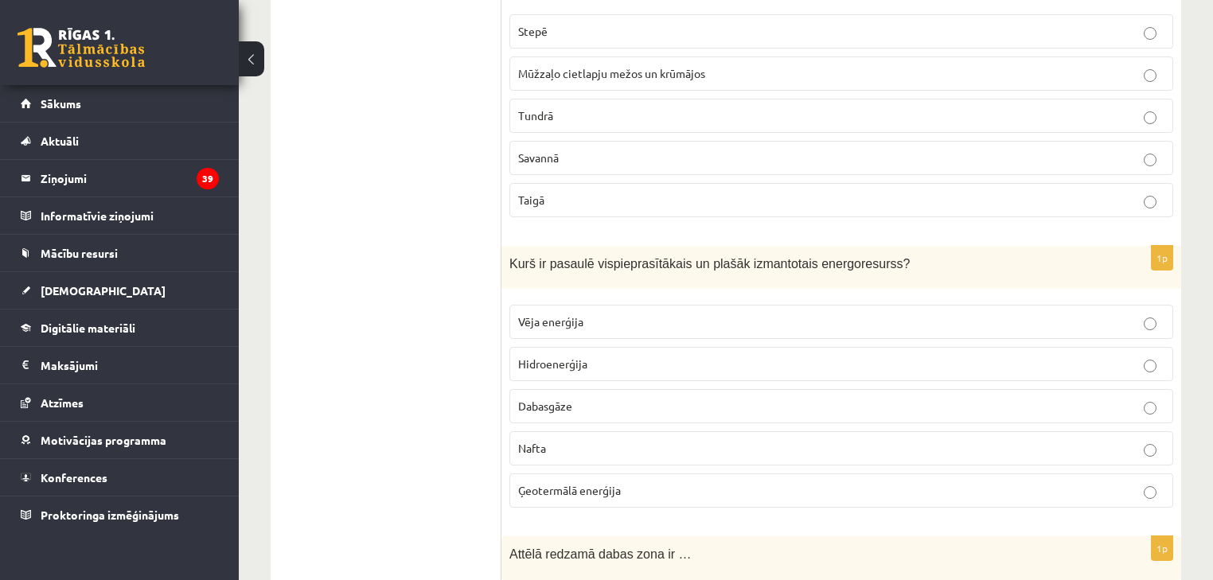
click at [554, 440] on p "Nafta" at bounding box center [841, 448] width 646 height 17
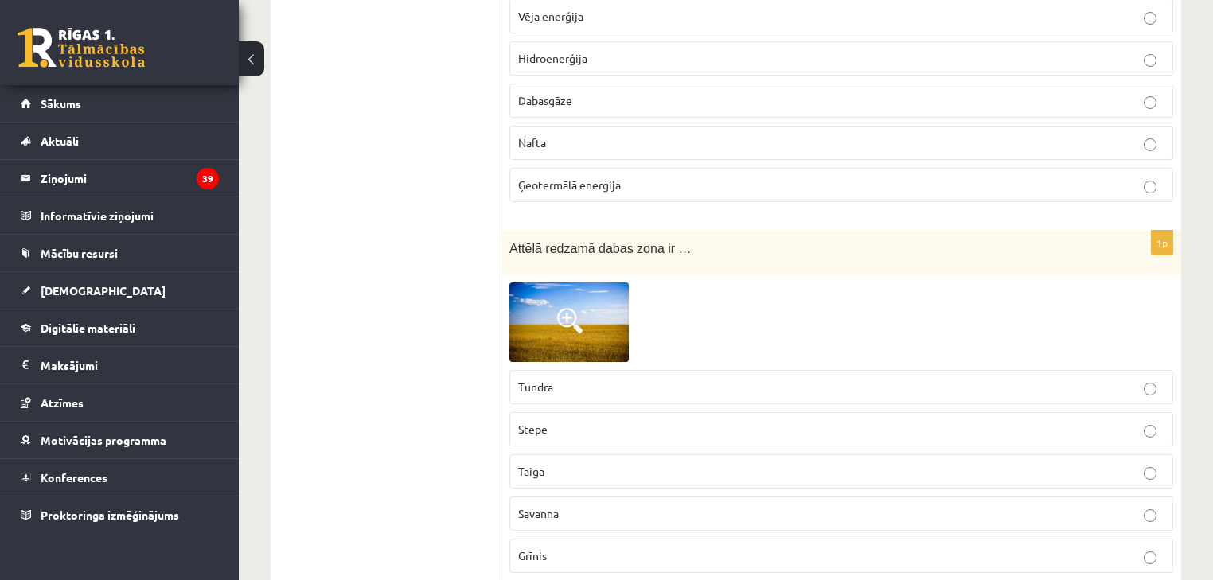
scroll to position [8024, 0]
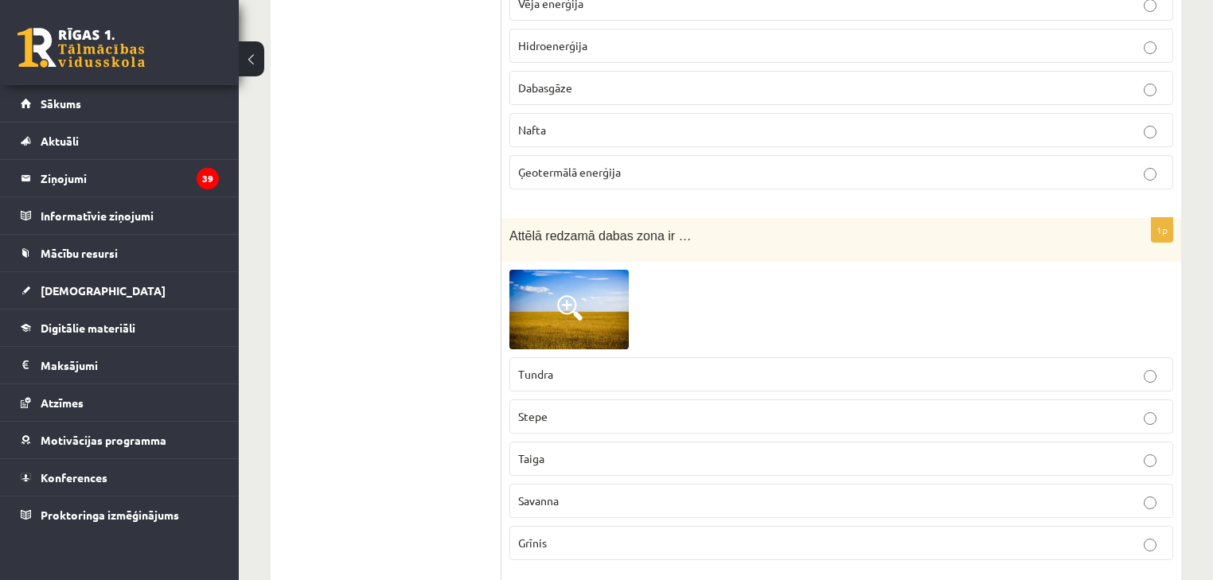
click at [545, 409] on span "Stepe" at bounding box center [532, 416] width 29 height 14
click at [547, 270] on img at bounding box center [568, 310] width 119 height 80
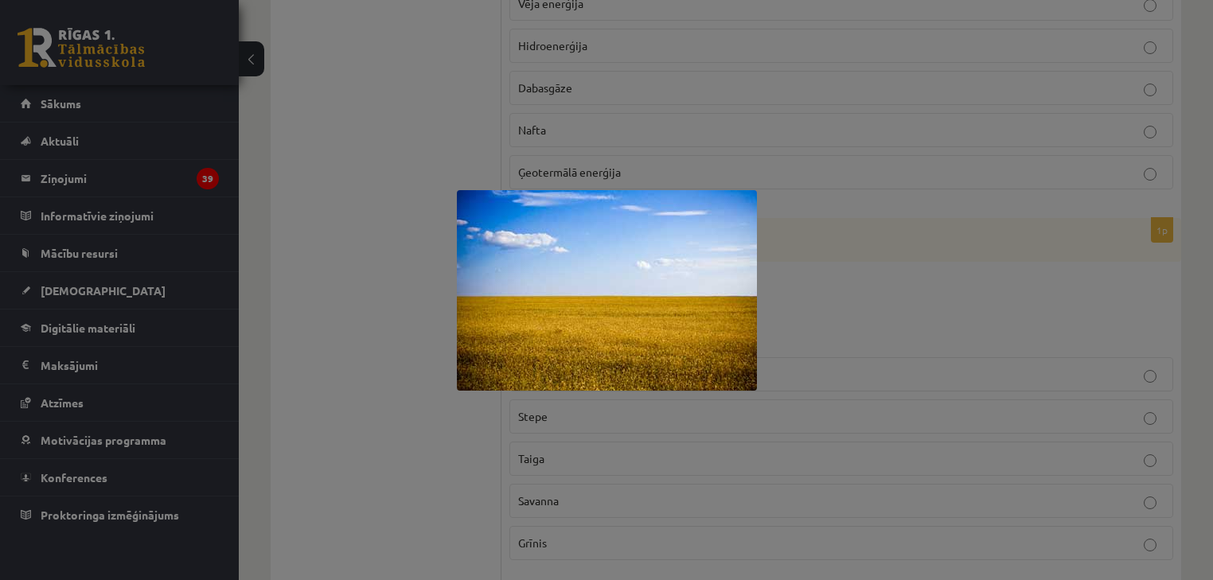
click at [422, 262] on div at bounding box center [606, 290] width 1213 height 580
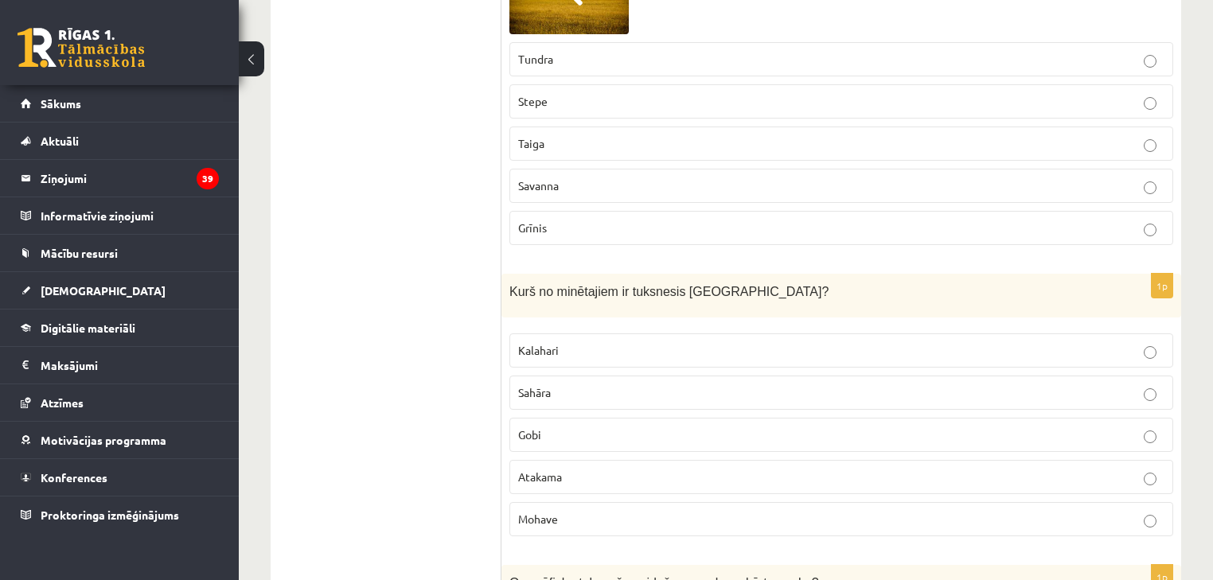
scroll to position [8342, 0]
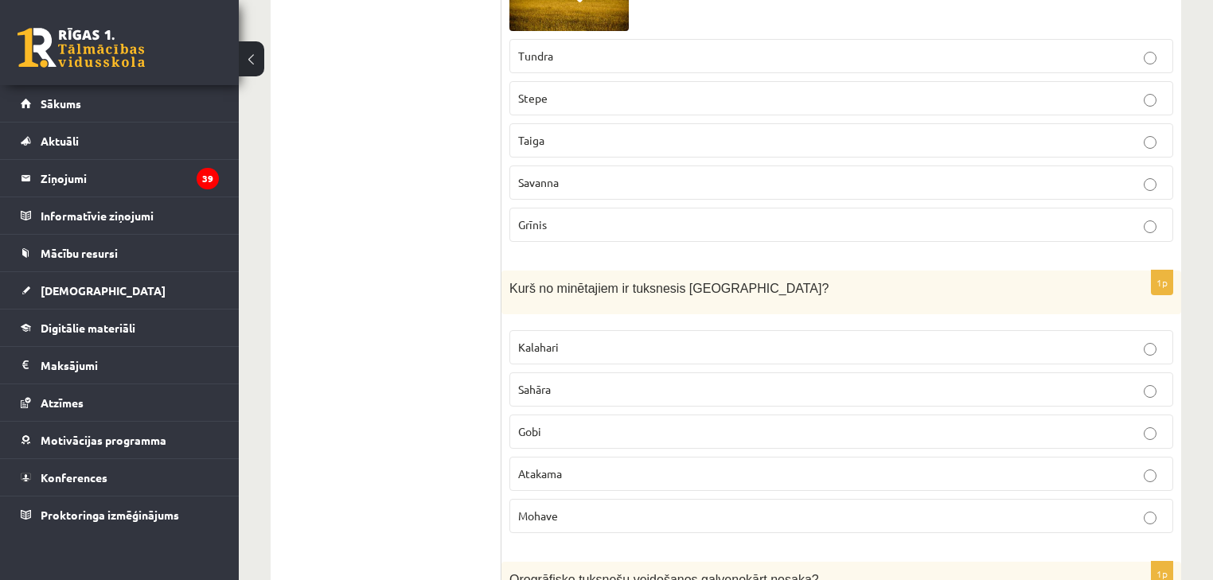
click at [598, 339] on p "Kalahari" at bounding box center [841, 347] width 646 height 17
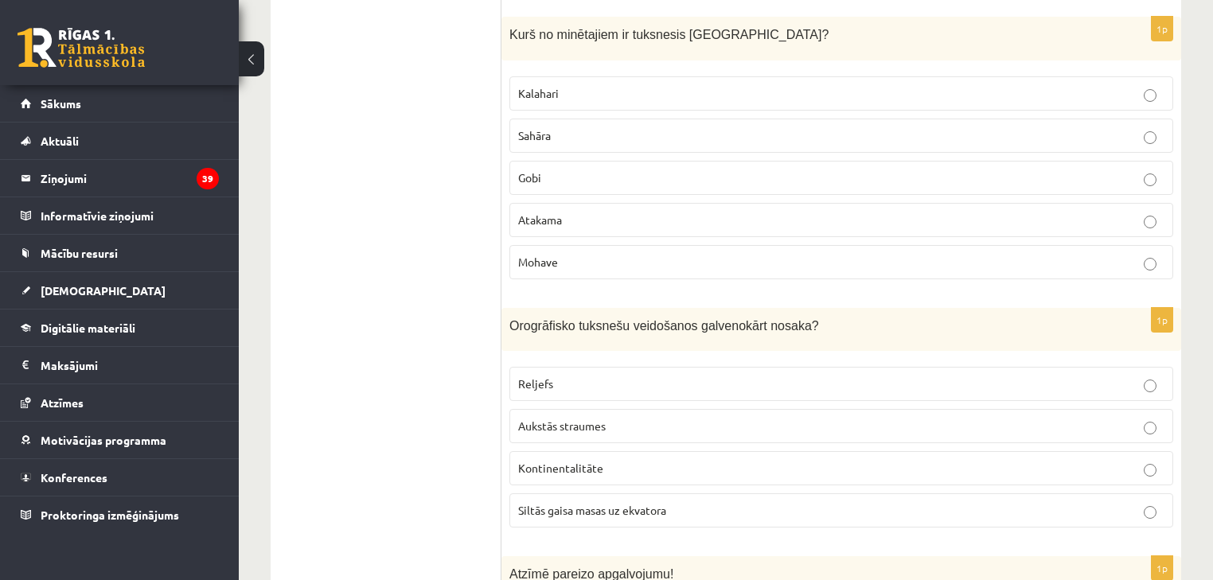
scroll to position [8597, 0]
drag, startPoint x: 613, startPoint y: 348, endPoint x: 607, endPoint y: 370, distance: 23.0
click at [610, 363] on fieldset "Reljefs Aukstās straumes Kontinentalitāte Siltās gaisa masas uz ekvatora" at bounding box center [841, 445] width 664 height 174
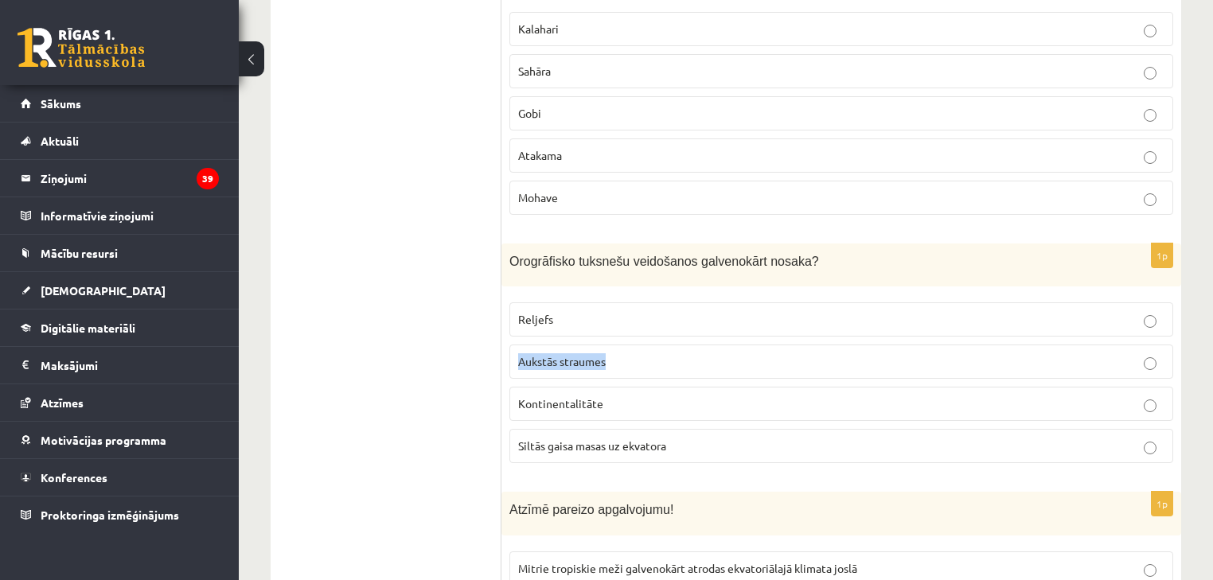
click at [599, 302] on label "Reljefs" at bounding box center [841, 319] width 664 height 34
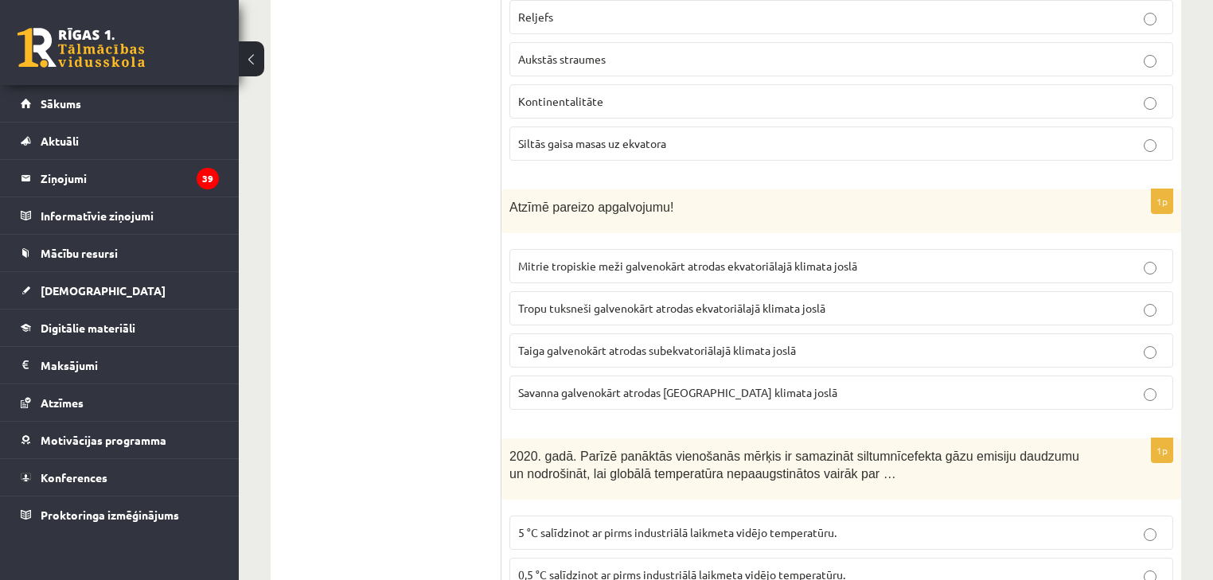
scroll to position [9031, 0]
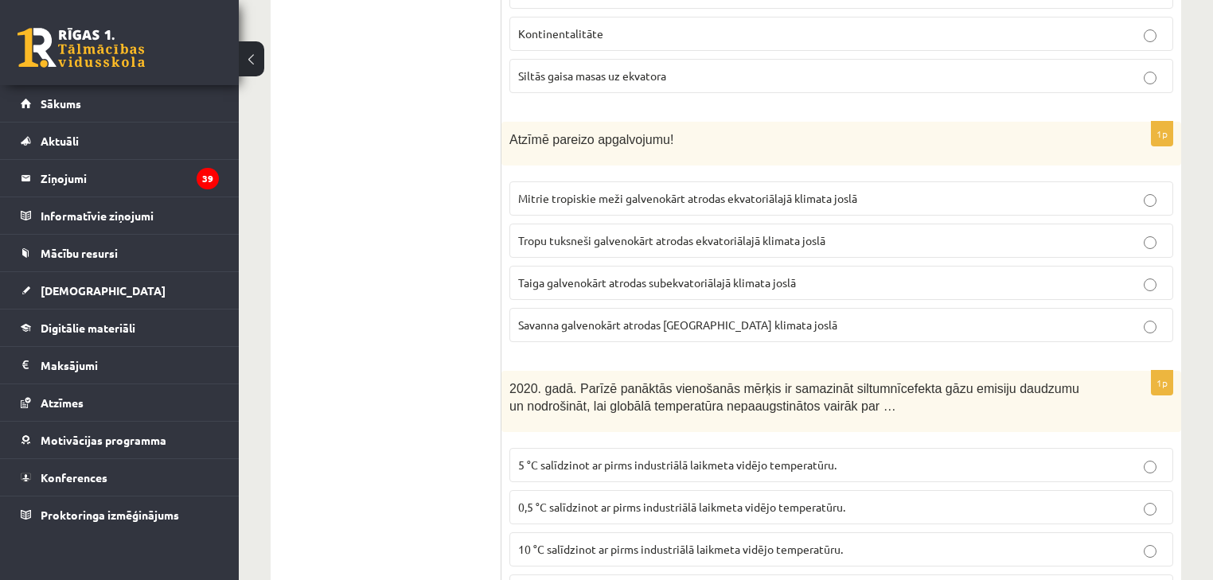
click at [728, 232] on p "Tropu tuksneši galvenokārt atrodas ekvatoriālajā klimata joslā" at bounding box center [841, 240] width 646 height 17
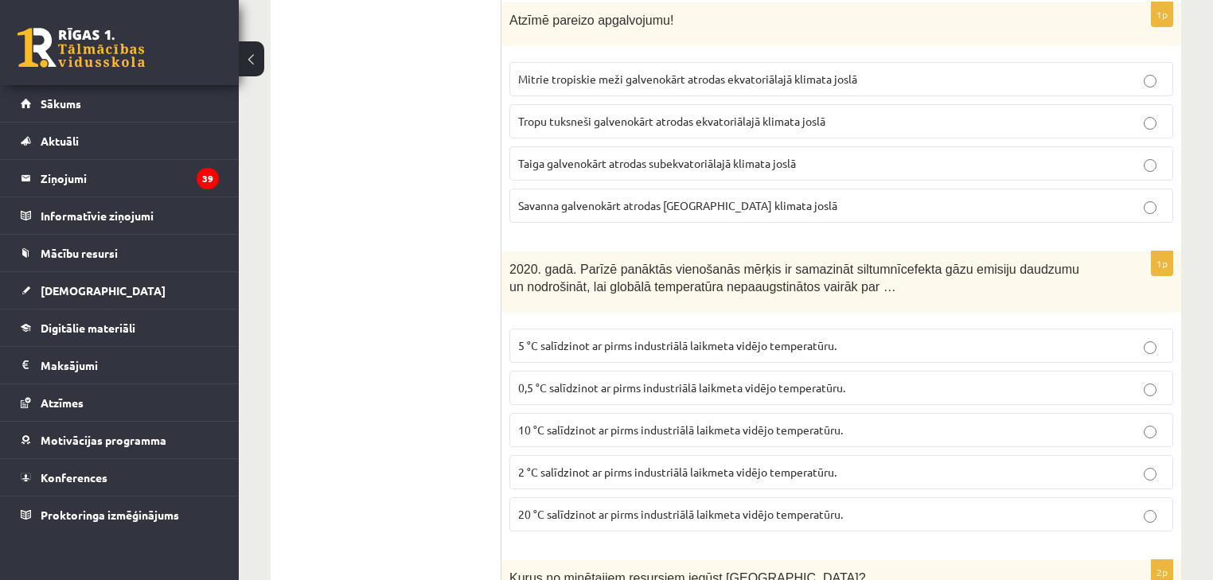
scroll to position [9158, 0]
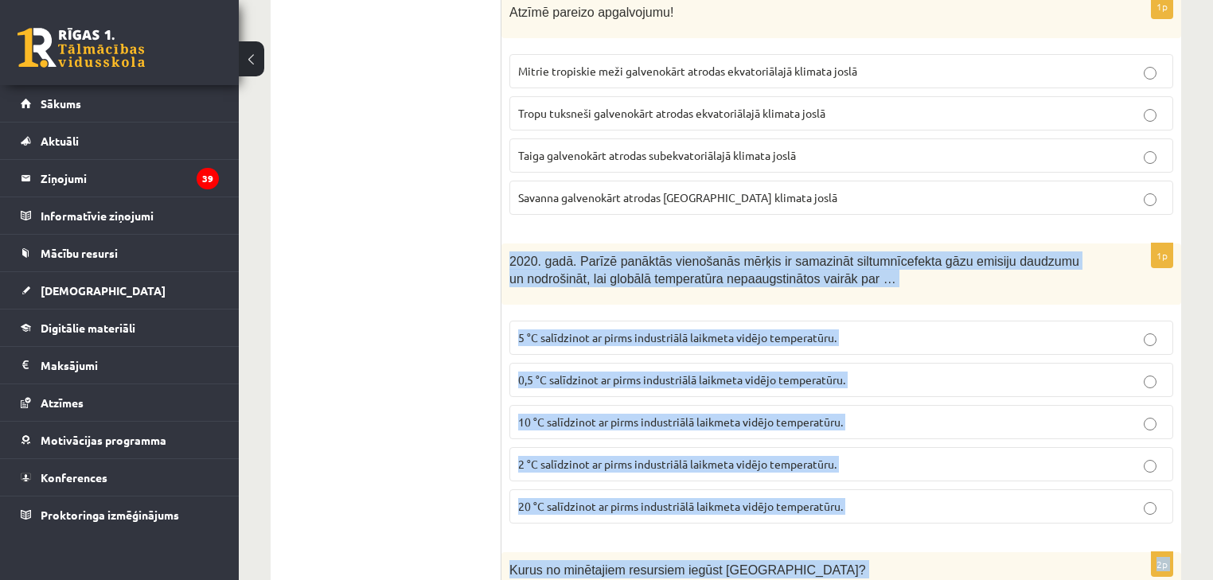
drag, startPoint x: 509, startPoint y: 210, endPoint x: 927, endPoint y: 474, distance: 494.5
click at [618, 255] on span "2020. gadā. Parīzē panāktās vienošanās mērķis ir samazināt siltumnīcefekta gāzu…" at bounding box center [794, 271] width 570 height 32
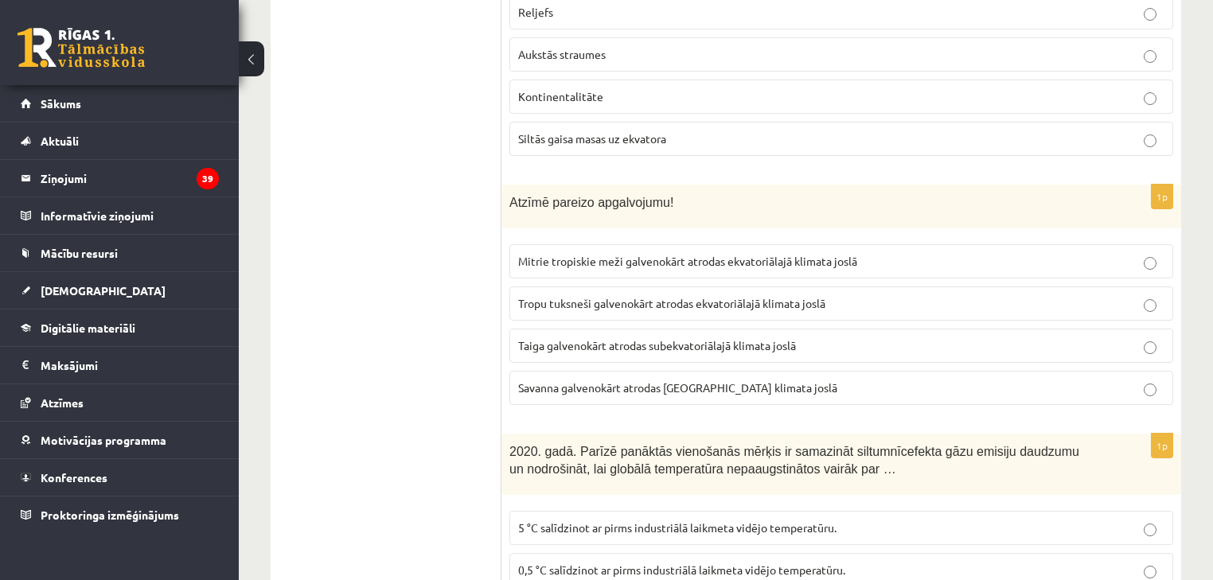
scroll to position [8967, 0]
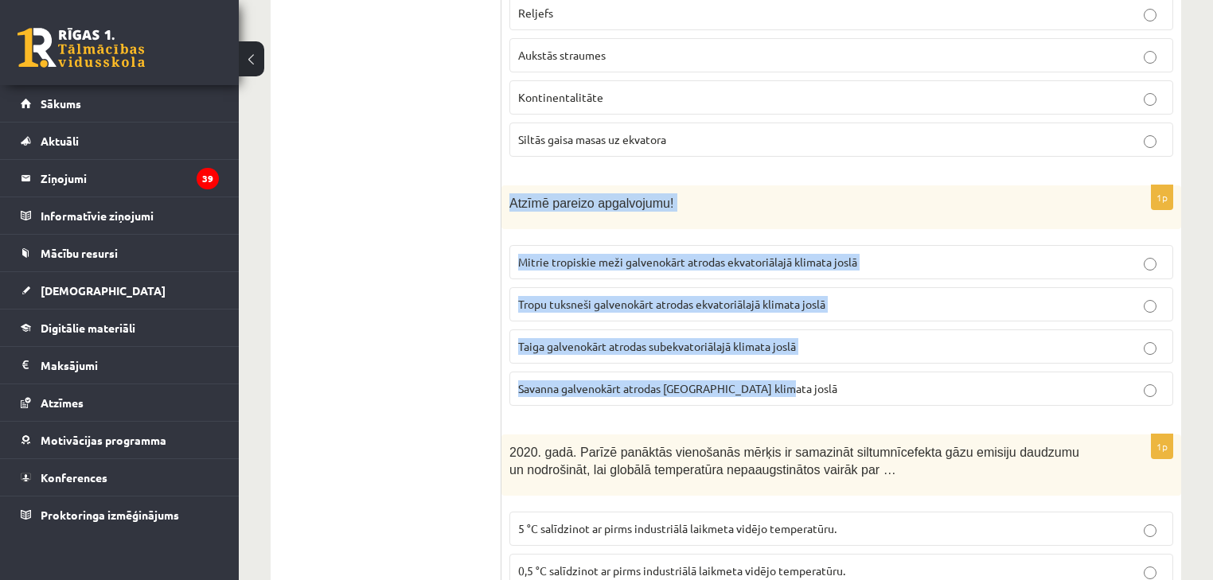
drag, startPoint x: 509, startPoint y: 153, endPoint x: 897, endPoint y: 357, distance: 438.3
click at [897, 357] on div "1p Atzīmē pareizo apgalvojumu! Mitrie tropiskie meži galvenokārt atrodas ekvato…" at bounding box center [841, 301] width 680 height 233
copy div "Atzīmē pareizo apgalvojumu! Mitrie tropiskie meži galvenokārt atrodas ekvatoriā…"
click at [608, 245] on label "Mitrie tropiskie meži galvenokārt atrodas ekvatoriālajā klimata joslā" at bounding box center [841, 262] width 664 height 34
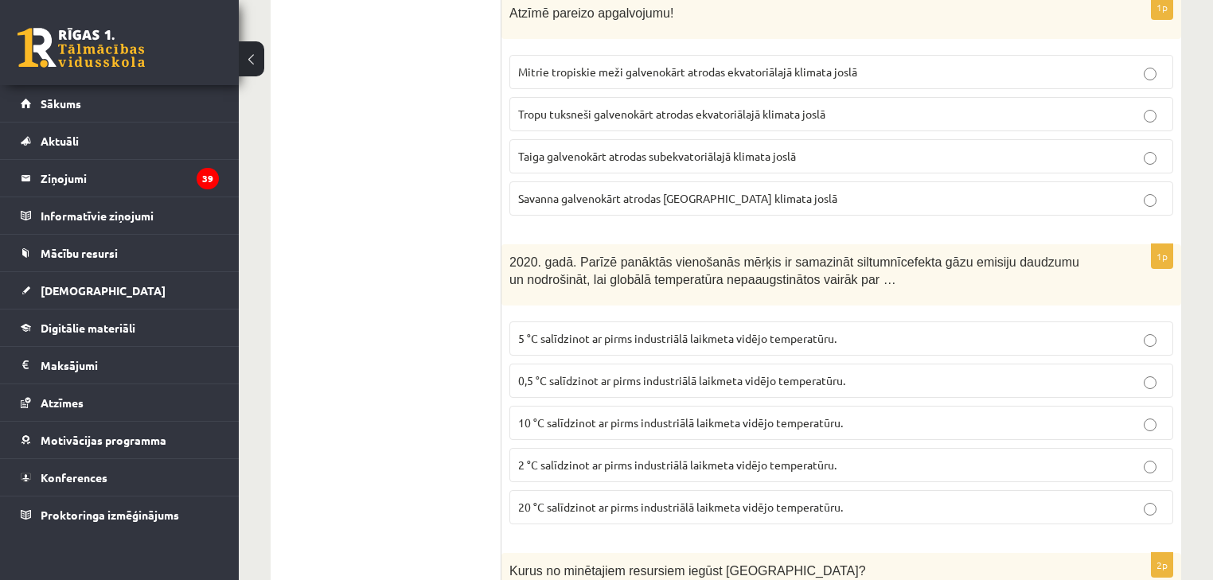
scroll to position [9158, 0]
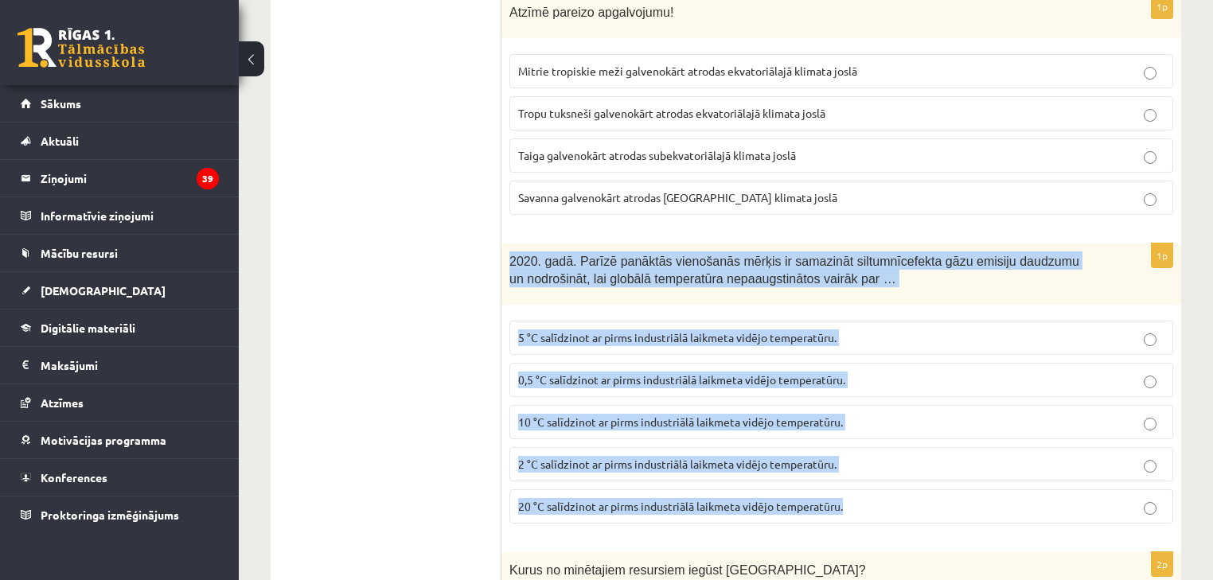
drag, startPoint x: 509, startPoint y: 210, endPoint x: 882, endPoint y: 450, distance: 443.6
click at [882, 450] on div "1p 2020. gadā. Parīzē panāktās vienošanās mērķis ir samazināt siltumnīcefekta g…" at bounding box center [841, 390] width 680 height 293
copy div "2020. gadā. Parīzē panāktās vienošanās mērķis ir samazināt siltumnīcefekta gāzu…"
click at [644, 457] on span "2 °C salīdzinot ar pirms industriālā laikmeta vidējo temperatūru." at bounding box center [677, 464] width 318 height 14
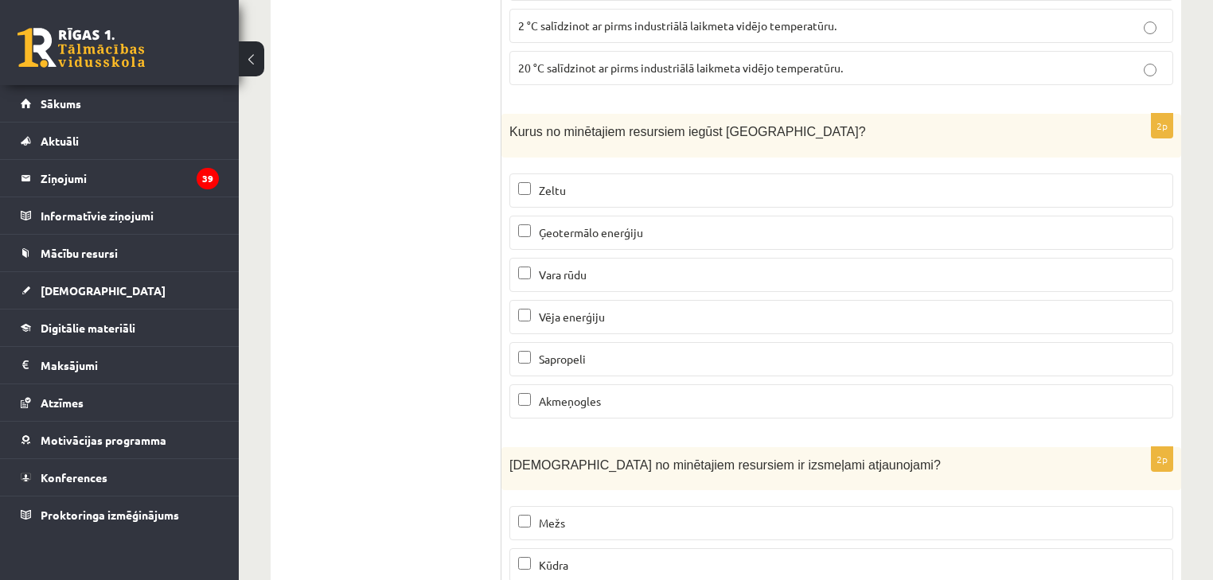
scroll to position [9604, 0]
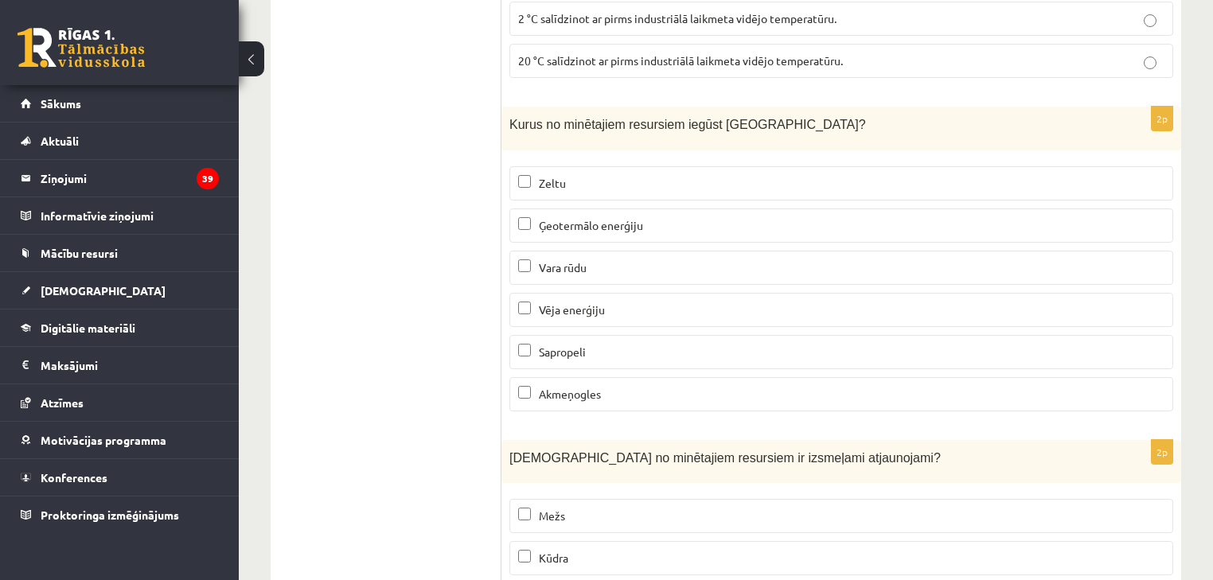
click at [585, 302] on span "Vēja enerģiju" at bounding box center [572, 309] width 66 height 14
click at [543, 387] on span "Akmeņogles" at bounding box center [570, 394] width 62 height 14
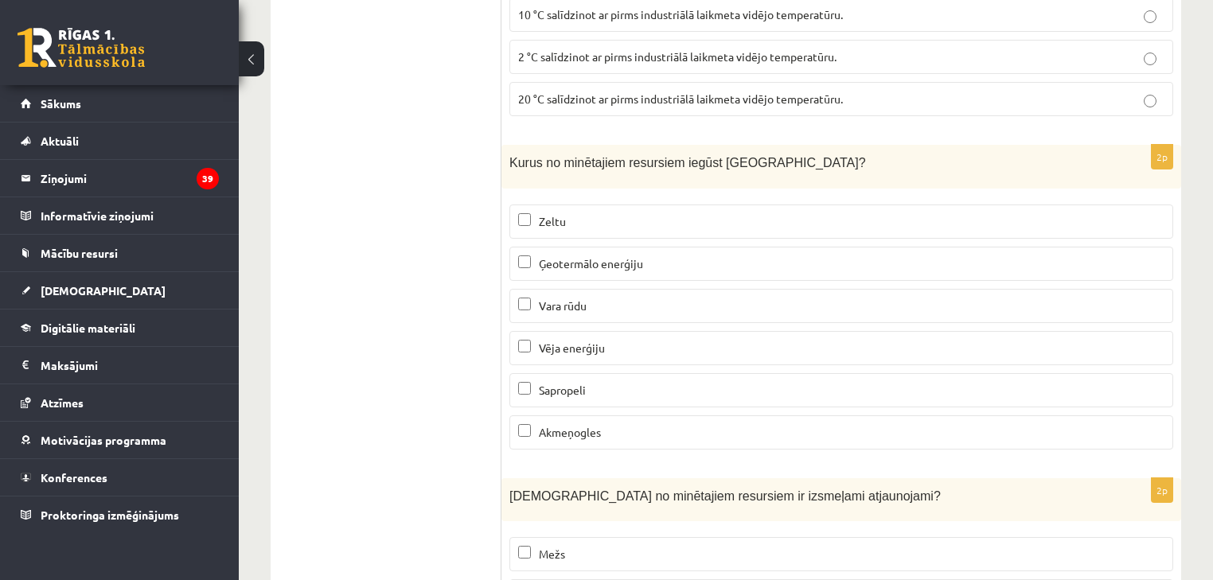
scroll to position [9540, 0]
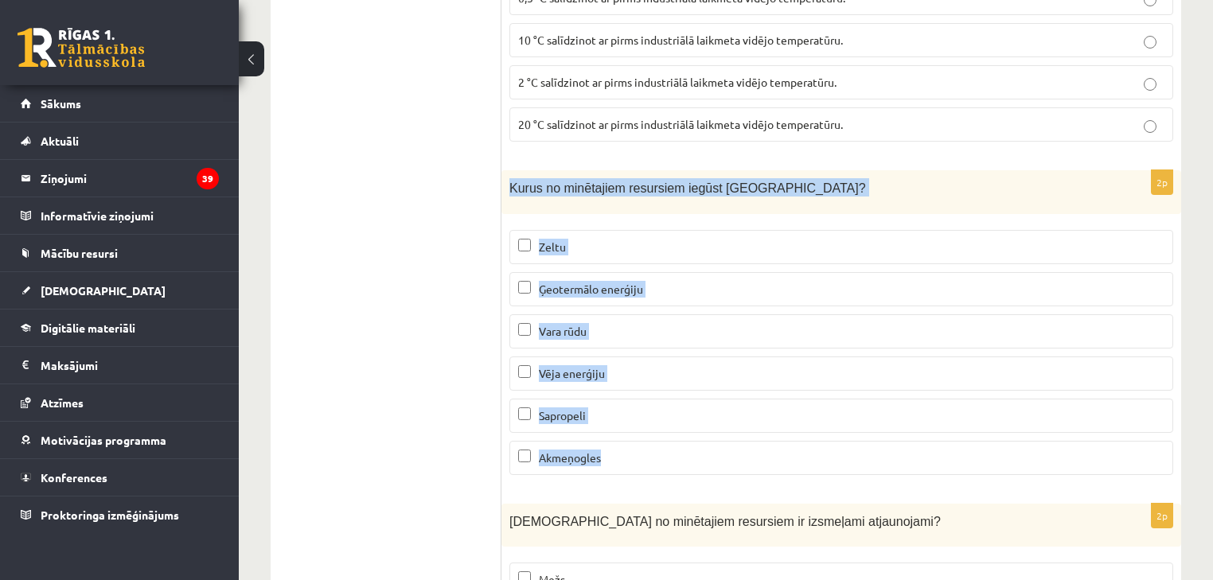
drag, startPoint x: 513, startPoint y: 131, endPoint x: 640, endPoint y: 430, distance: 324.5
click at [640, 430] on div "2p Kurus no minētajiem resursiem iegūst [GEOGRAPHIC_DATA]? Zeltu Ģeotermālo ene…" at bounding box center [841, 329] width 680 height 318
copy div "Kurus no minētajiem resursiem iegūst [GEOGRAPHIC_DATA]? Zeltu Ģeotermālo enerģi…"
click at [569, 408] on span "Sapropeli" at bounding box center [562, 415] width 47 height 14
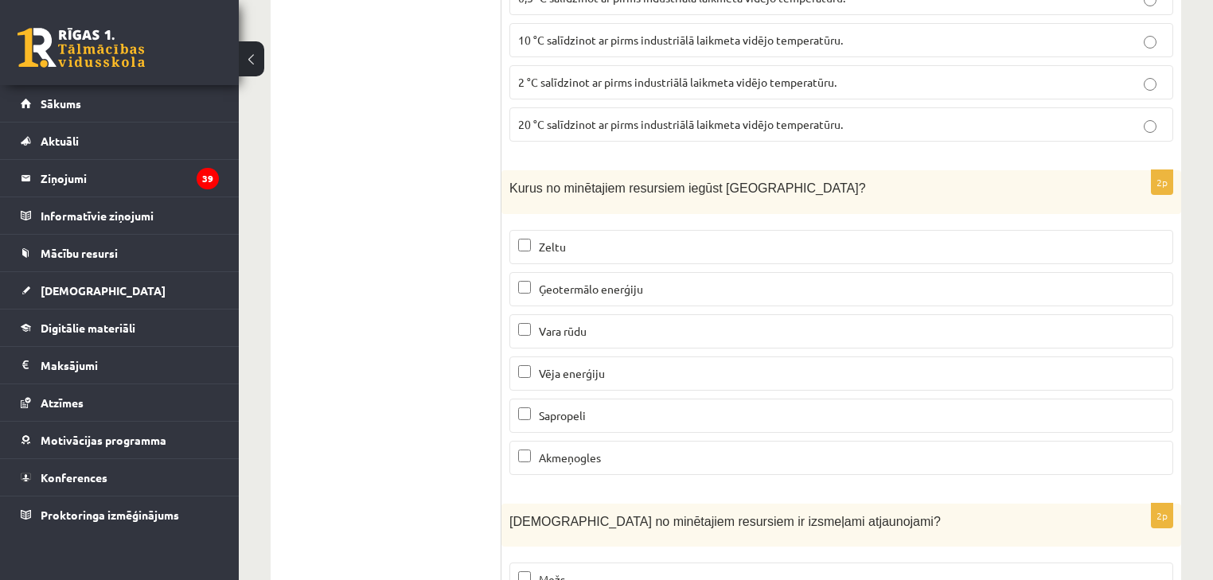
click at [568, 450] on p "Akmeņogles" at bounding box center [841, 458] width 646 height 17
click at [546, 282] on span "Ģeotermālo enerģiju" at bounding box center [591, 289] width 104 height 14
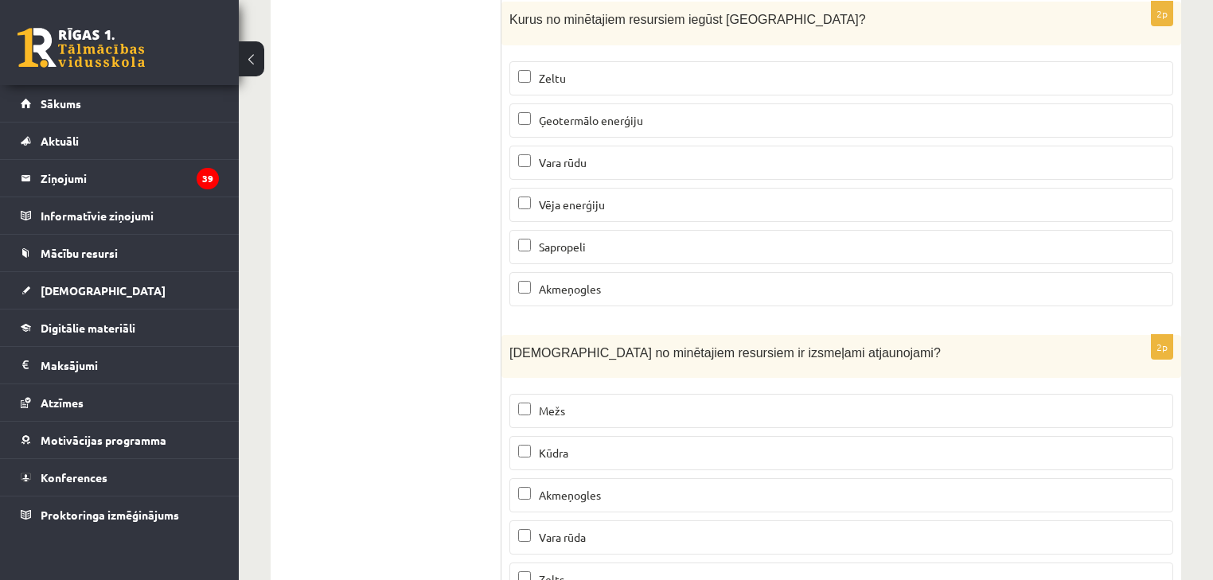
scroll to position [9731, 0]
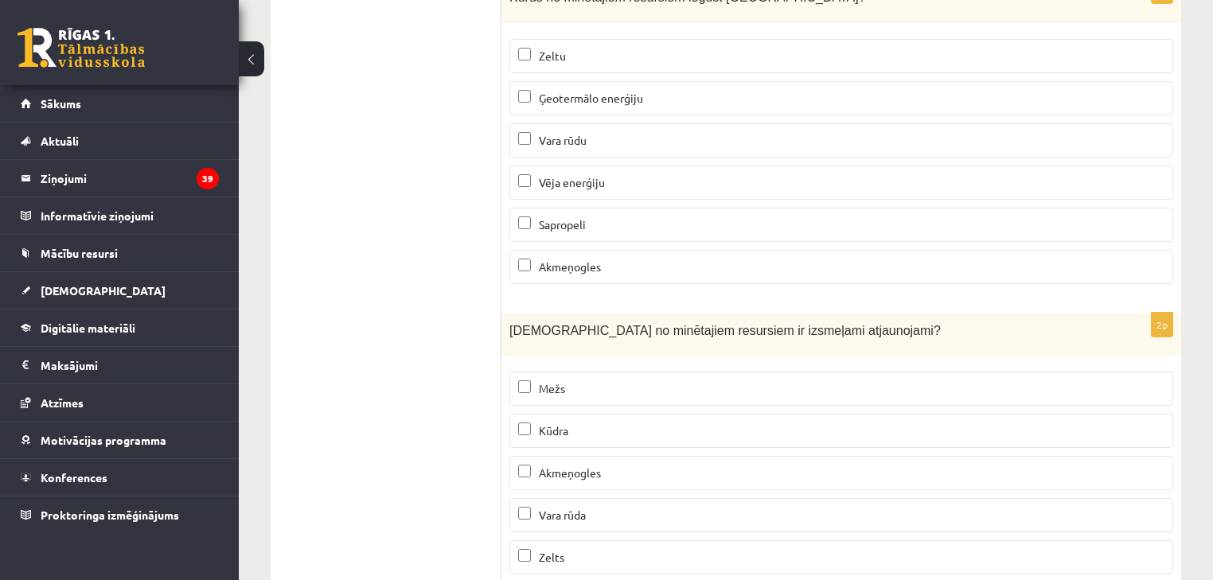
click at [547, 380] on p "Mežs" at bounding box center [841, 388] width 646 height 17
click at [581, 466] on span "Akmeņogles" at bounding box center [570, 473] width 62 height 14
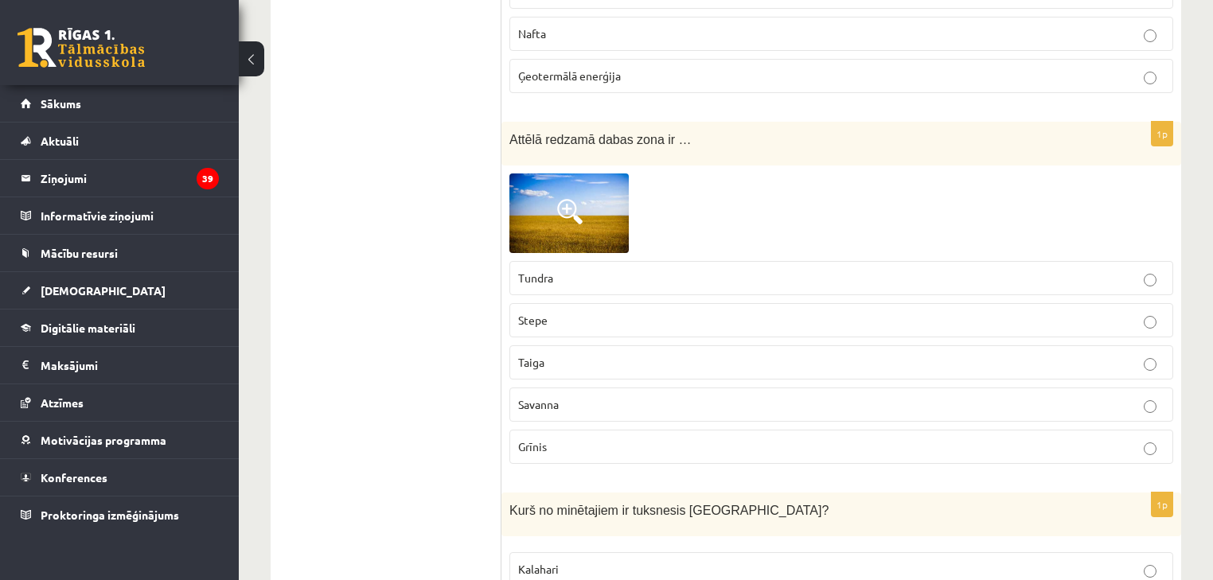
scroll to position [8012, 0]
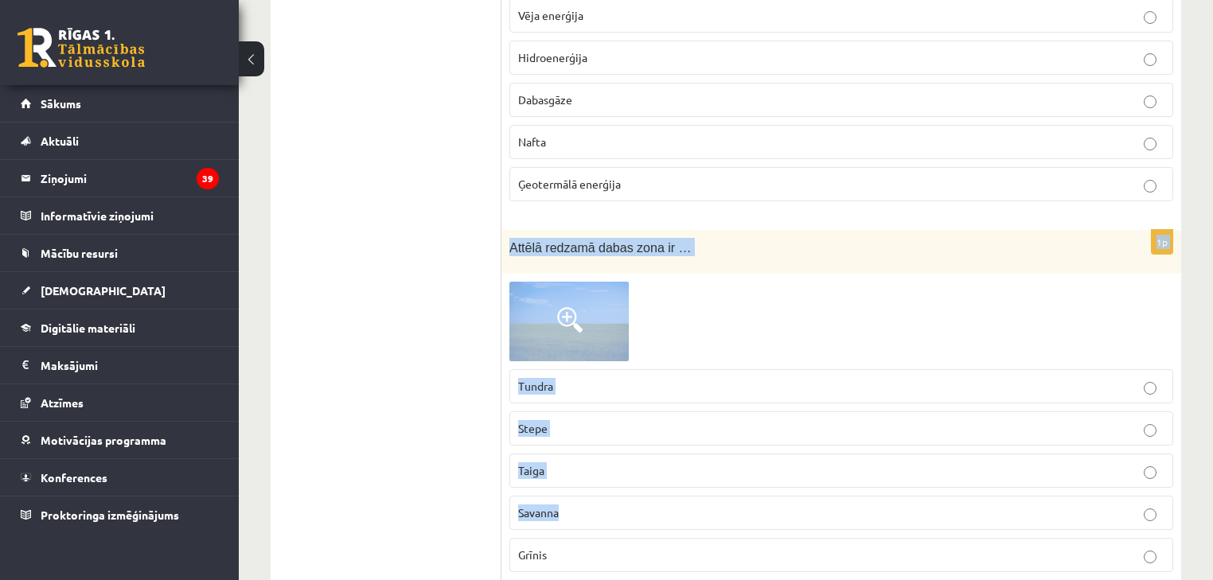
drag, startPoint x: 1212, startPoint y: 452, endPoint x: 1222, endPoint y: 421, distance: 32.5
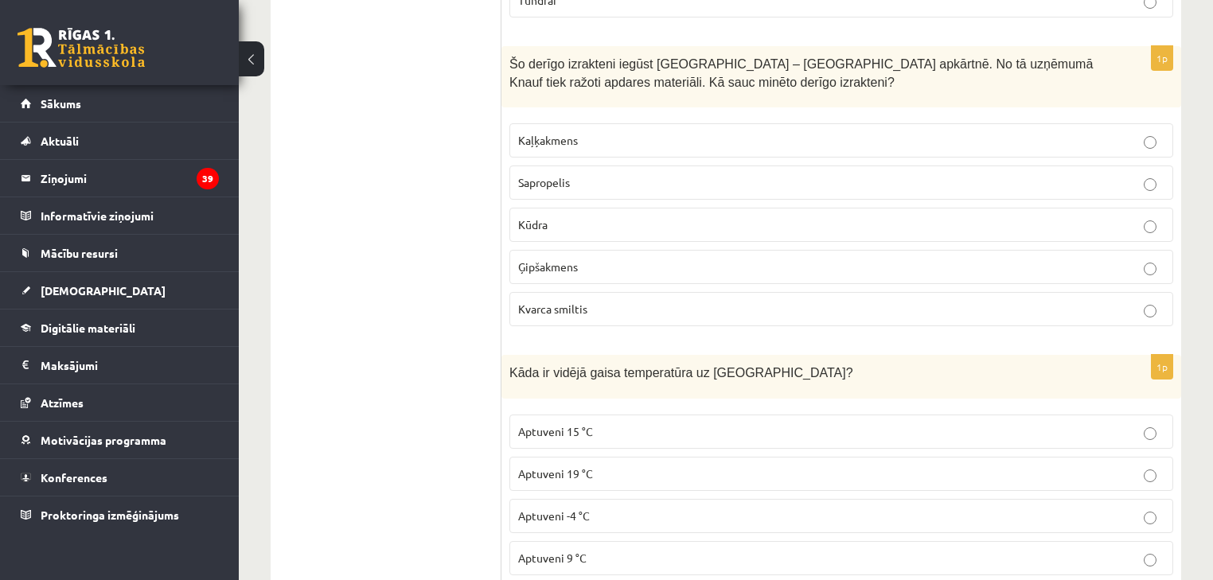
scroll to position [764, 0]
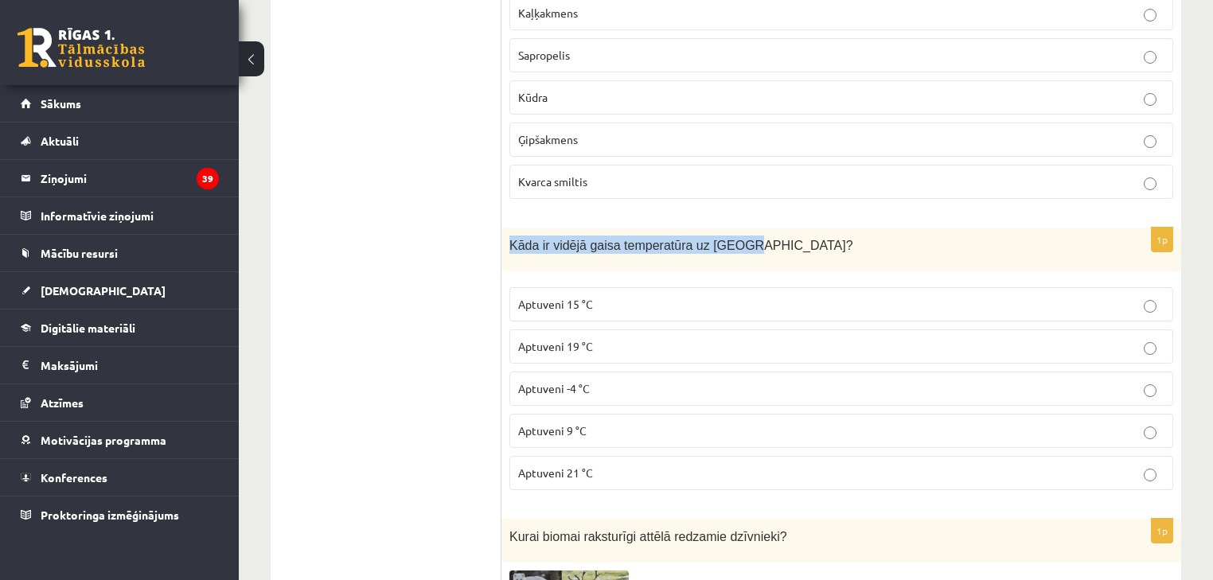
drag, startPoint x: 512, startPoint y: 240, endPoint x: 775, endPoint y: 234, distance: 262.7
click at [775, 236] on p "Kāda ir vidējā gaisa temperatūra uz [GEOGRAPHIC_DATA]?" at bounding box center [801, 245] width 584 height 18
copy span "Kāda ir vidējā gaisa temperatūra uz [GEOGRAPHIC_DATA]?"
click at [574, 310] on label "Aptuveni 15 °C" at bounding box center [841, 304] width 664 height 34
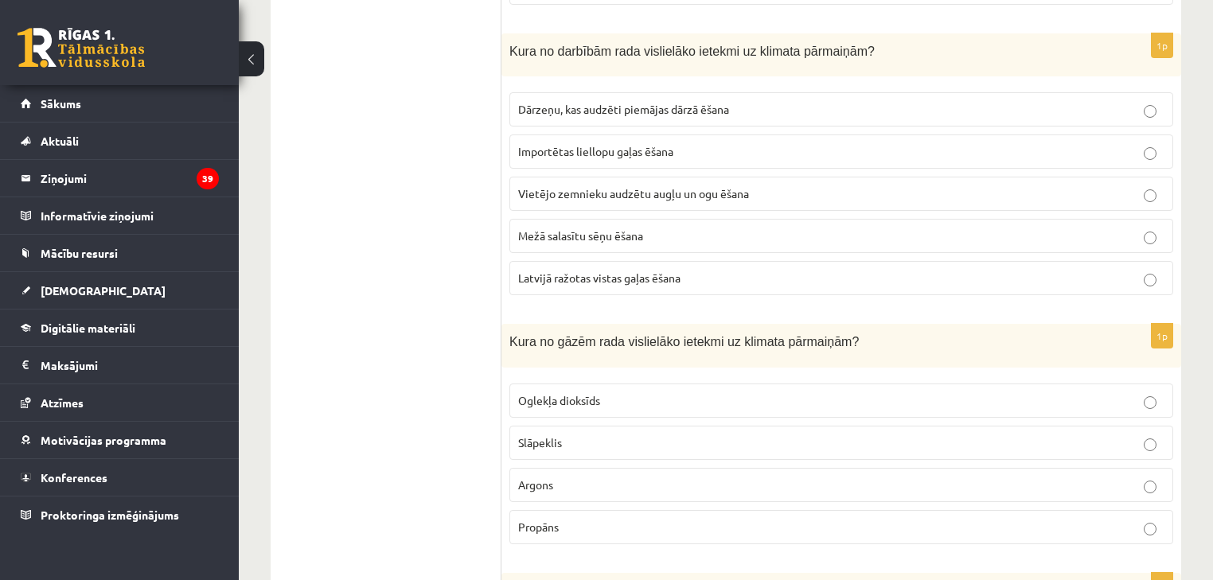
scroll to position [2038, 0]
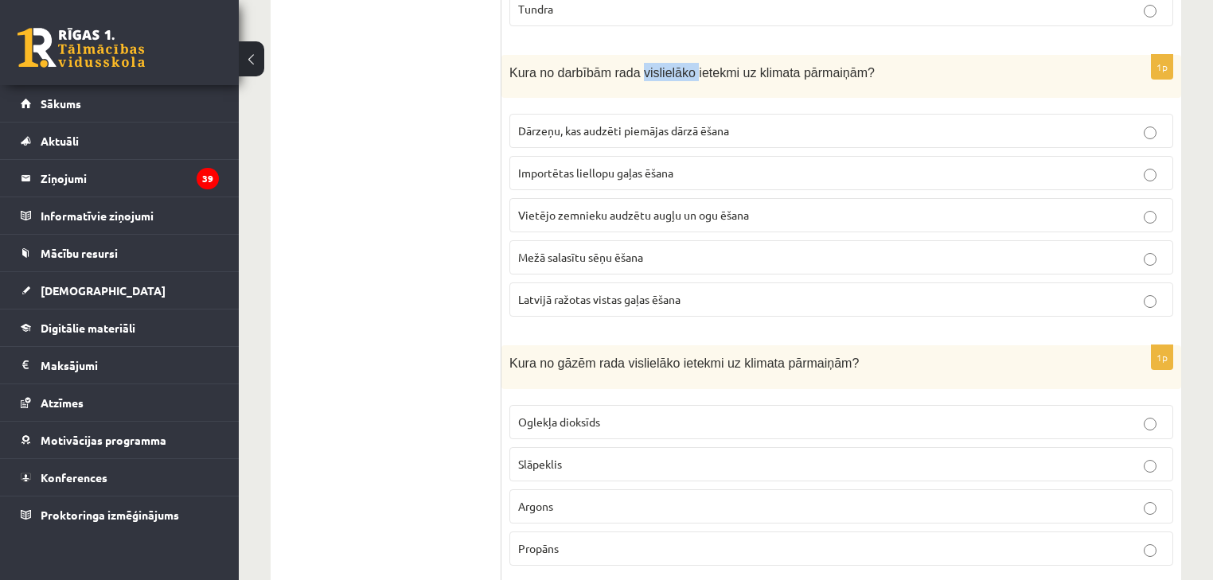
drag, startPoint x: 630, startPoint y: 59, endPoint x: 680, endPoint y: 59, distance: 50.1
click at [680, 66] on span "Kura no darbībām rada vislielāko ietekmi uz klimata pārmaiņām?" at bounding box center [691, 73] width 365 height 14
click at [697, 66] on span "Kura no darbībām rada vislielāko ietekmi uz klimata pārmaiņām?" at bounding box center [691, 73] width 365 height 14
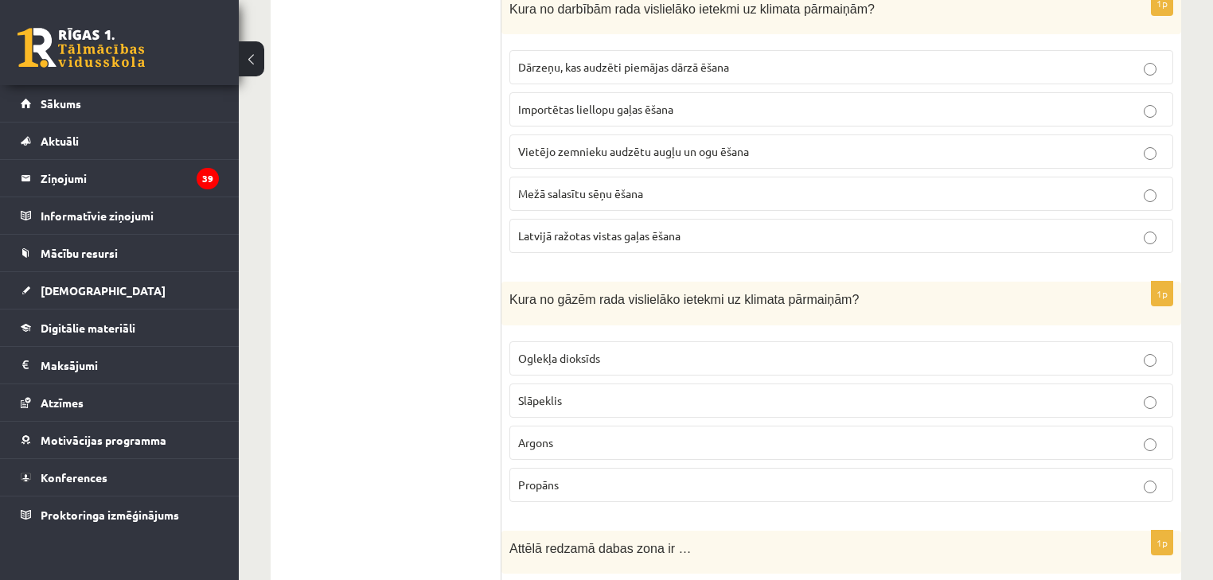
click at [557, 351] on span "Oglekļa dioksīds" at bounding box center [559, 358] width 82 height 14
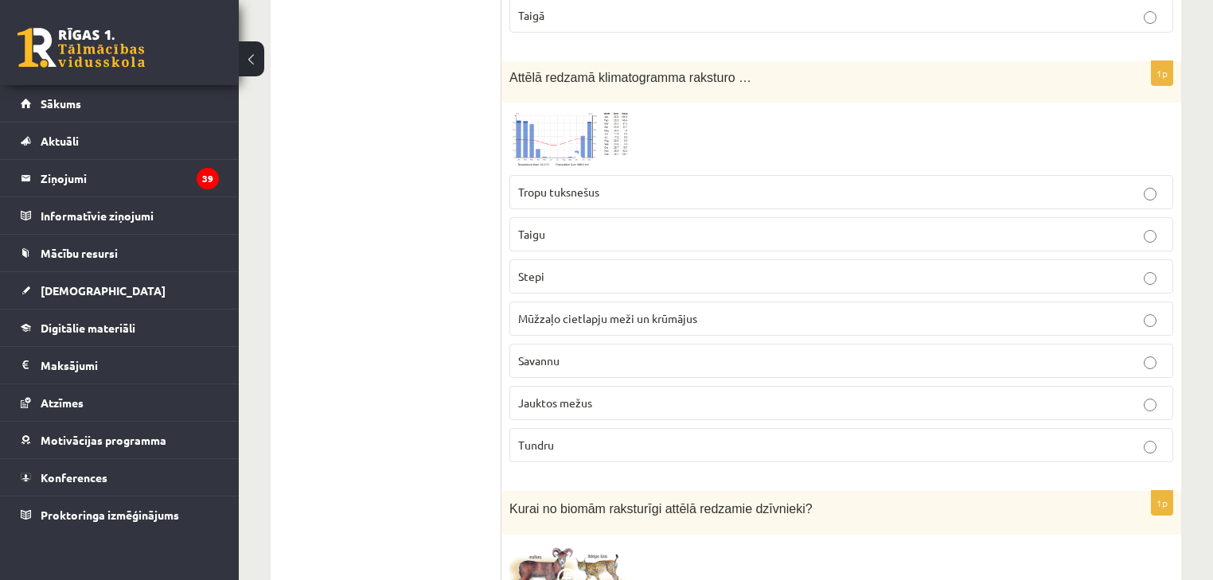
scroll to position [3694, 0]
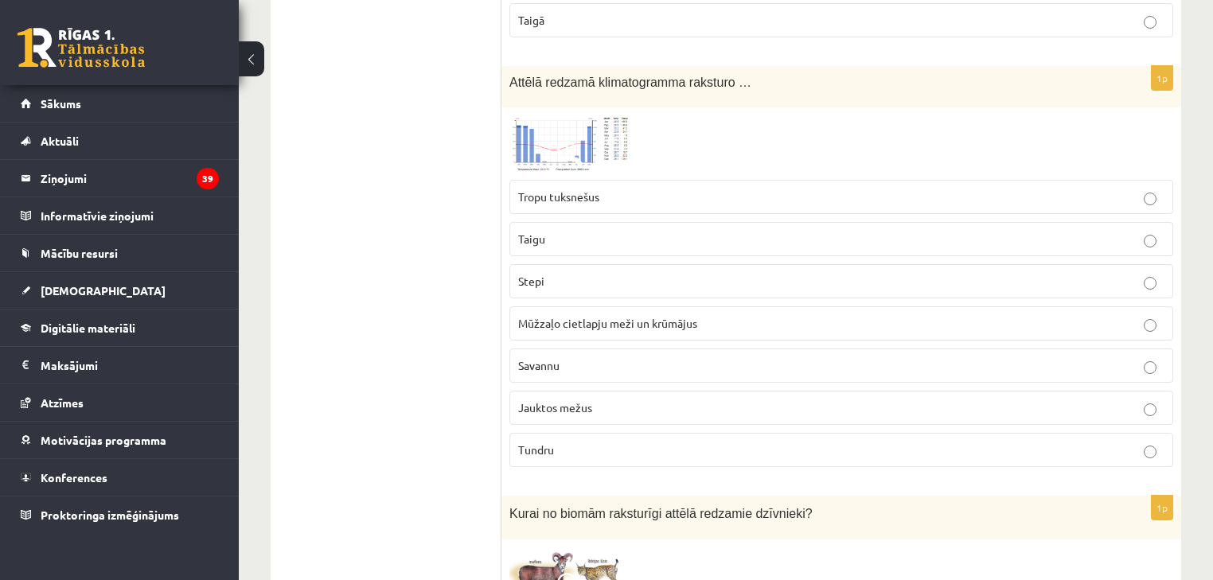
click at [560, 141] on span at bounding box center [569, 153] width 25 height 25
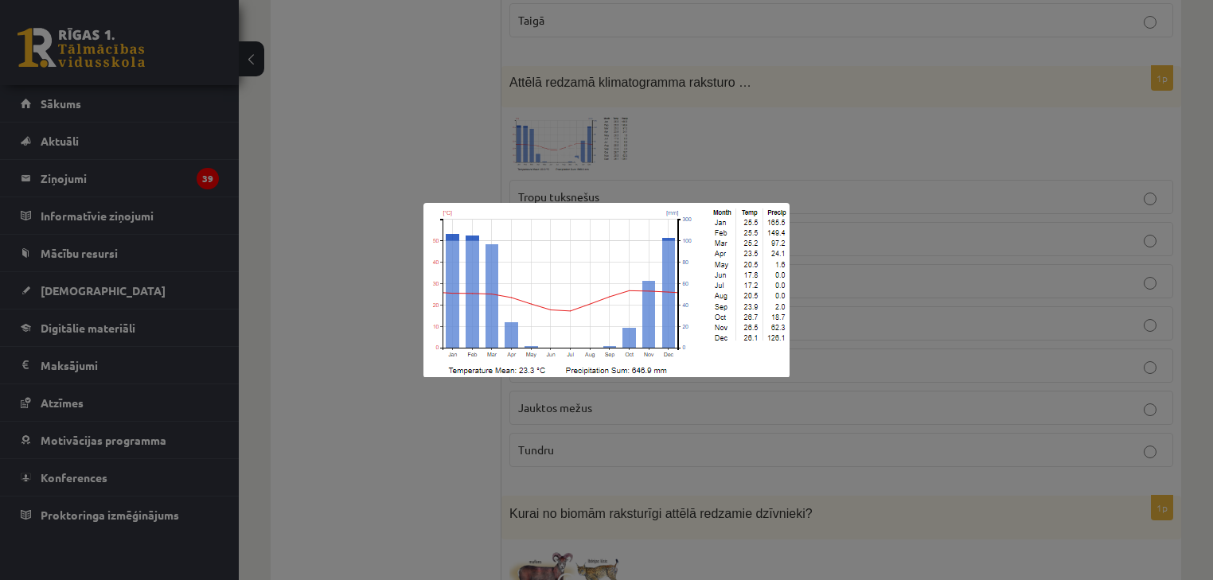
click at [430, 188] on div at bounding box center [606, 290] width 1213 height 580
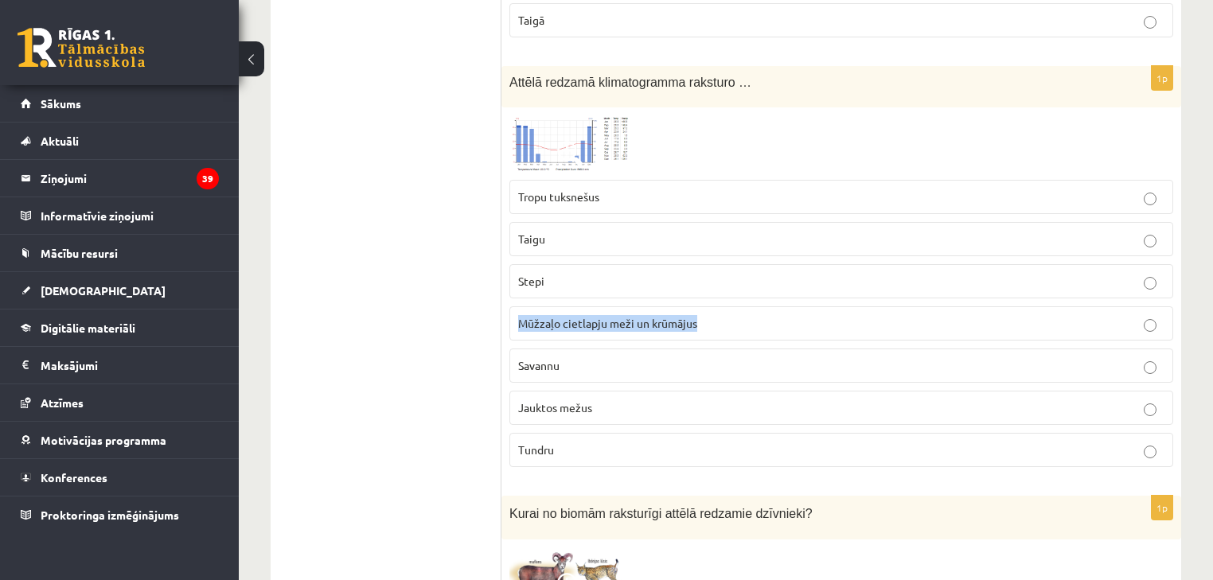
drag, startPoint x: 518, startPoint y: 302, endPoint x: 701, endPoint y: 302, distance: 183.1
click at [701, 315] on p "Mūžzaļo cietlapju meži un krūmājus" at bounding box center [841, 323] width 646 height 17
copy span "Mūžzaļo cietlapju meži un krūmājus"
click at [643, 315] on p "Mūžzaļo cietlapju meži un krūmājus" at bounding box center [841, 323] width 646 height 17
click at [567, 141] on span at bounding box center [569, 153] width 25 height 25
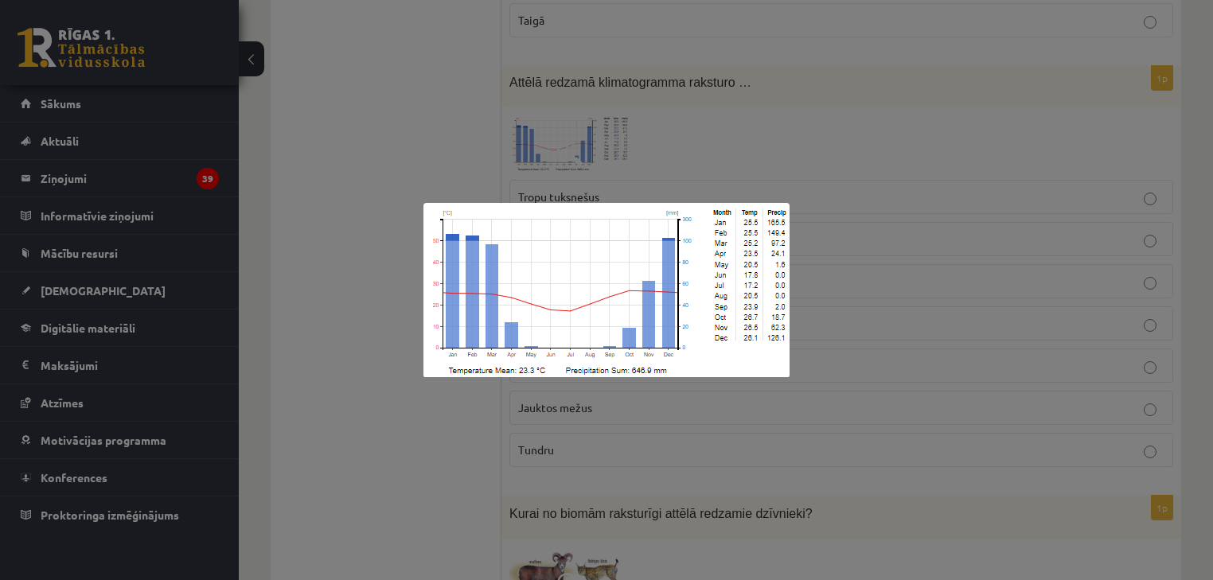
drag, startPoint x: 414, startPoint y: 131, endPoint x: 380, endPoint y: 196, distance: 73.7
click at [405, 137] on div at bounding box center [606, 290] width 1213 height 580
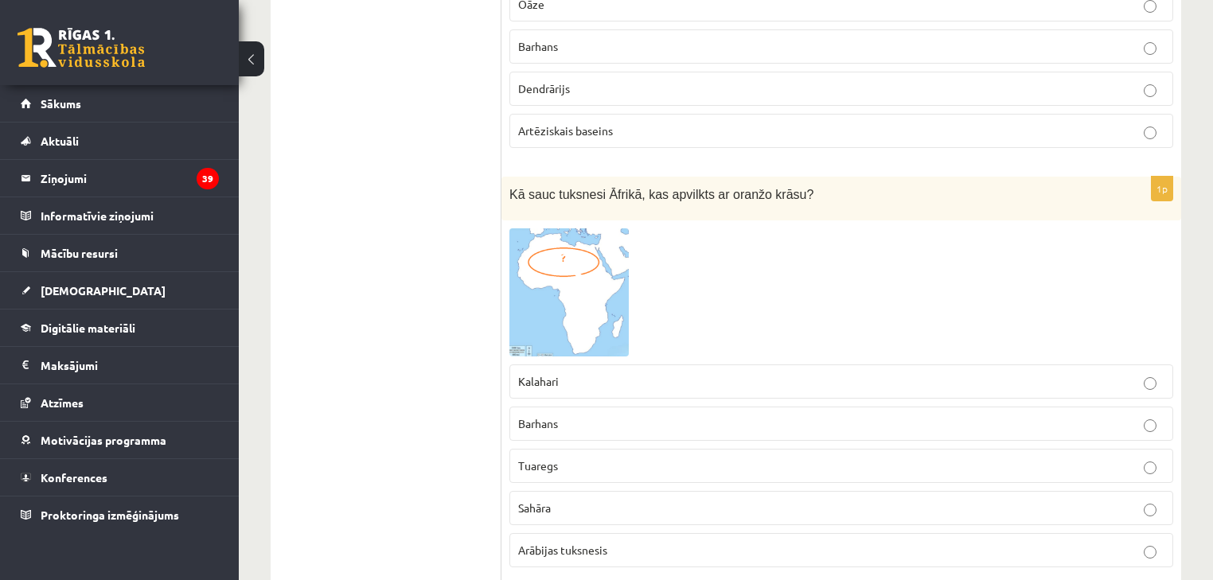
scroll to position [6432, 0]
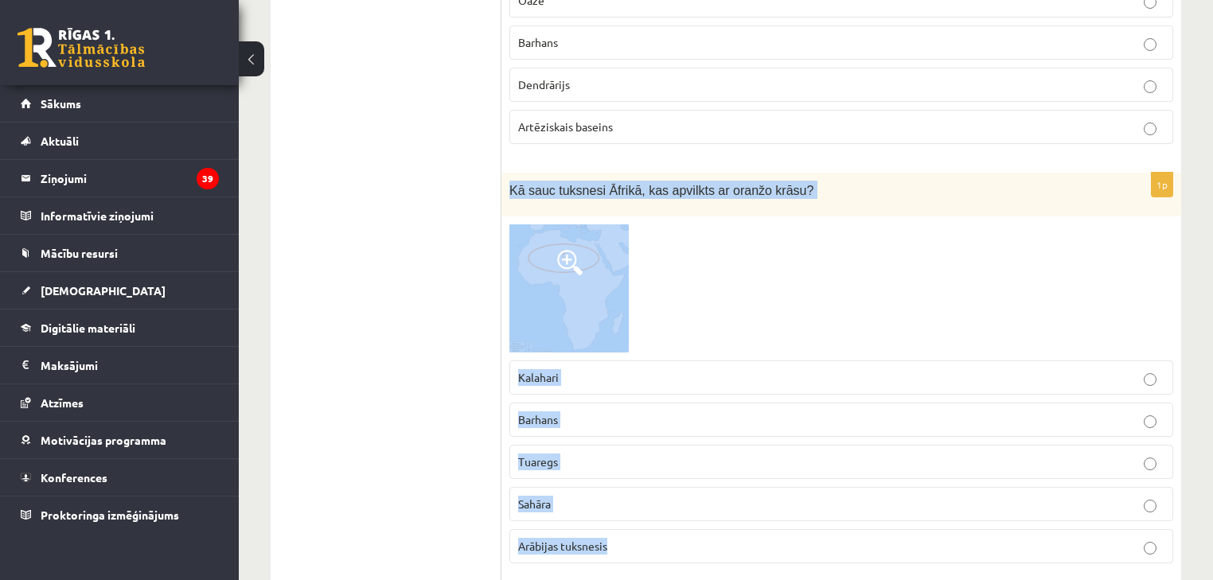
drag, startPoint x: 513, startPoint y: 158, endPoint x: 638, endPoint y: 509, distance: 372.1
click at [638, 509] on div "1p Kā sauc tuksnesi Āfrikā, kas apvilkts ar oranžo krāsu? [GEOGRAPHIC_DATA] [GE…" at bounding box center [841, 375] width 680 height 404
copy div "Kā sauc tuksnesi Āfrikā, kas apvilkts ar oranžo krāsu? Kalahari Barhans Tuaregs…"
click at [599, 496] on p "Sahāra" at bounding box center [841, 504] width 646 height 17
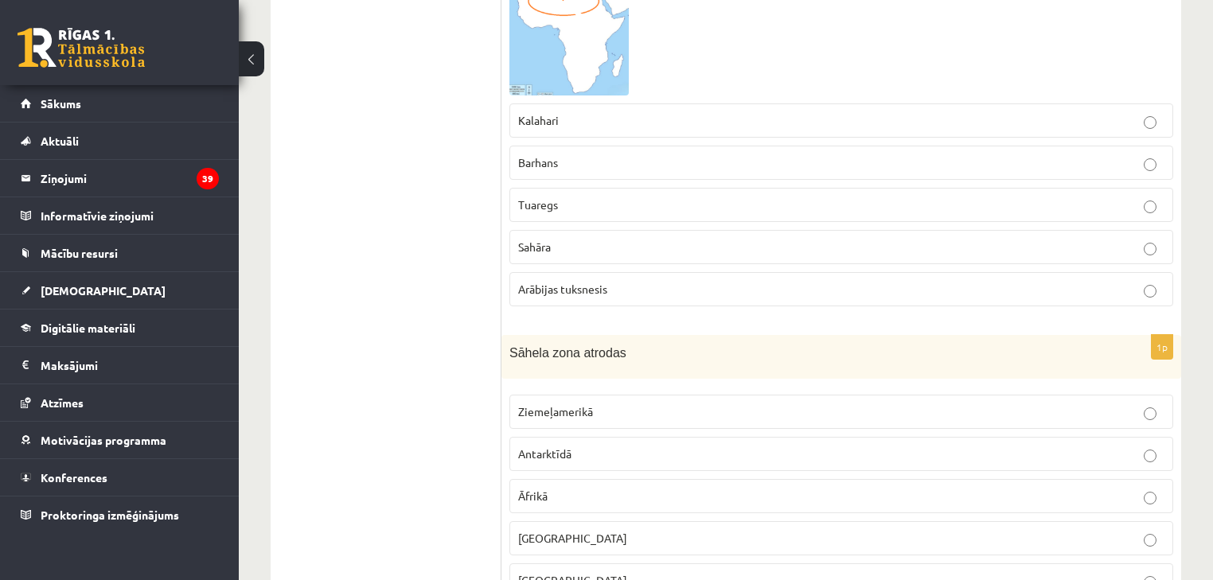
scroll to position [6750, 0]
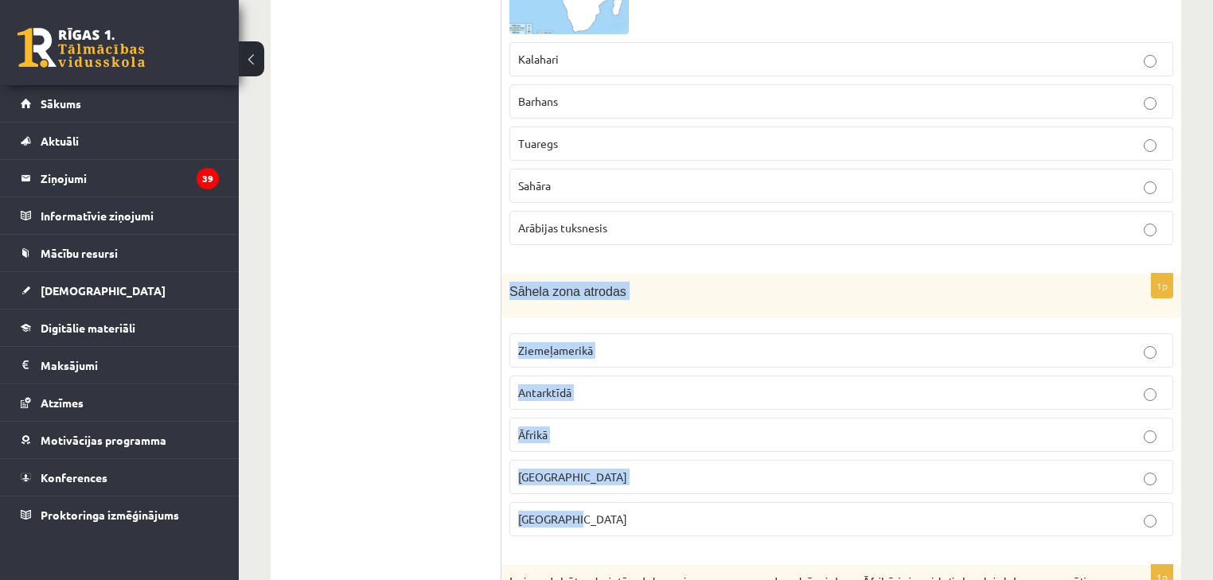
drag, startPoint x: 508, startPoint y: 252, endPoint x: 615, endPoint y: 466, distance: 240.3
click at [615, 465] on div "1p [GEOGRAPHIC_DATA] zona atrodas [GEOGRAPHIC_DATA] [GEOGRAPHIC_DATA] [GEOGRAPH…" at bounding box center [841, 411] width 680 height 275
copy div "[GEOGRAPHIC_DATA] zona atrodas [GEOGRAPHIC_DATA] [GEOGRAPHIC_DATA] [GEOGRAPHIC_…"
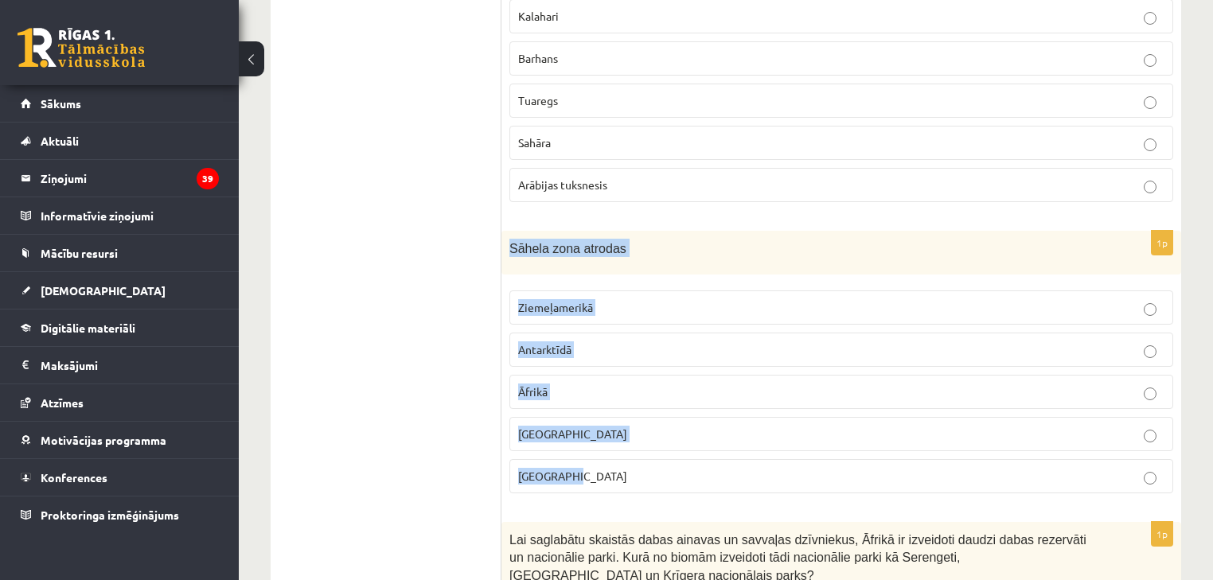
scroll to position [6814, 0]
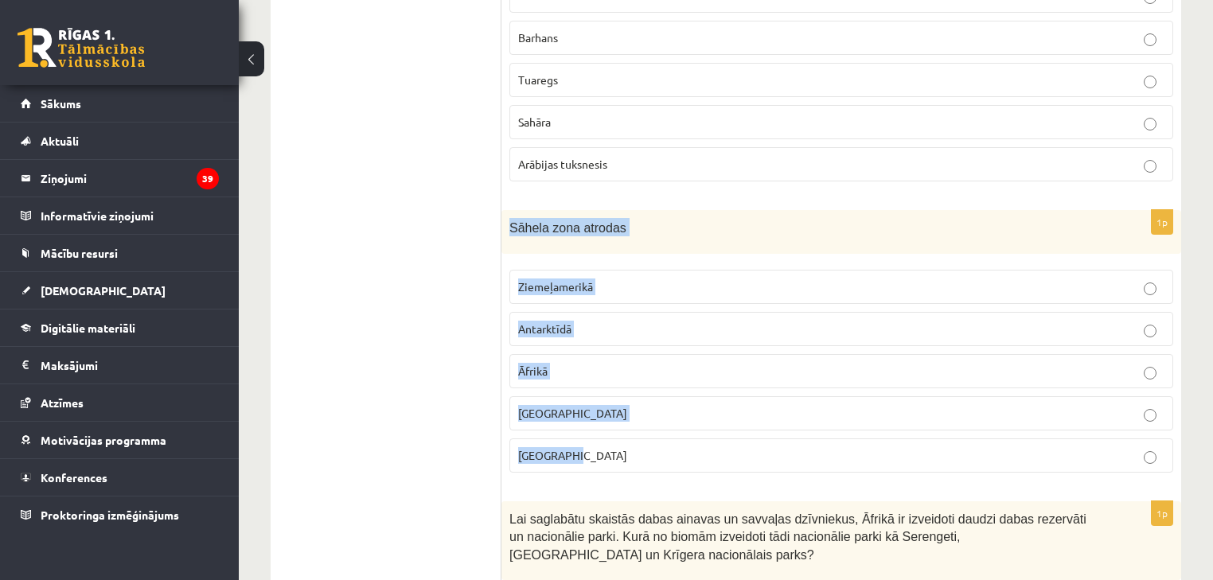
click at [604, 363] on p "Āfrikā" at bounding box center [841, 371] width 646 height 17
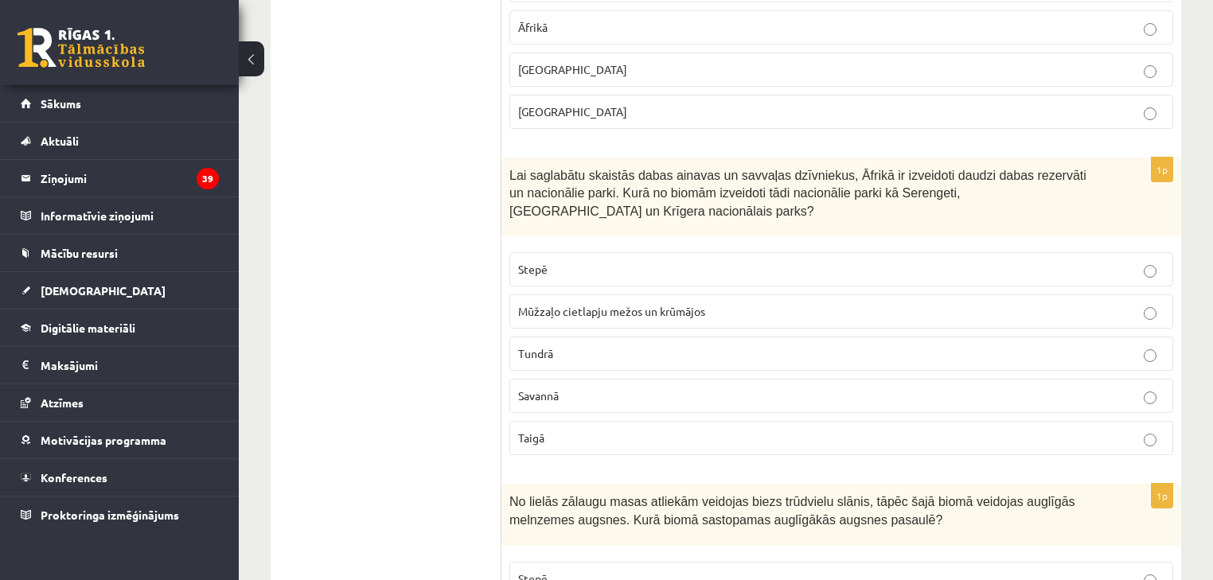
scroll to position [7196, 0]
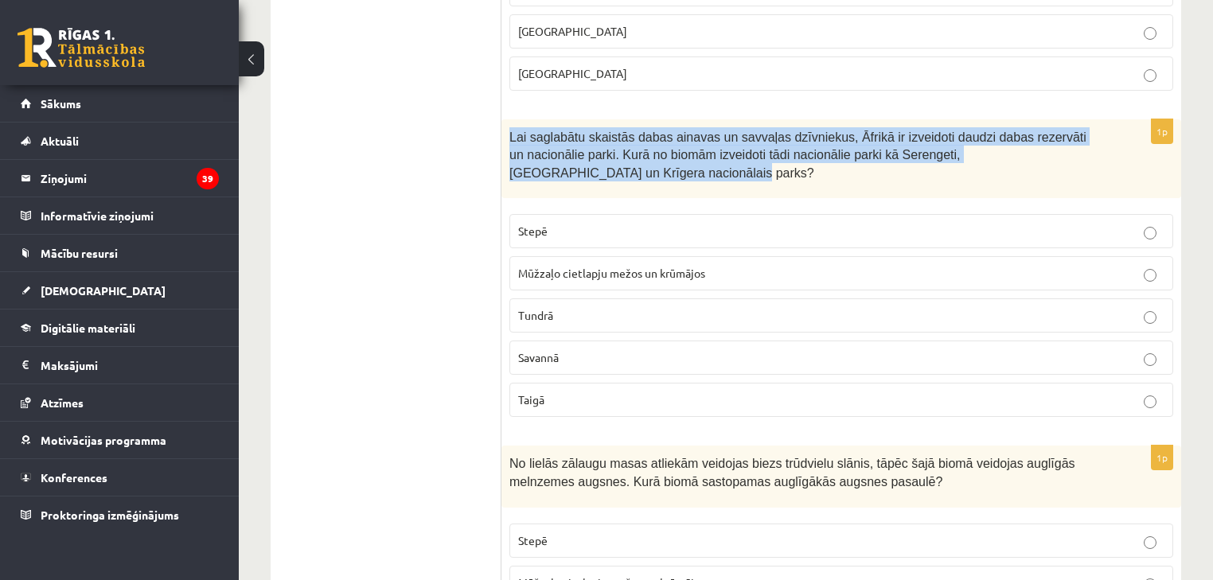
drag, startPoint x: 509, startPoint y: 97, endPoint x: 564, endPoint y: 158, distance: 81.7
click at [564, 158] on div "Lai saglabātu skaistās dabas ainavas un savvaļas dzīvniekus, Āfrikā ir izveidot…" at bounding box center [841, 159] width 680 height 80
click at [557, 145] on div "Lai saglabātu skaistās dabas ainavas un savvaļas dzīvniekus, Āfrikā ir izveidot…" at bounding box center [841, 159] width 680 height 80
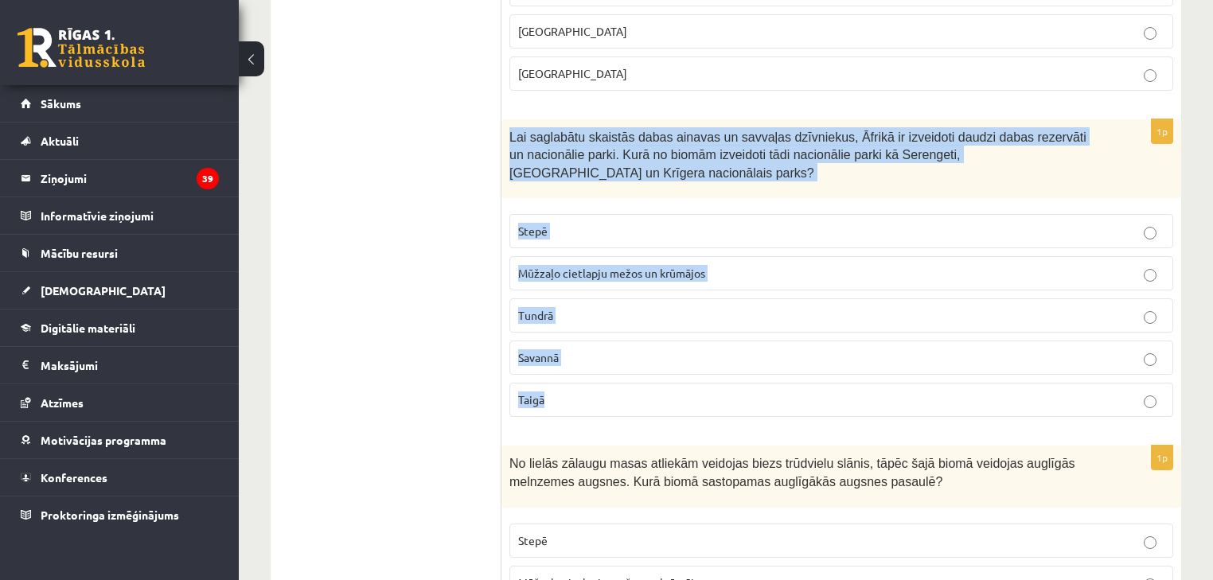
drag, startPoint x: 509, startPoint y: 96, endPoint x: 634, endPoint y: 374, distance: 304.3
click at [634, 374] on div "1p Lai saglabātu skaistās dabas ainavas un savvaļas dzīvniekus, Āfrikā ir izvei…" at bounding box center [841, 274] width 680 height 311
click at [548, 350] on span "Savannā" at bounding box center [538, 357] width 41 height 14
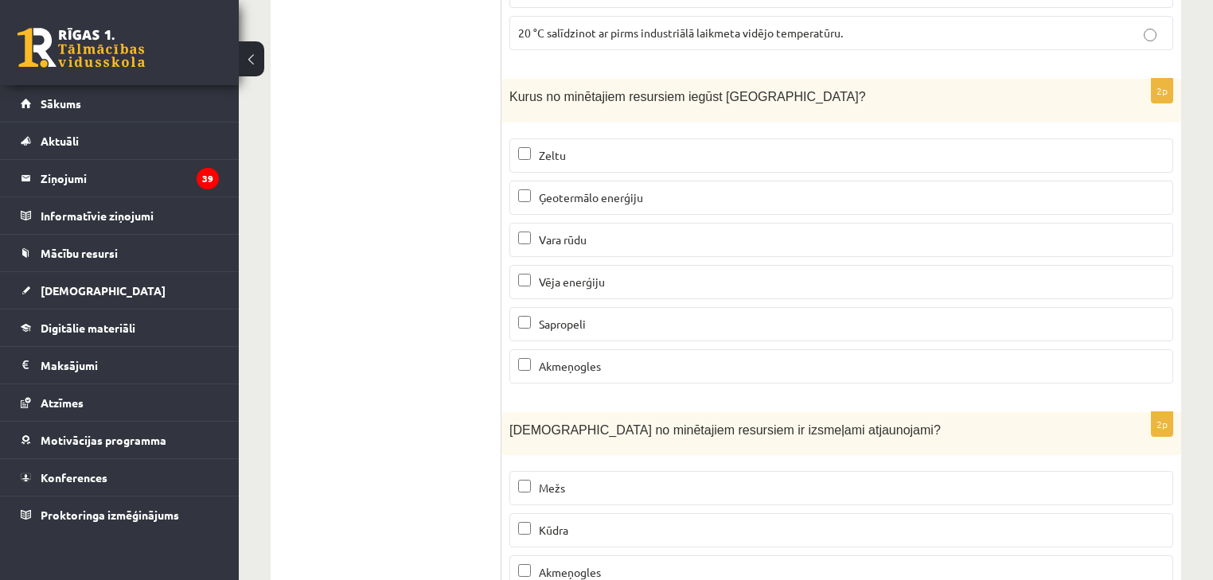
scroll to position [9731, 0]
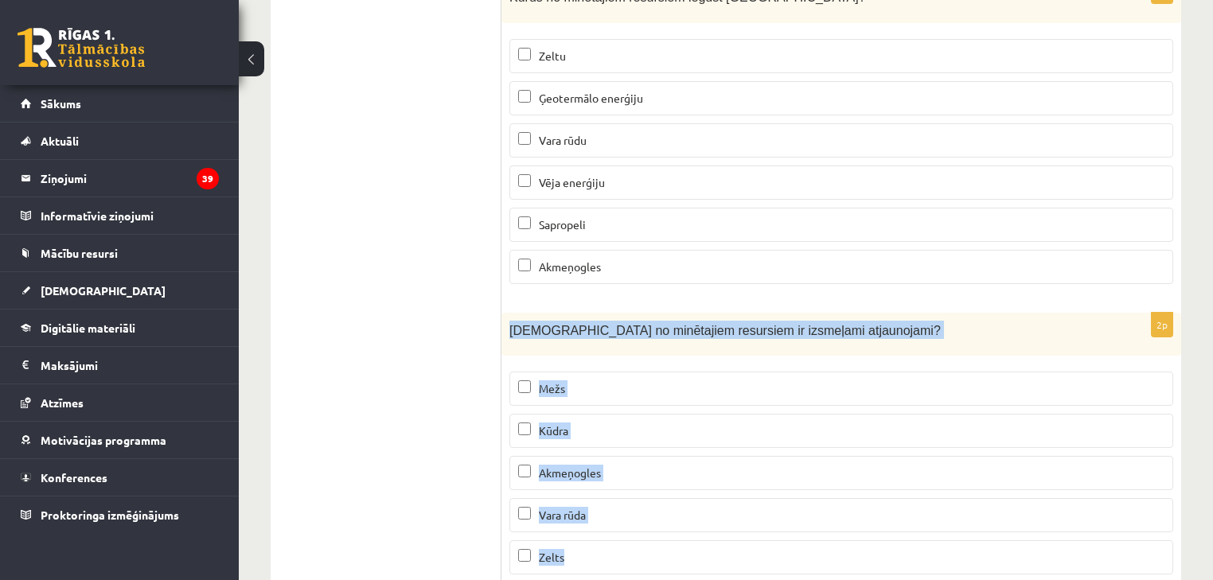
drag, startPoint x: 510, startPoint y: 275, endPoint x: 591, endPoint y: 509, distance: 247.7
click at [591, 509] on div "2p Kuri no minētajiem resursiem ir izsmeļami atjaunojami? Mežs [GEOGRAPHIC_DATA…" at bounding box center [841, 450] width 680 height 275
click at [567, 414] on label "Kūdra" at bounding box center [841, 431] width 664 height 34
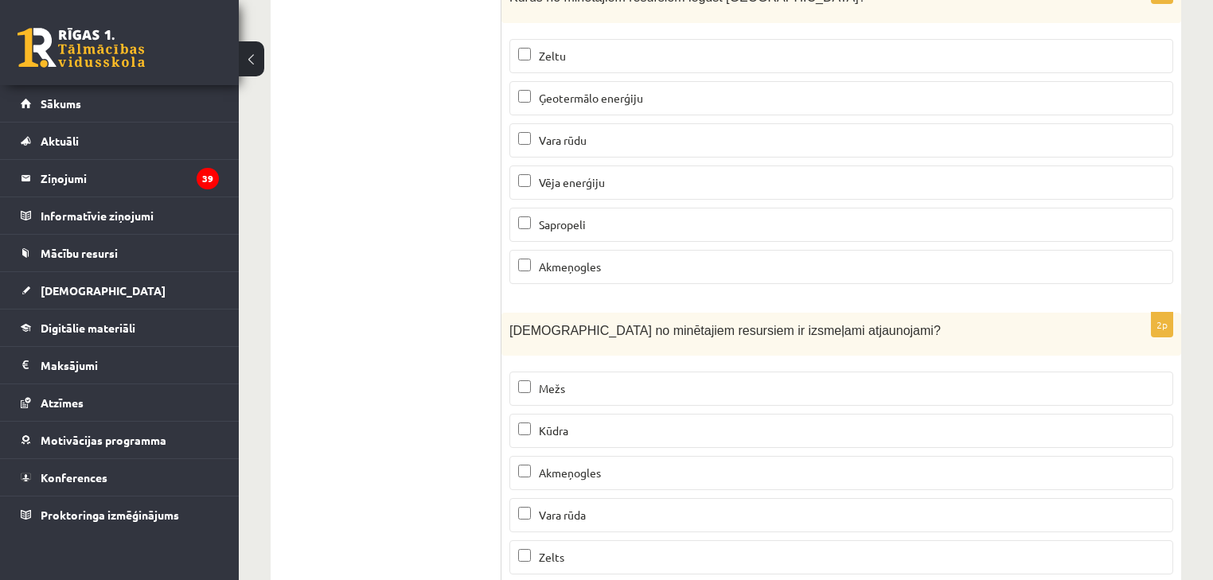
click at [583, 465] on p "Akmeņogles" at bounding box center [841, 473] width 646 height 17
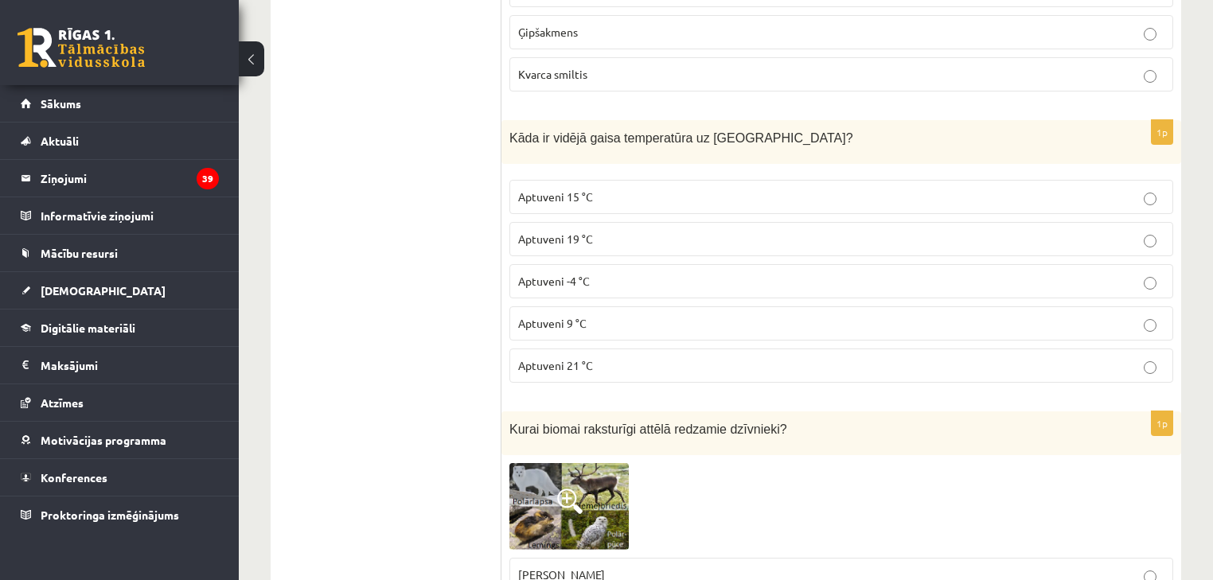
scroll to position [0, 0]
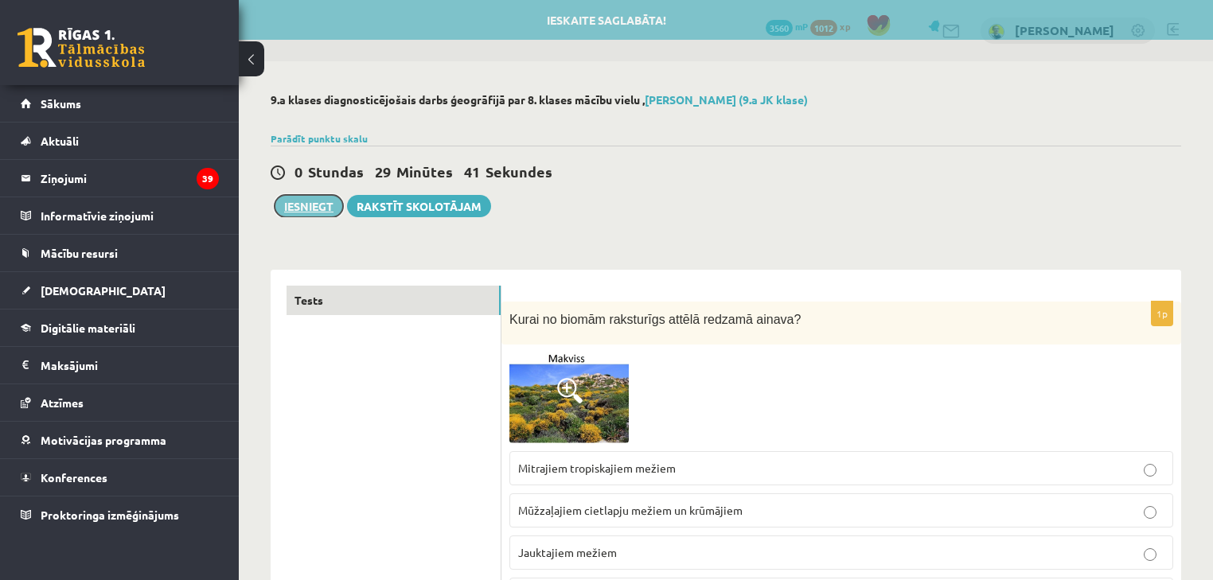
click at [299, 203] on button "Iesniegt" at bounding box center [309, 206] width 68 height 22
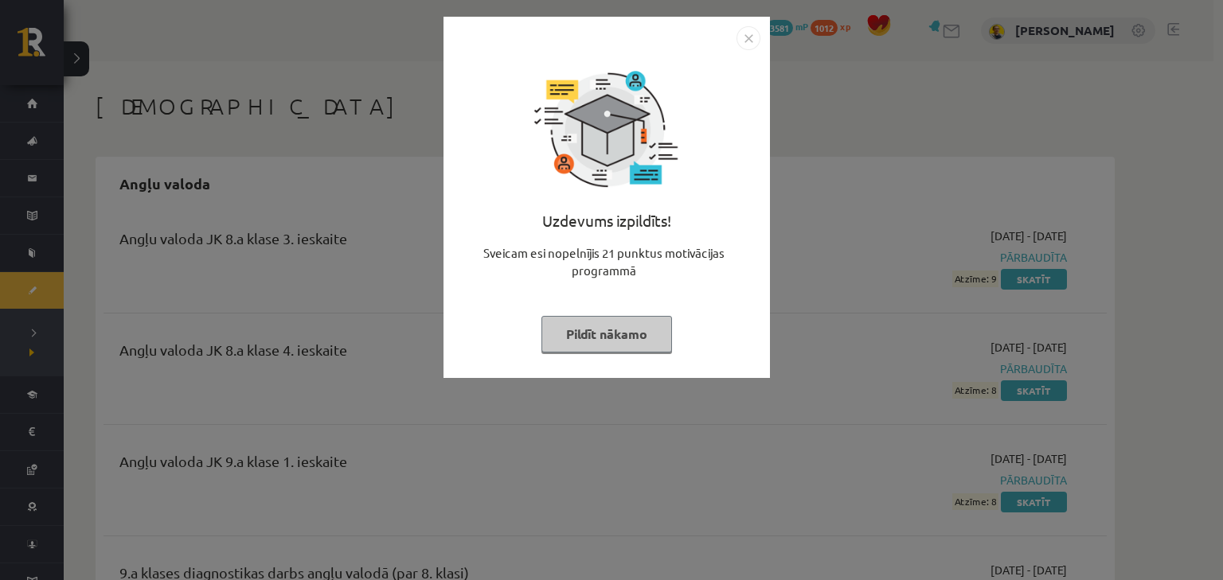
click at [608, 324] on button "Pildīt nākamo" at bounding box center [606, 334] width 131 height 37
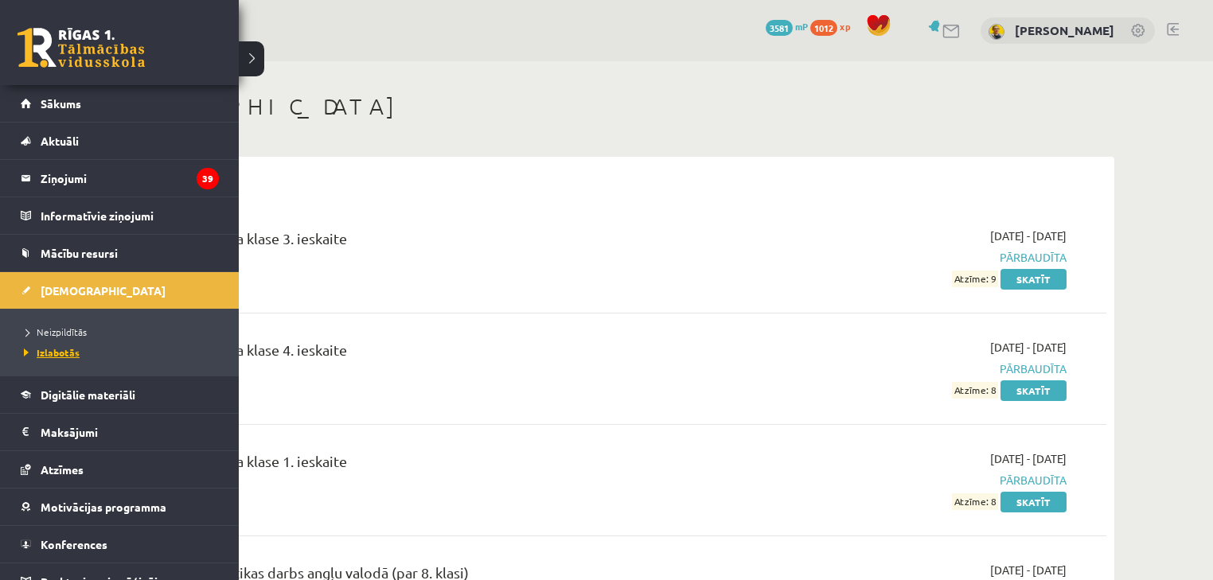
click at [70, 345] on link "Izlabotās" at bounding box center [121, 352] width 203 height 14
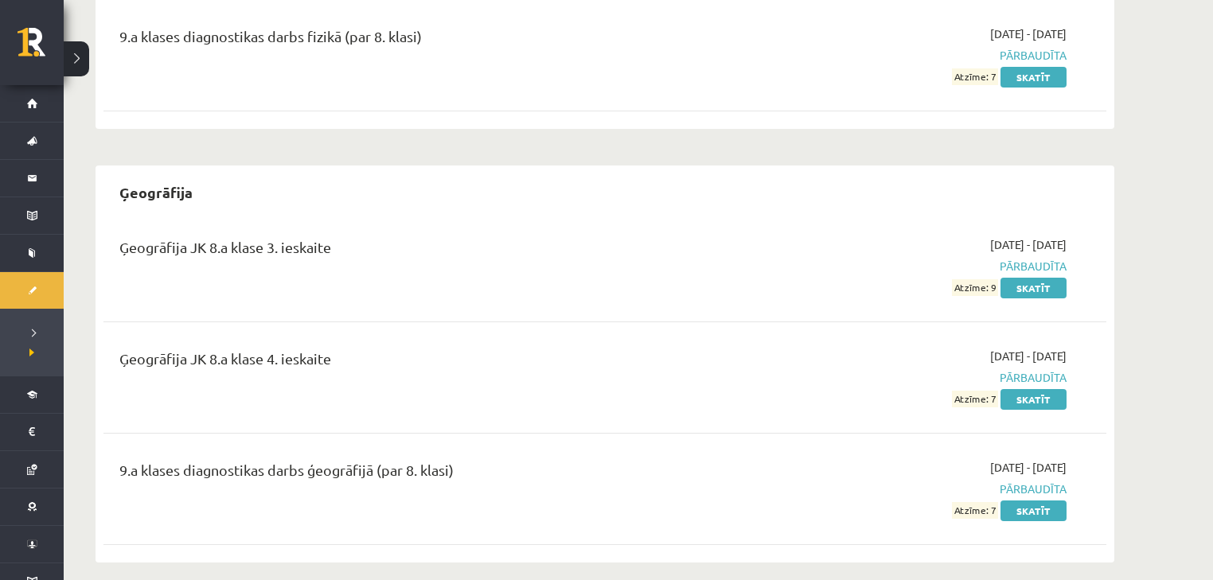
scroll to position [2738, 0]
